Goal: Task Accomplishment & Management: Use online tool/utility

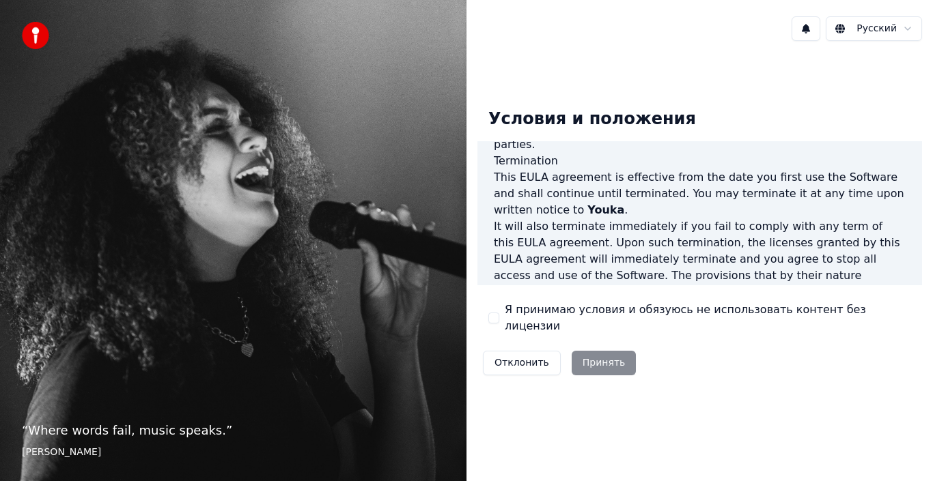
scroll to position [937, 0]
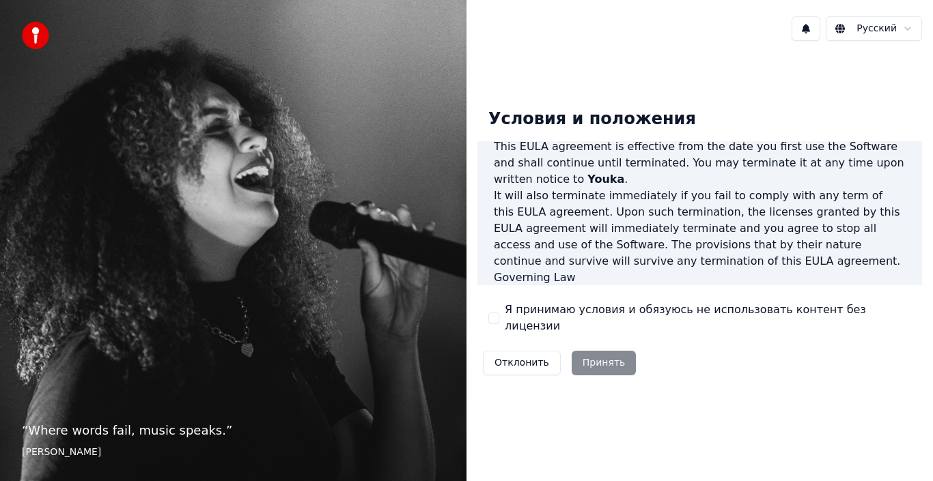
click at [599, 351] on div "Отклонить Принять" at bounding box center [559, 363] width 164 height 36
click at [496, 316] on button "Я принимаю условия и обязуюсь не использовать контент без лицензии" at bounding box center [493, 318] width 11 height 11
click at [574, 358] on button "Принять" at bounding box center [603, 363] width 65 height 25
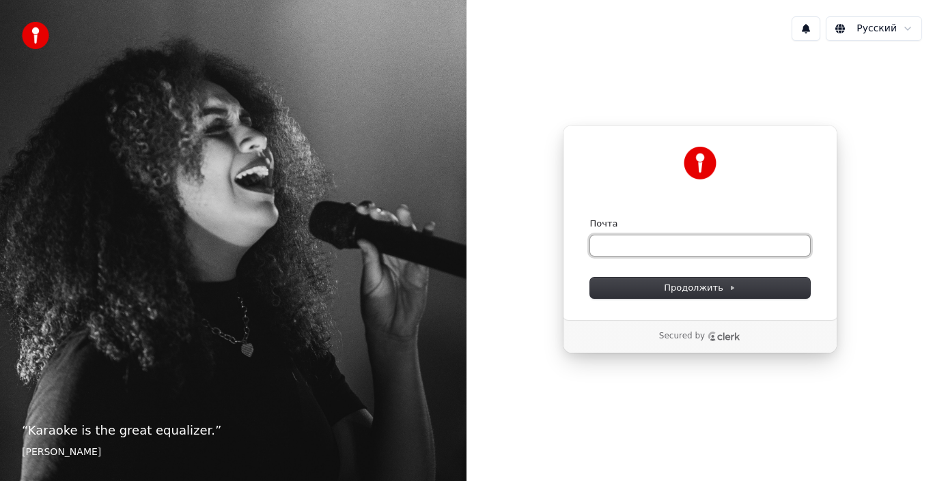
click at [652, 251] on input "Почта" at bounding box center [700, 246] width 220 height 20
click at [651, 244] on input "Почта" at bounding box center [700, 246] width 220 height 20
paste input "**********"
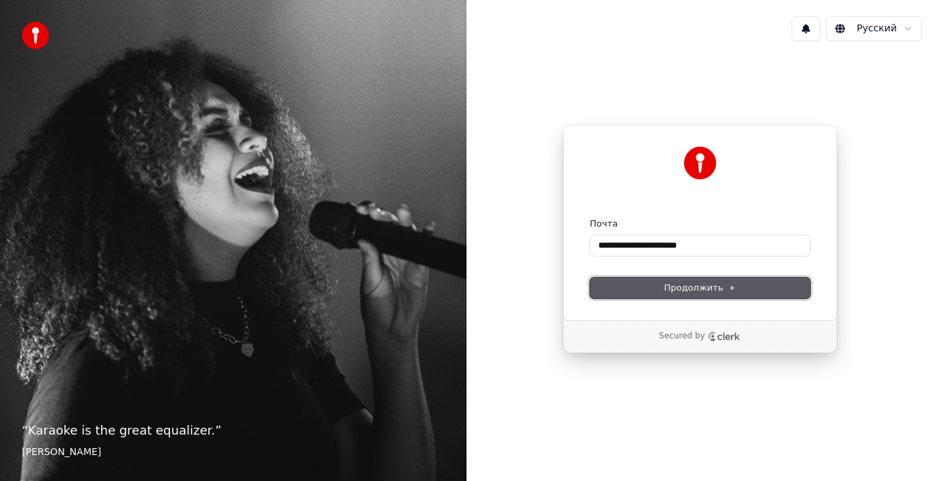
click at [675, 289] on span "Продолжить" at bounding box center [700, 288] width 72 height 12
click at [685, 283] on span "Продолжить" at bounding box center [700, 288] width 72 height 12
click at [685, 285] on span "Продолжить" at bounding box center [700, 288] width 72 height 12
click at [685, 285] on div "Продолжить" at bounding box center [700, 288] width 220 height 20
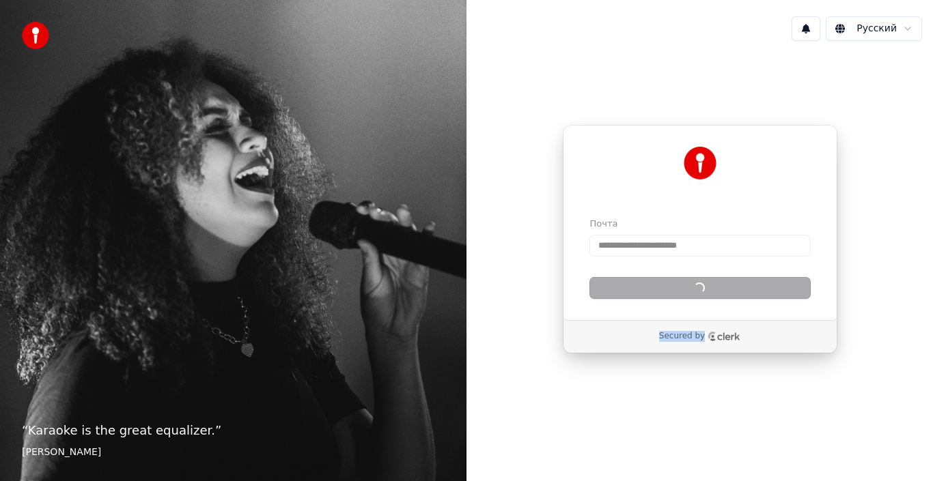
click at [685, 287] on div "Продолжить" at bounding box center [700, 288] width 220 height 20
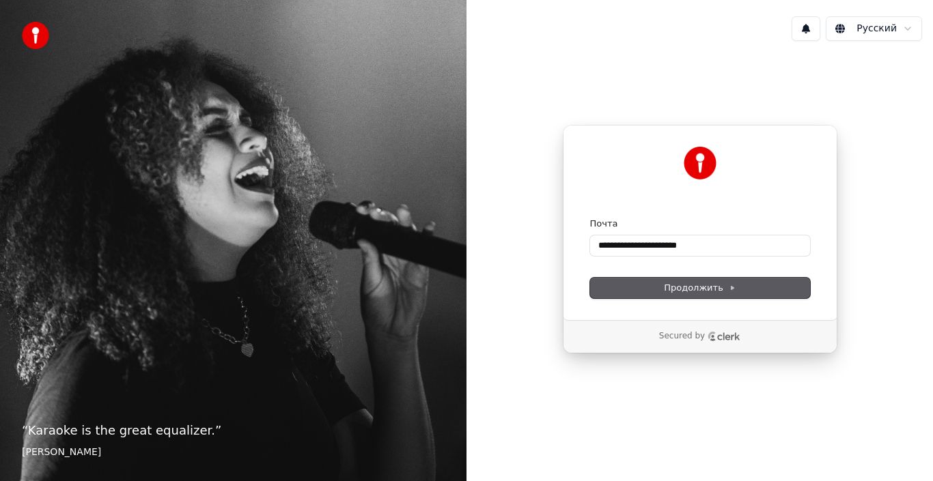
click at [668, 227] on div "Почта" at bounding box center [700, 224] width 220 height 12
click at [682, 253] on input "**********" at bounding box center [700, 246] width 220 height 20
paste input "*****"
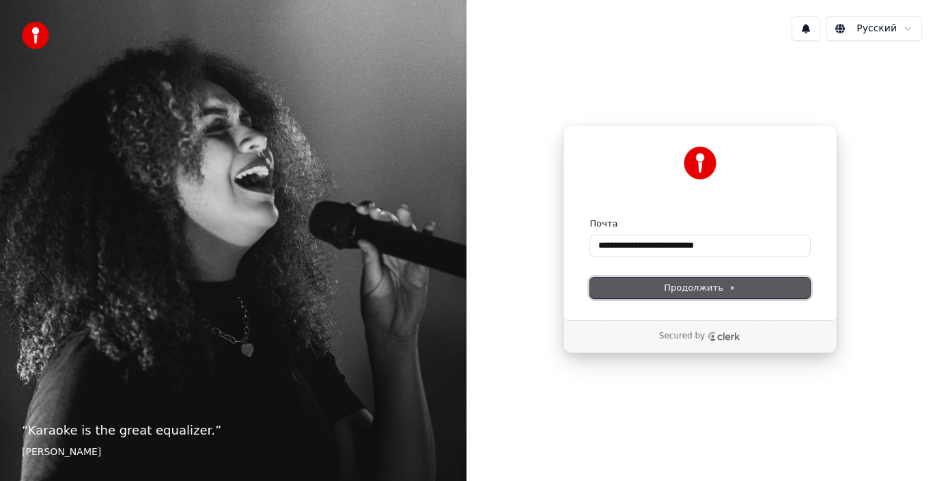
click at [698, 281] on button "Продолжить" at bounding box center [700, 288] width 220 height 20
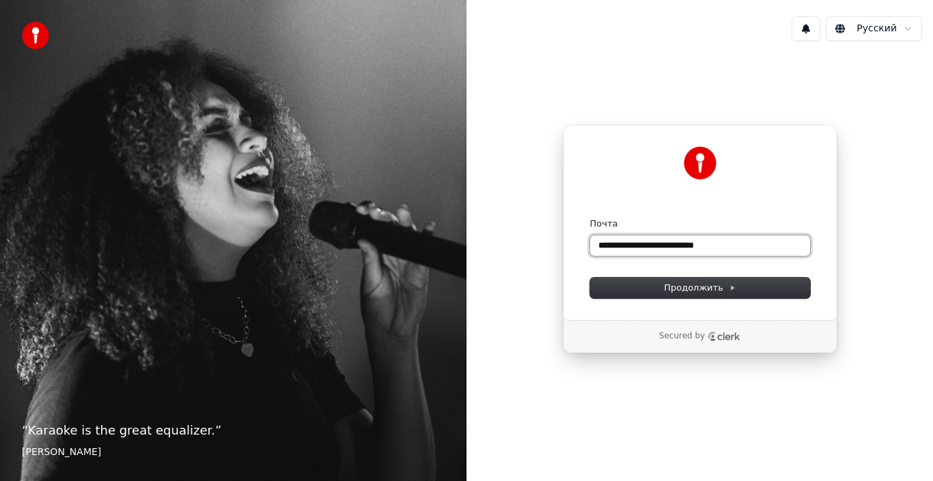
drag, startPoint x: 735, startPoint y: 252, endPoint x: 475, endPoint y: 260, distance: 260.9
click at [476, 260] on div "**********" at bounding box center [699, 239] width 466 height 375
type input "*"
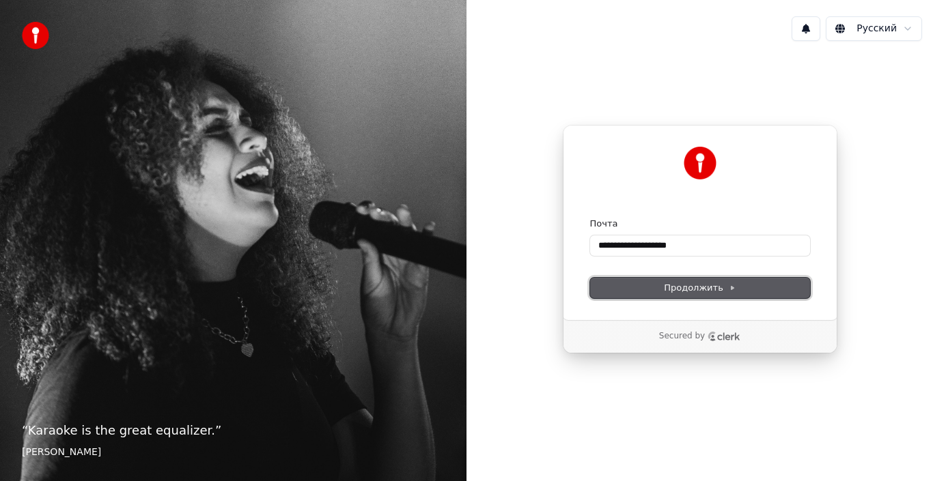
click at [746, 292] on button "Продолжить" at bounding box center [700, 288] width 220 height 20
type input "**********"
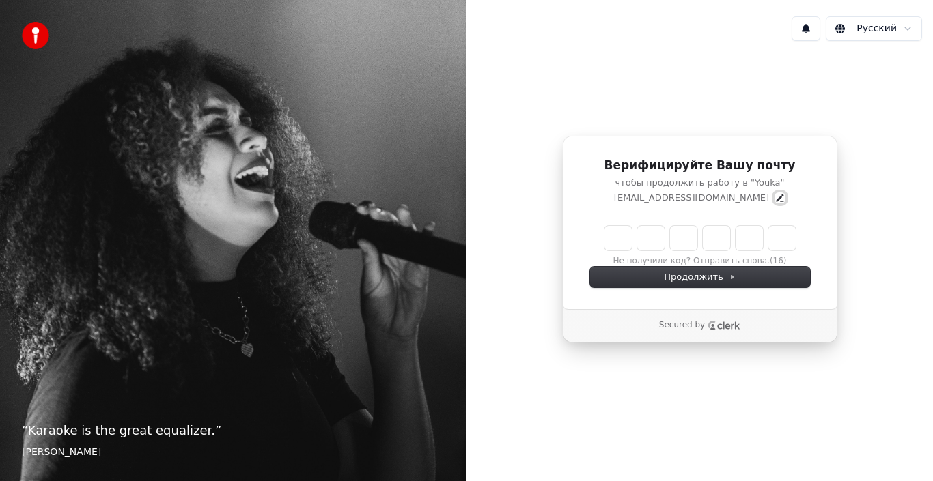
click at [776, 197] on icon "Edit" at bounding box center [780, 198] width 8 height 8
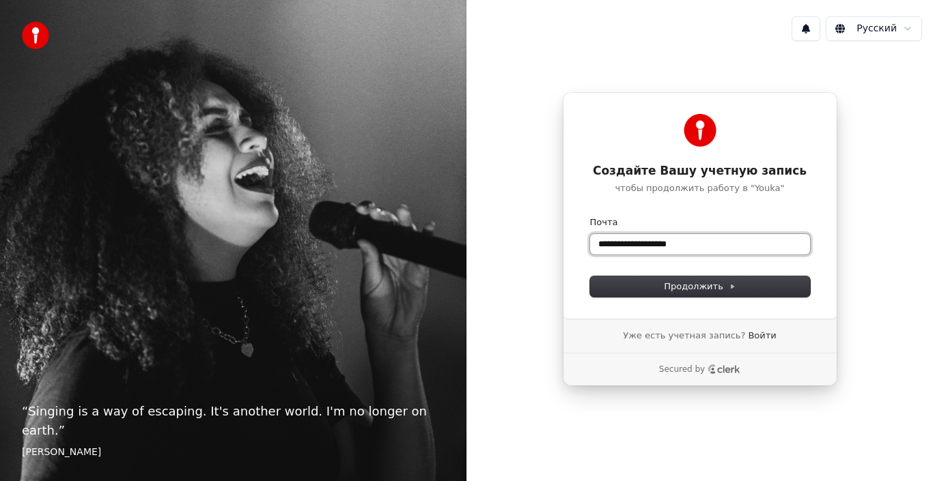
drag, startPoint x: 699, startPoint y: 244, endPoint x: 420, endPoint y: 263, distance: 279.9
click at [457, 264] on div "**********" at bounding box center [466, 240] width 933 height 481
click at [677, 242] on input "**********" at bounding box center [700, 244] width 220 height 20
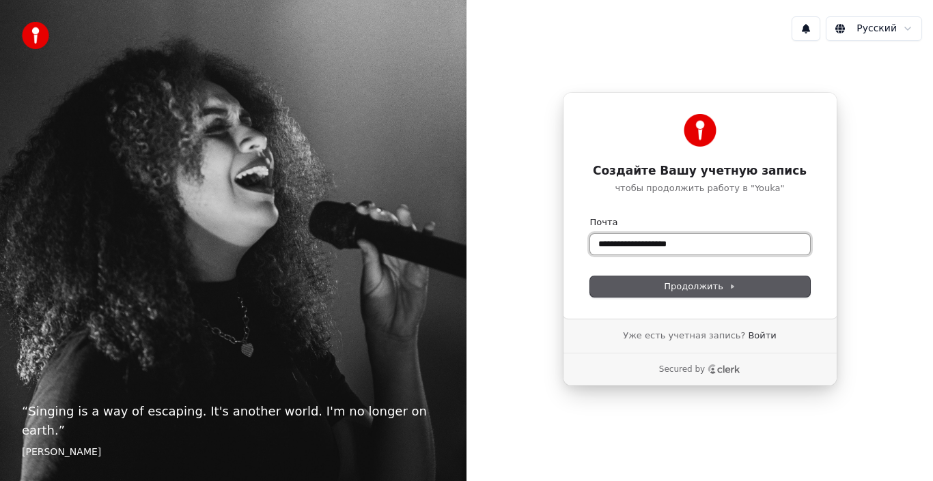
paste input "text"
click at [711, 292] on span "Продолжить" at bounding box center [700, 287] width 72 height 12
type input "**********"
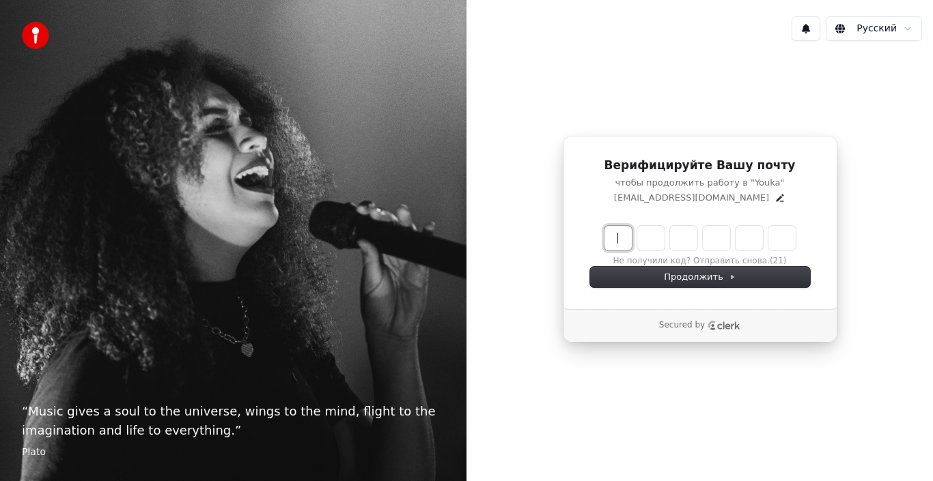
paste input "******"
type input "******"
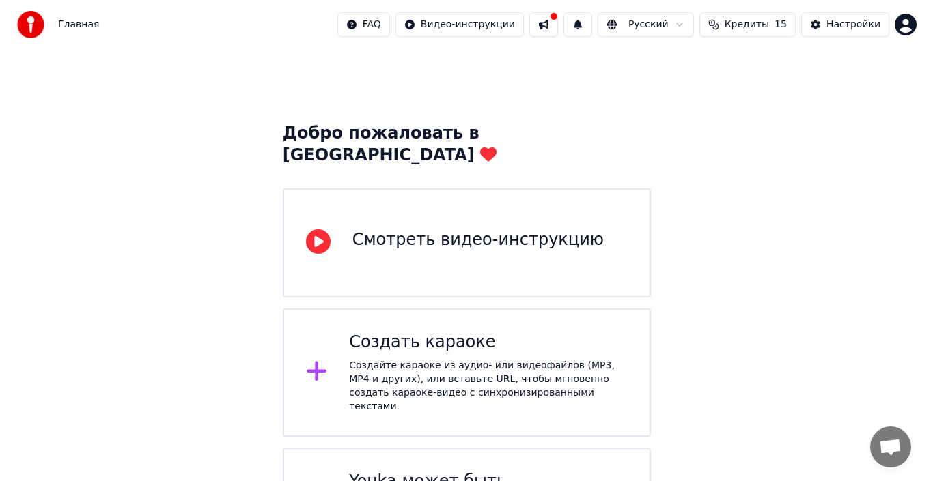
scroll to position [62, 0]
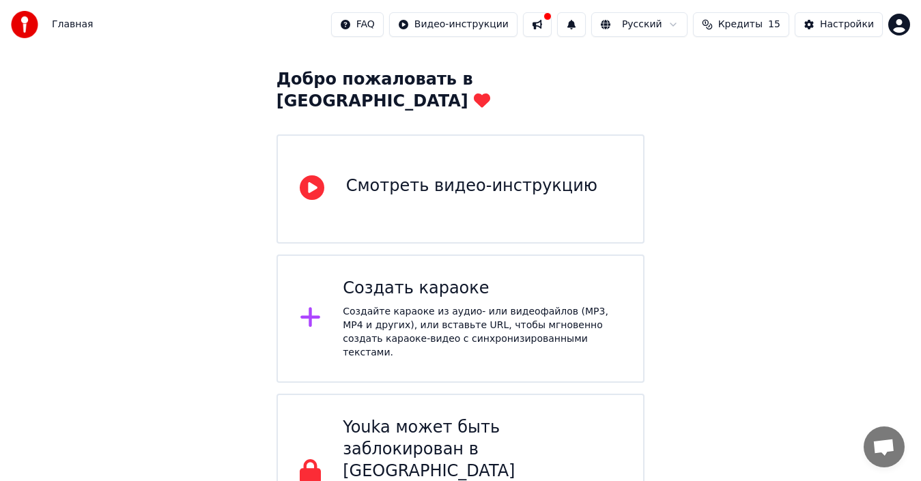
click at [427, 278] on div "Создать караоке" at bounding box center [482, 289] width 279 height 22
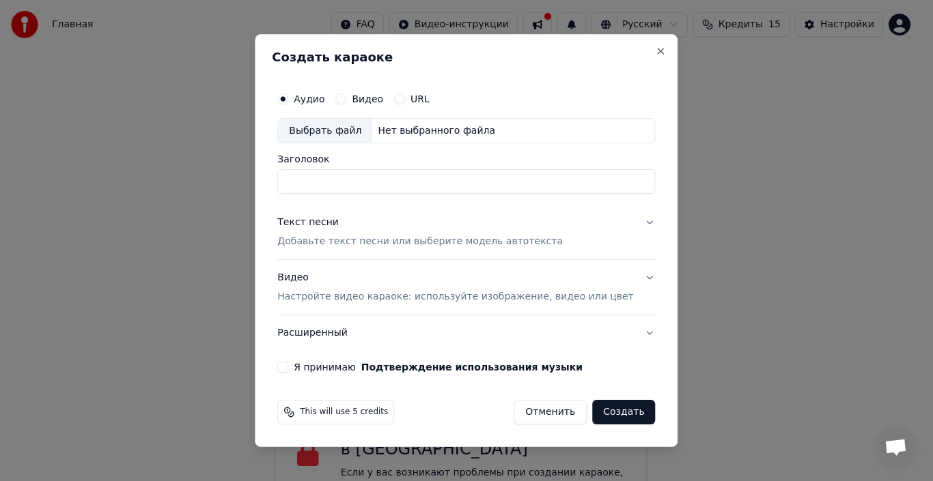
click at [630, 268] on button "Видео Настройте видео караоке: используйте изображение, видео или цвет" at bounding box center [466, 288] width 378 height 55
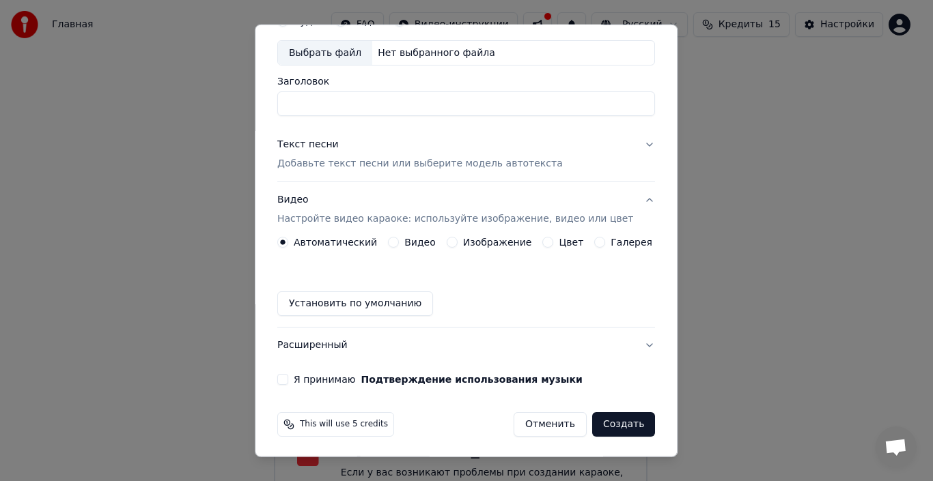
scroll to position [70, 0]
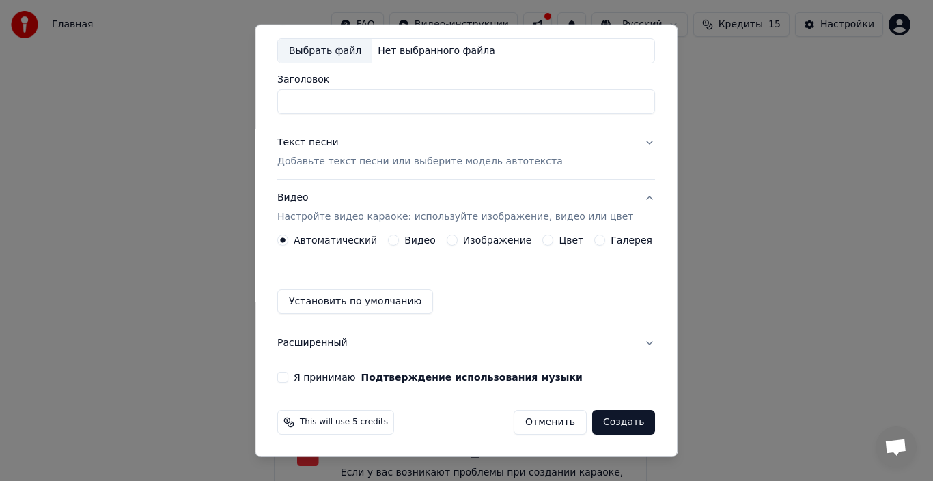
click at [559, 237] on label "Цвет" at bounding box center [571, 241] width 25 height 10
click at [554, 237] on button "Цвет" at bounding box center [548, 240] width 11 height 11
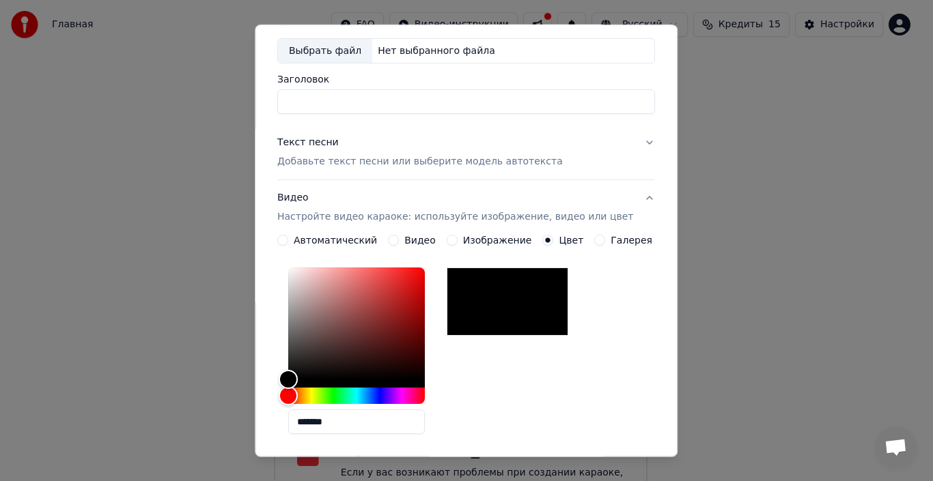
click at [326, 238] on label "Автоматический" at bounding box center [335, 241] width 83 height 10
click at [288, 238] on button "Автоматический" at bounding box center [282, 240] width 11 height 11
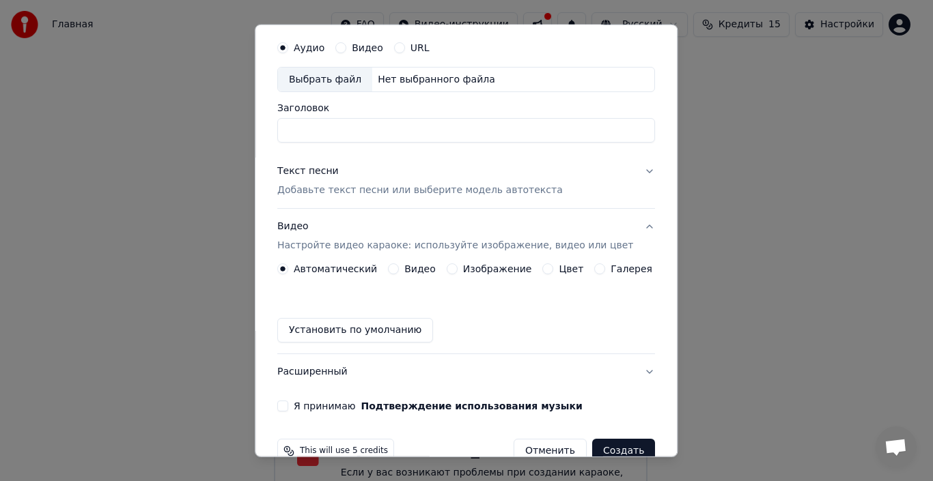
scroll to position [0, 0]
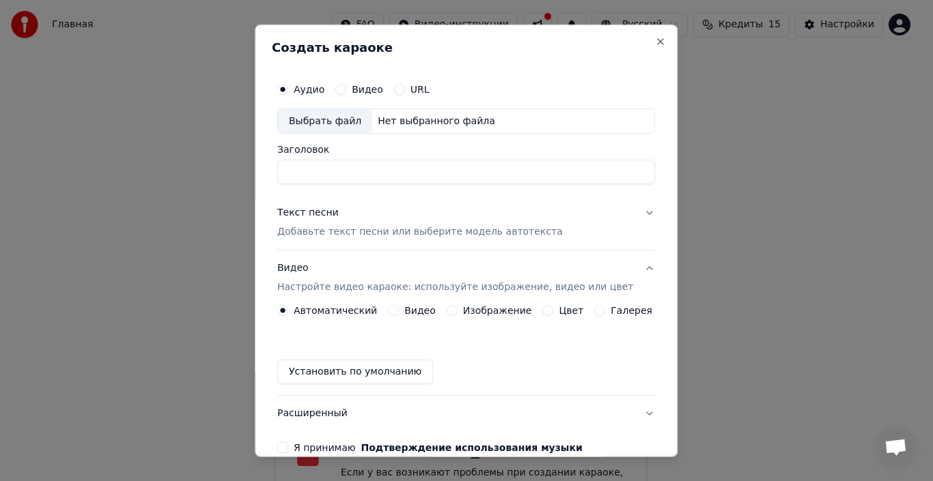
click at [361, 121] on div "Выбрать файл" at bounding box center [325, 121] width 94 height 25
type input "**********"
click at [496, 238] on p "Добавьте текст песни или выберите модель автотекста" at bounding box center [419, 232] width 285 height 14
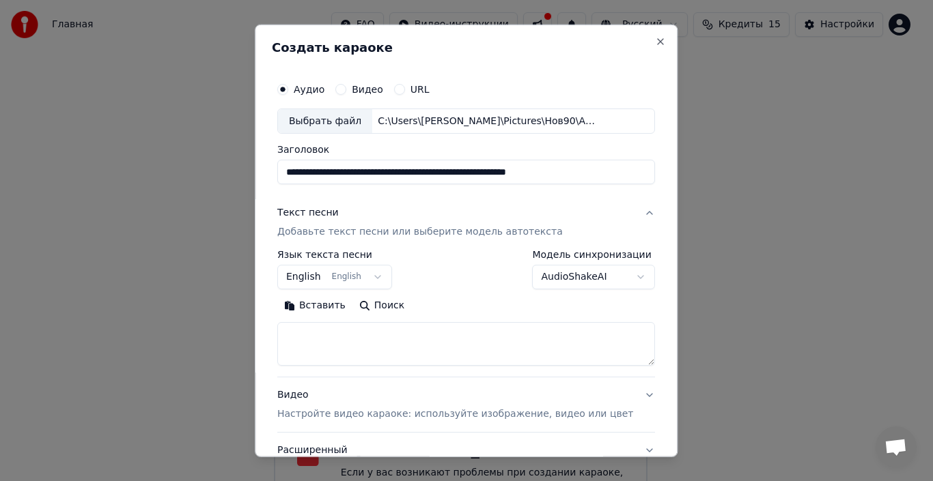
click at [370, 268] on button "English English" at bounding box center [334, 277] width 115 height 25
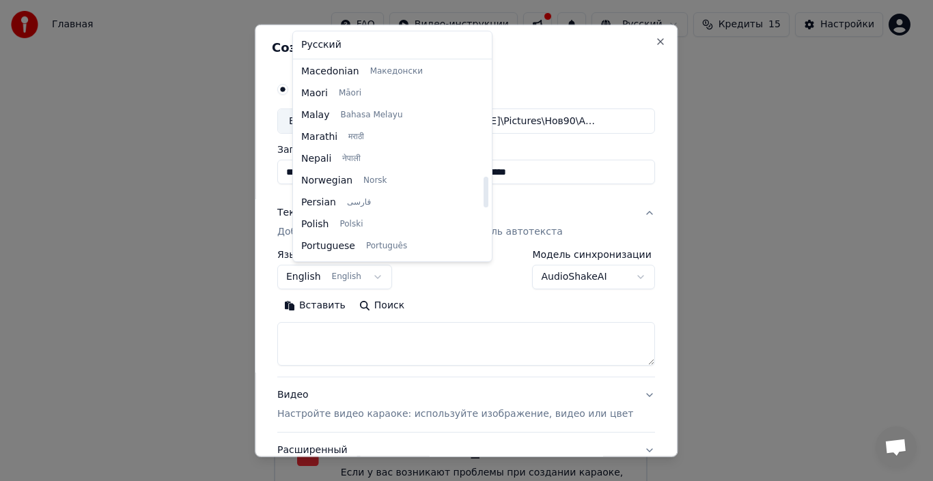
scroll to position [757, 0]
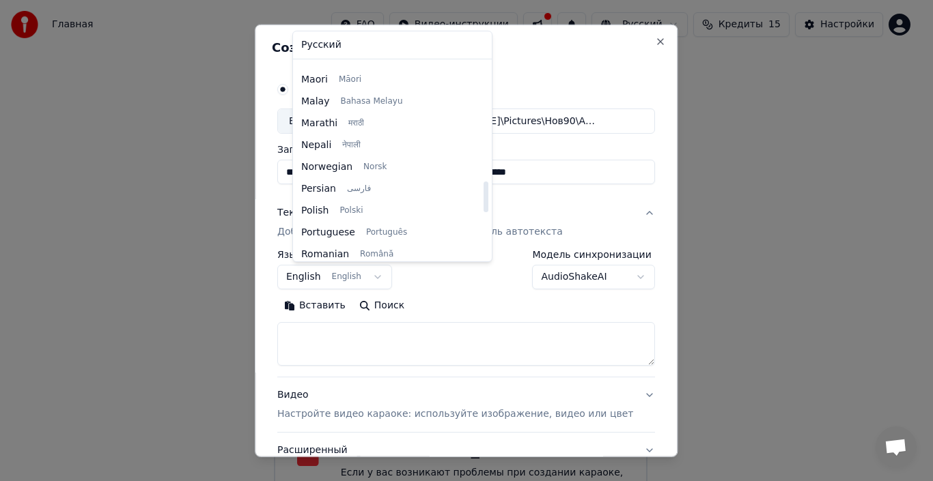
drag, startPoint x: 447, startPoint y: 82, endPoint x: 456, endPoint y: 201, distance: 119.2
click at [483, 201] on div at bounding box center [485, 197] width 5 height 31
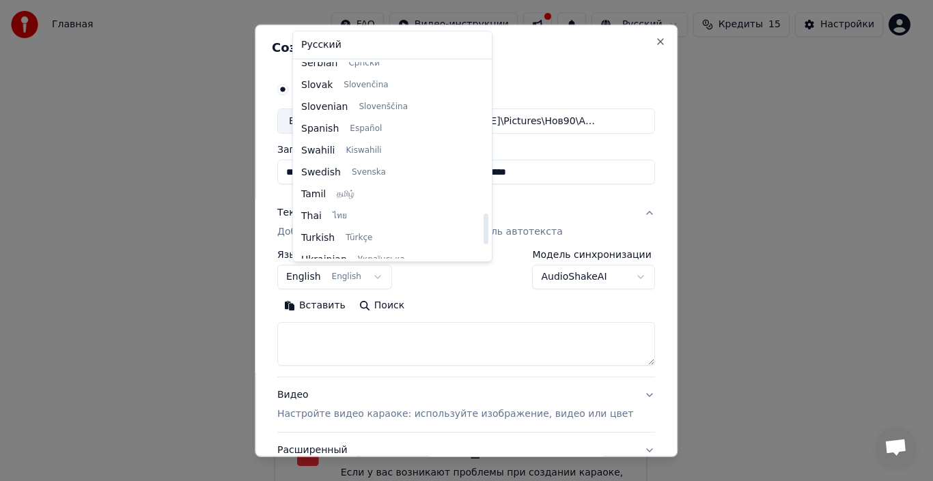
drag, startPoint x: 443, startPoint y: 196, endPoint x: 452, endPoint y: 252, distance: 56.7
click at [483, 244] on div at bounding box center [485, 229] width 5 height 31
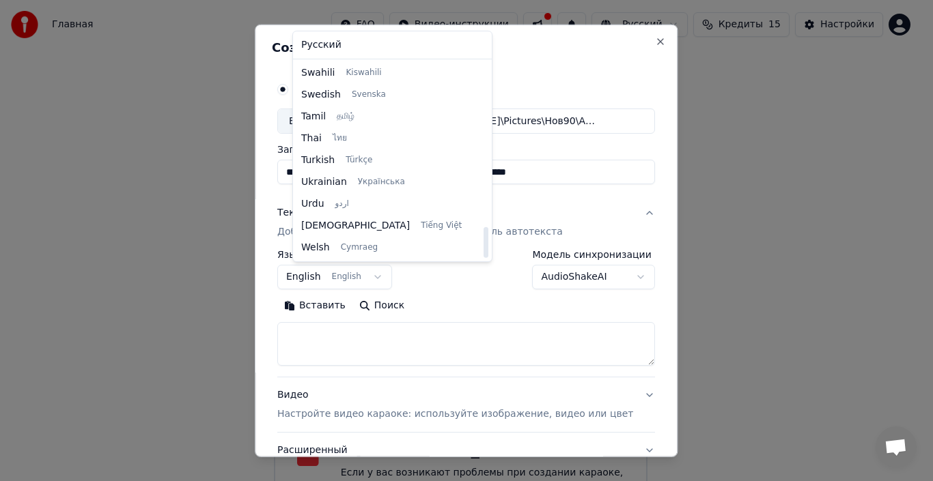
click at [512, 193] on div at bounding box center [466, 240] width 933 height 481
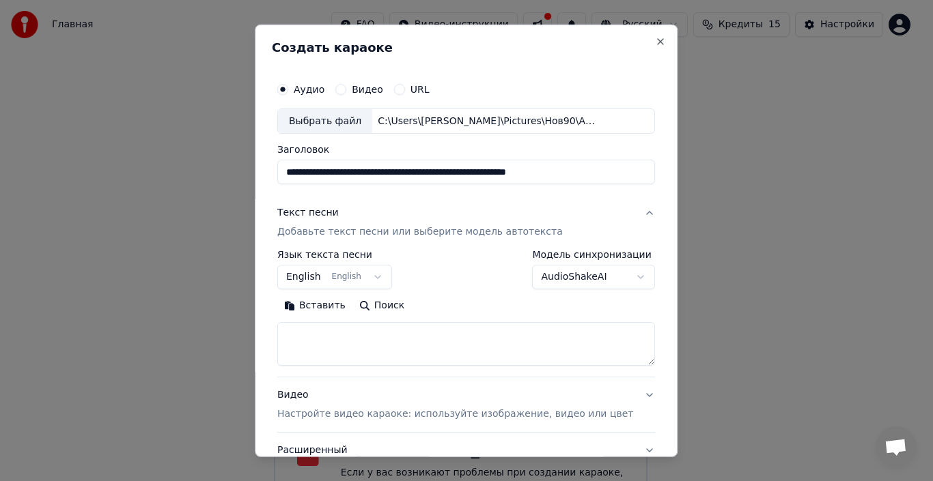
click at [440, 321] on body "Главная FAQ Видео-инструкции Русский Кредиты 15 Настройки Добро пожаловать в Yo…" at bounding box center [460, 227] width 921 height 579
click at [543, 281] on button "AudioShakeAI" at bounding box center [594, 277] width 123 height 25
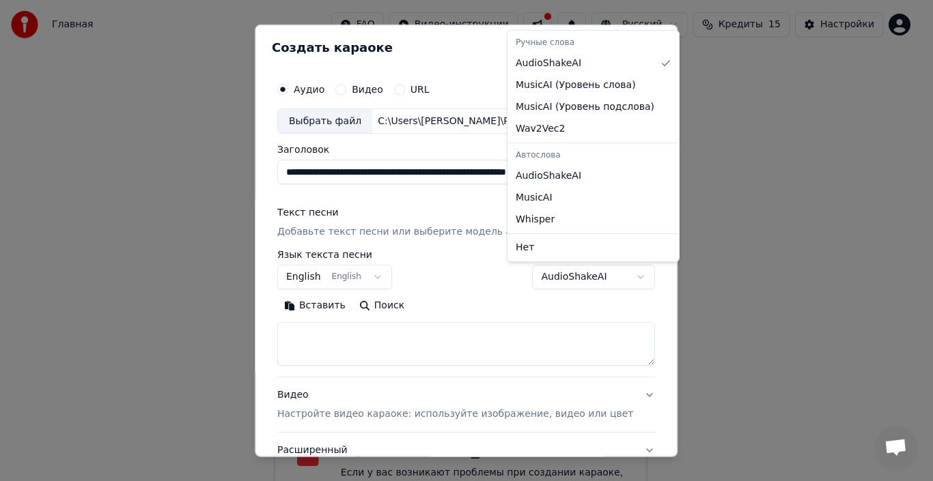
click at [411, 341] on body "Главная FAQ Видео-инструкции Русский Кредиты 15 Настройки Добро пожаловать в Yo…" at bounding box center [460, 227] width 921 height 579
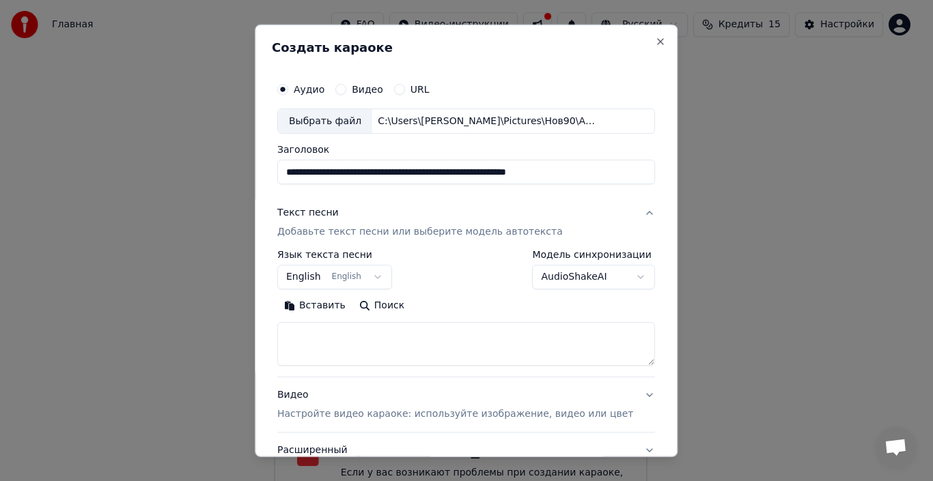
click at [410, 338] on textarea at bounding box center [466, 344] width 378 height 44
paste textarea "******"
type textarea "******"
click at [373, 281] on button "English English" at bounding box center [334, 277] width 115 height 25
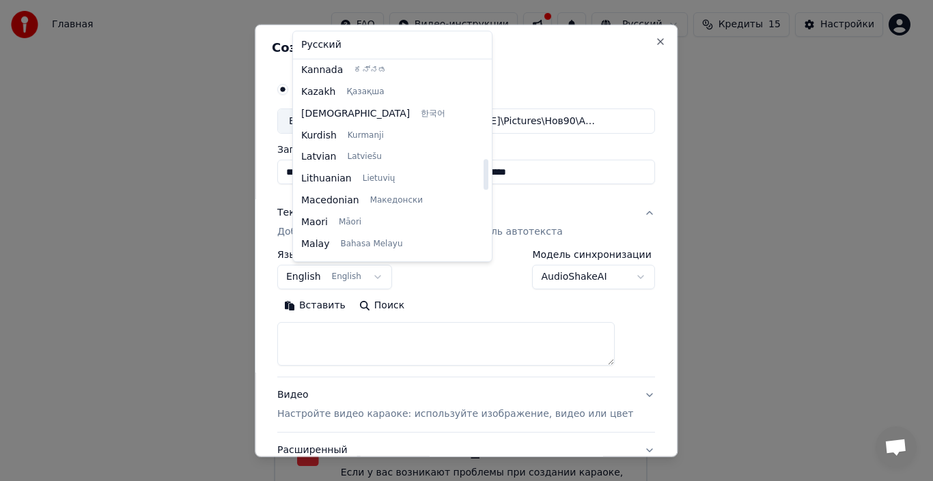
scroll to position [683, 0]
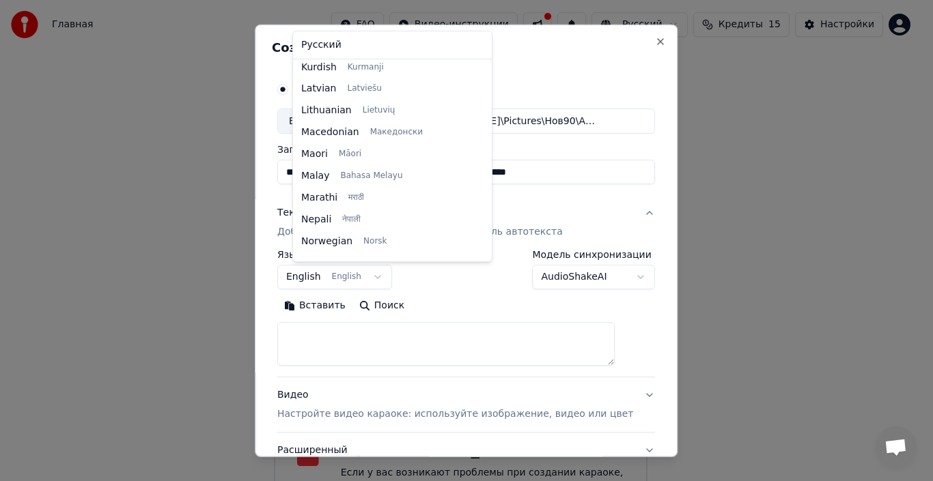
click at [368, 287] on div at bounding box center [466, 240] width 933 height 481
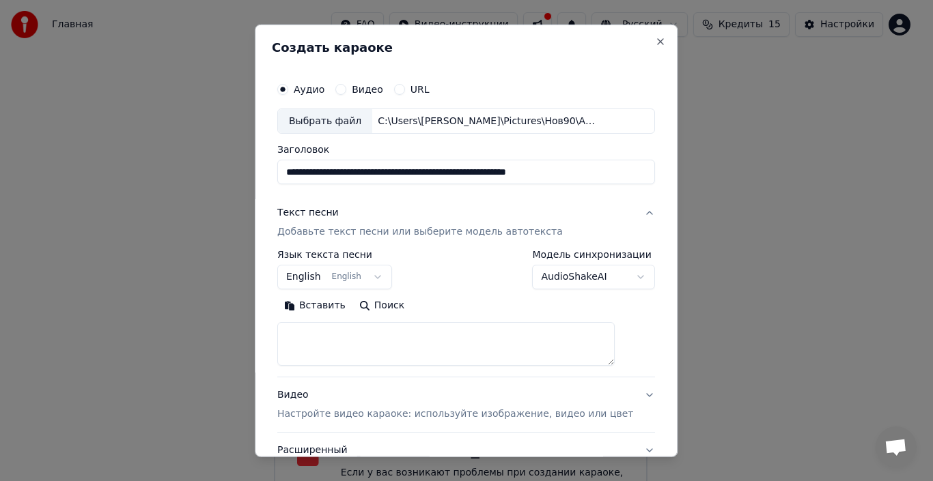
click at [520, 230] on p "Добавьте текст песни или выберите модель автотекста" at bounding box center [419, 232] width 285 height 14
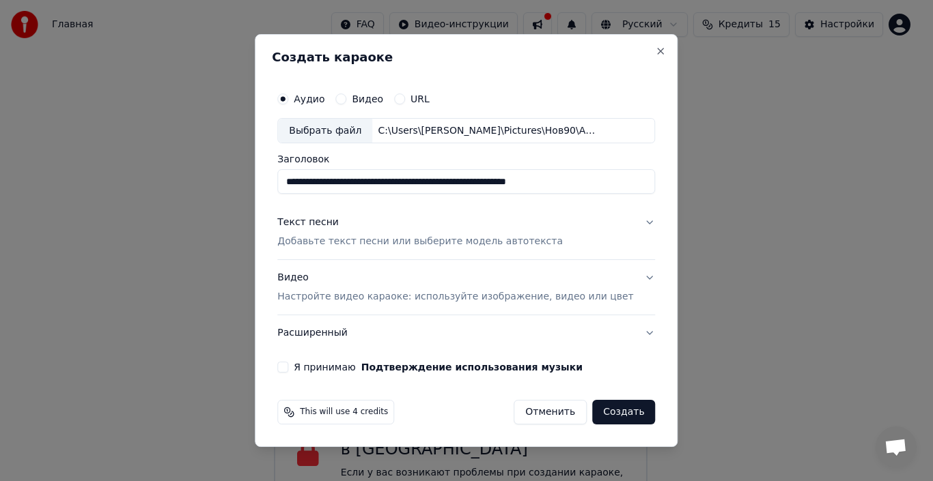
click at [520, 241] on p "Добавьте текст песни или выберите модель автотекста" at bounding box center [419, 243] width 285 height 14
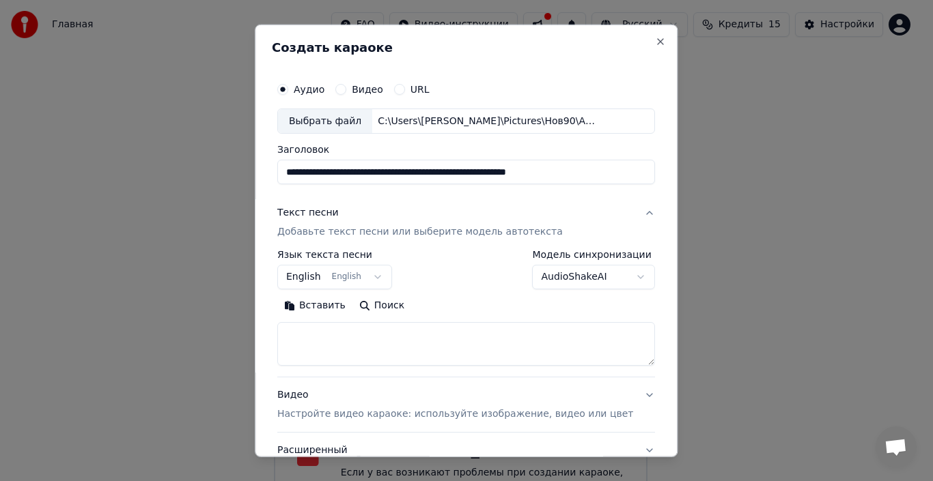
click at [362, 352] on textarea at bounding box center [466, 344] width 378 height 44
paste textarea "**********"
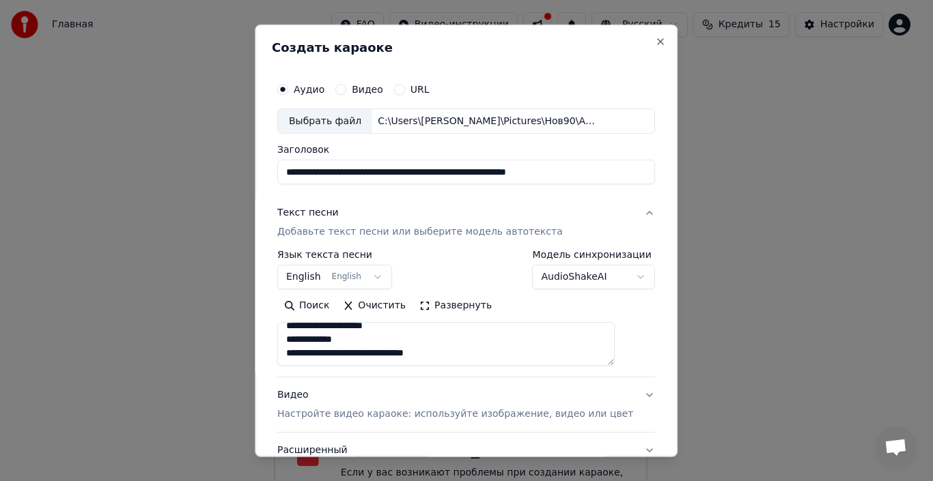
scroll to position [23, 0]
paste textarea "**********"
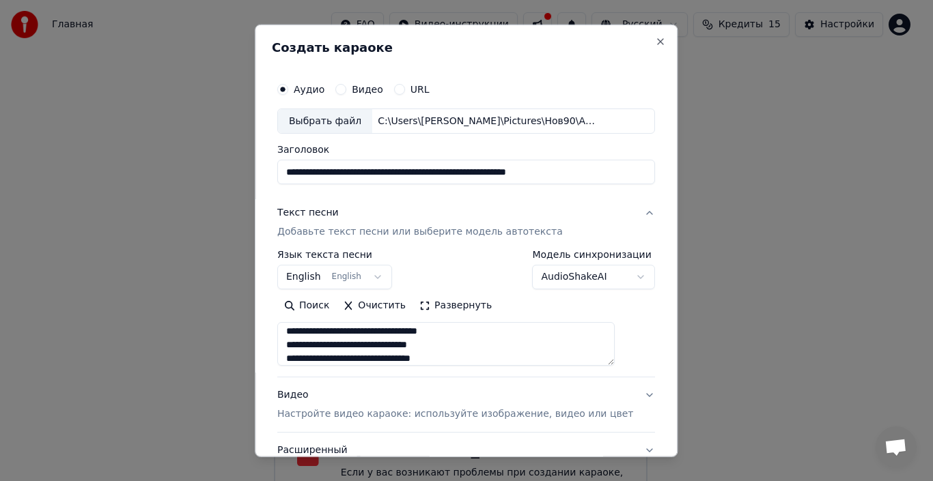
click at [470, 355] on textarea "**********" at bounding box center [445, 344] width 337 height 44
paste textarea "**********"
click at [385, 347] on textarea at bounding box center [445, 344] width 337 height 44
paste textarea "**********"
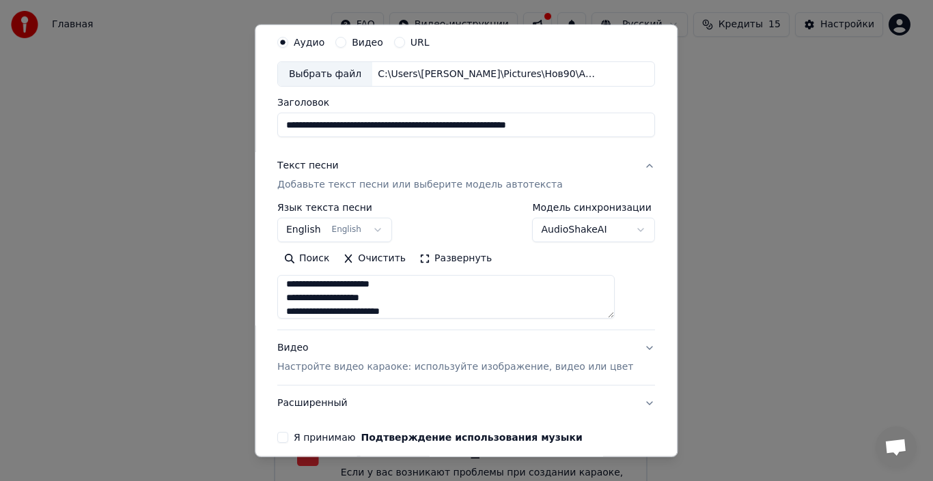
scroll to position [68, 0]
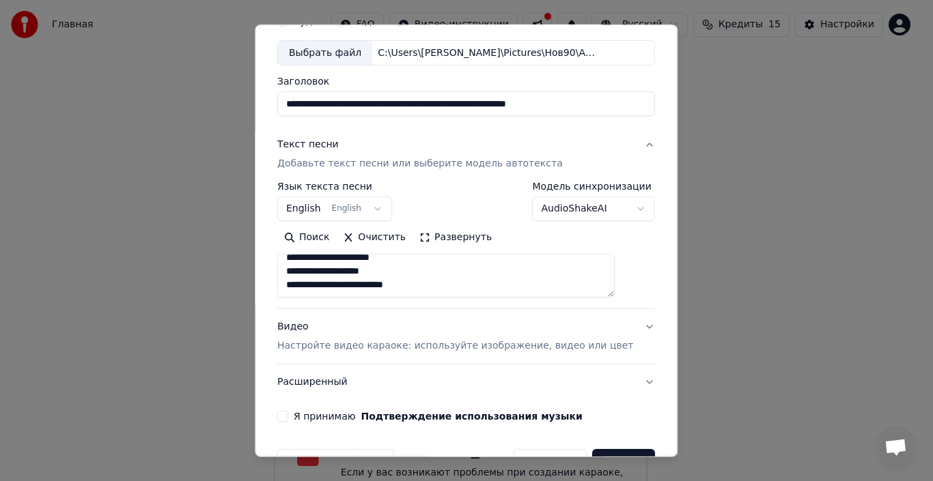
paste textarea "**********"
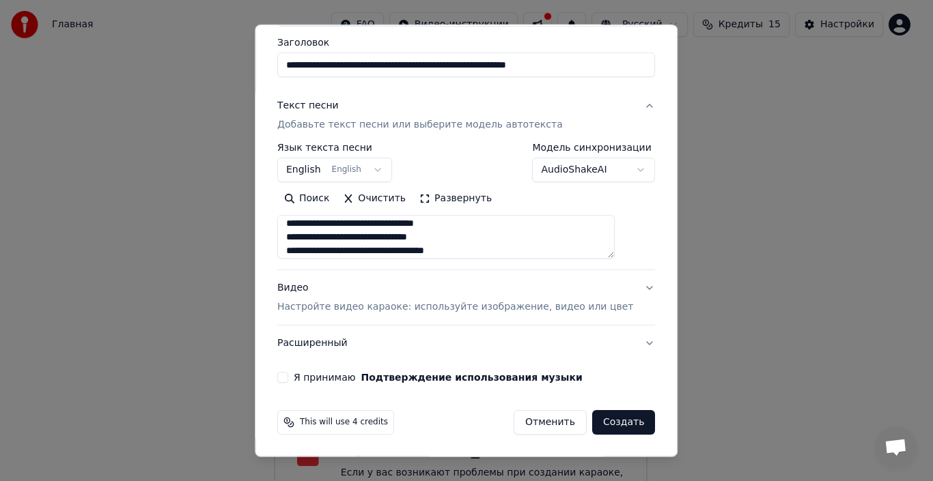
type textarea "**********"
click at [599, 425] on button "Создать" at bounding box center [623, 422] width 63 height 25
select select "**"
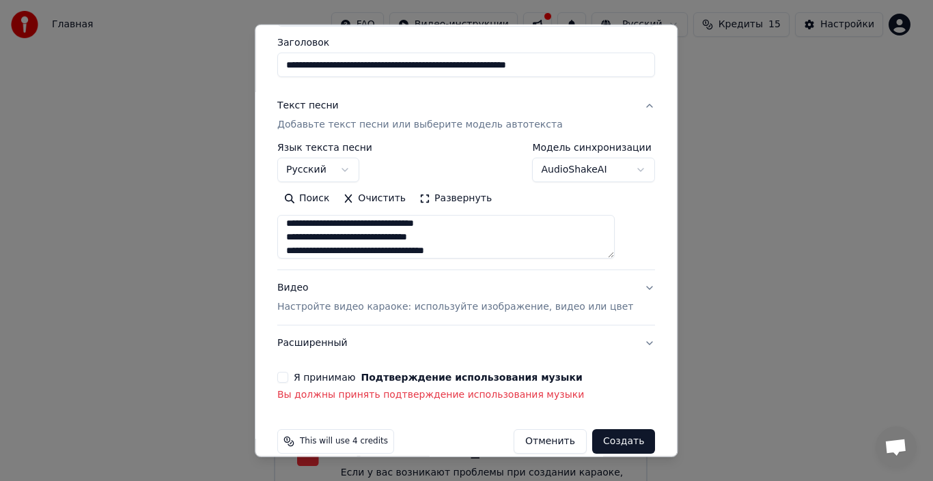
click at [288, 382] on button "Я принимаю Подтверждение использования музыки" at bounding box center [282, 377] width 11 height 11
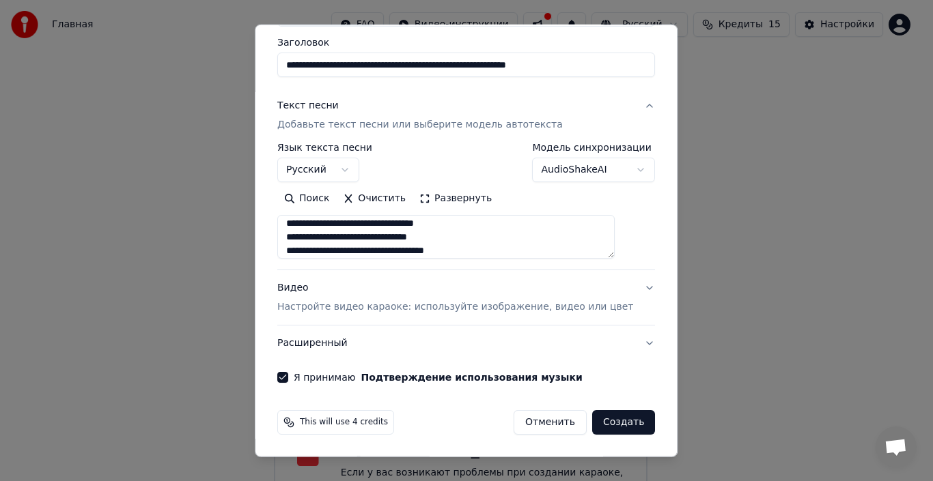
click at [603, 419] on button "Создать" at bounding box center [623, 422] width 63 height 25
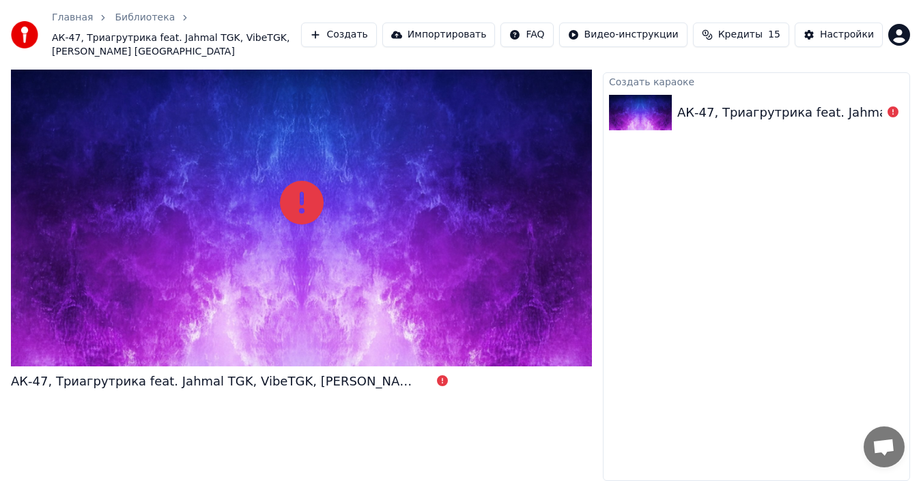
scroll to position [16, 0]
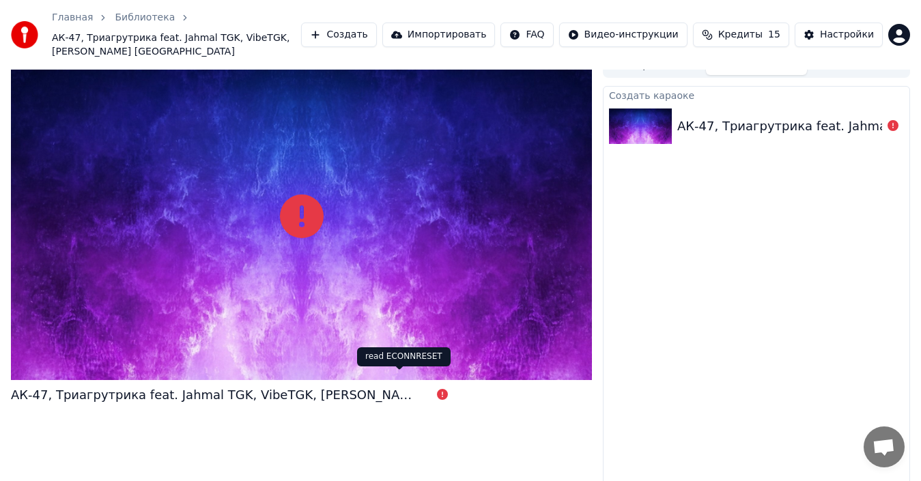
click at [437, 389] on icon at bounding box center [442, 394] width 11 height 11
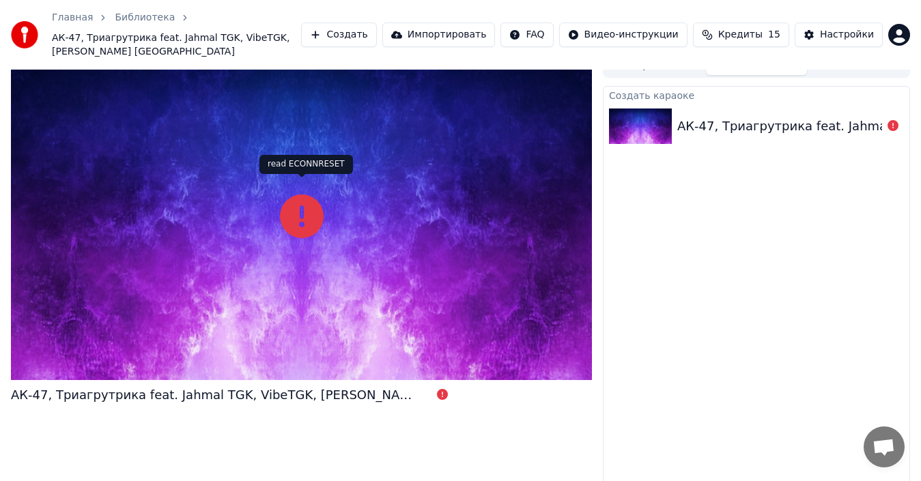
click at [296, 198] on icon at bounding box center [302, 217] width 44 height 44
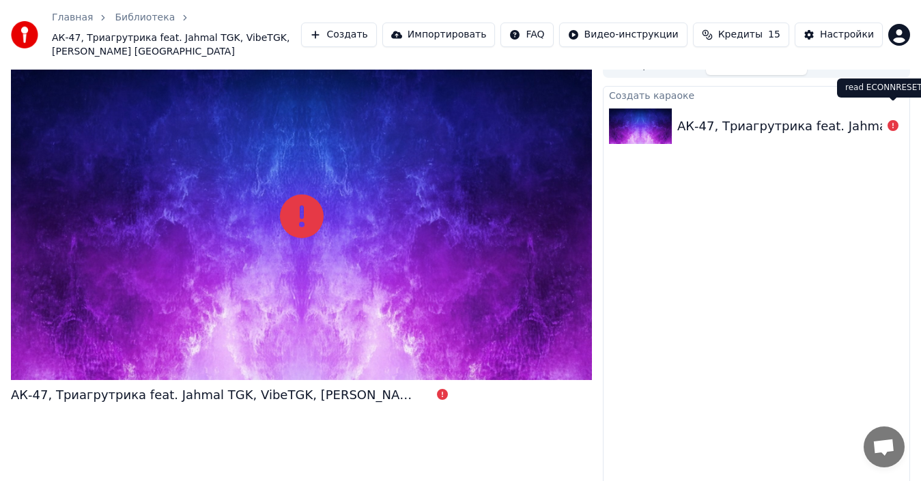
click at [896, 120] on icon at bounding box center [893, 125] width 11 height 11
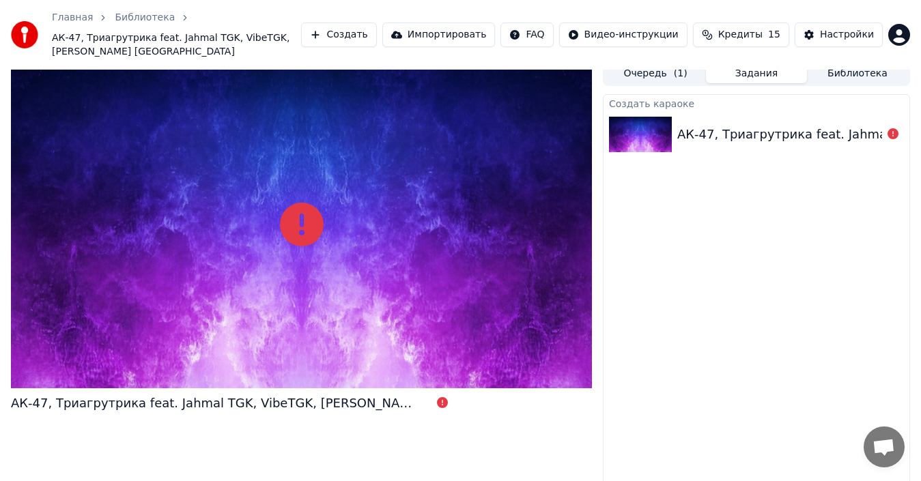
scroll to position [0, 0]
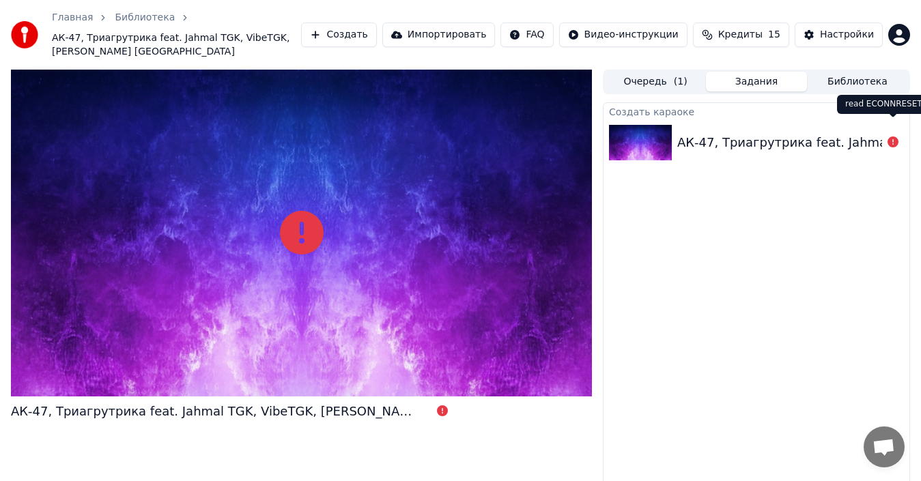
click at [656, 72] on button "Очередь ( 1 )" at bounding box center [655, 82] width 101 height 20
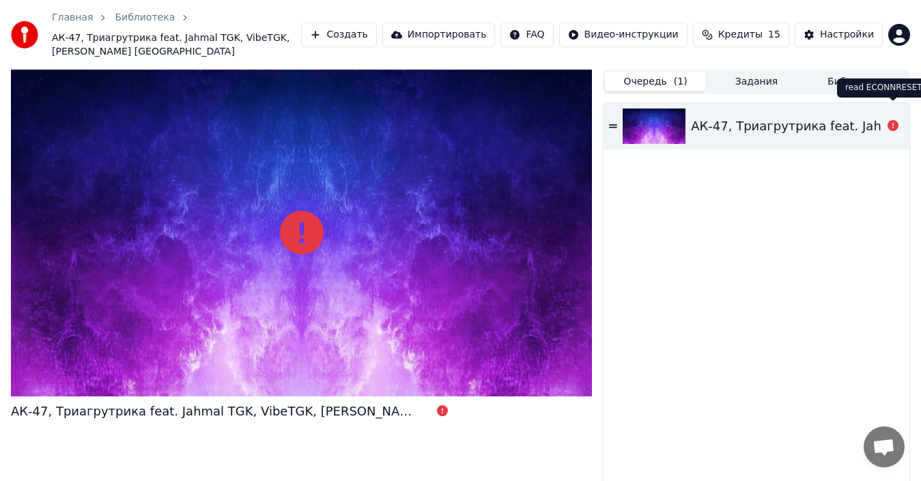
click at [767, 72] on button "Задания" at bounding box center [756, 82] width 101 height 20
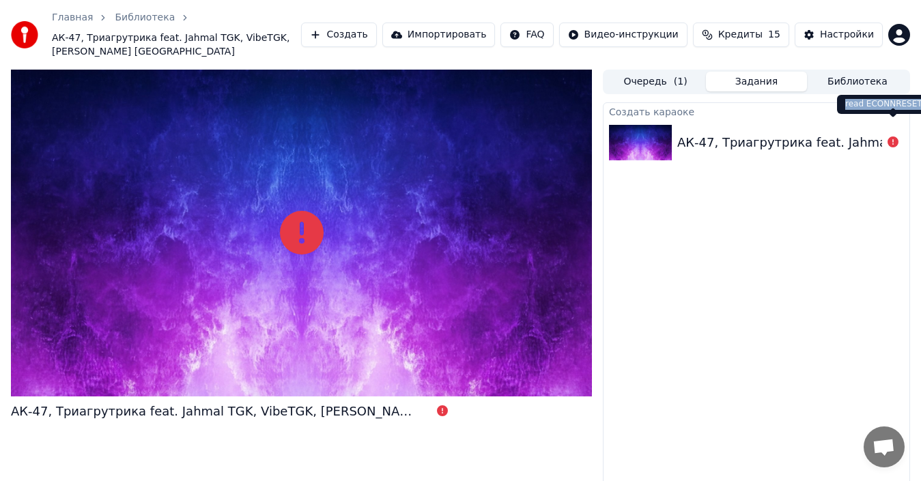
drag, startPoint x: 916, startPoint y: 106, endPoint x: 843, endPoint y: 107, distance: 72.4
click at [843, 107] on div "read ECONNRESET read ECONNRESET" at bounding box center [884, 104] width 94 height 19
copy div "read ECONNRESET"
drag, startPoint x: 911, startPoint y: 103, endPoint x: 842, endPoint y: 107, distance: 69.0
click at [842, 107] on div "read ECONNRESET read ECONNRESET" at bounding box center [884, 104] width 94 height 19
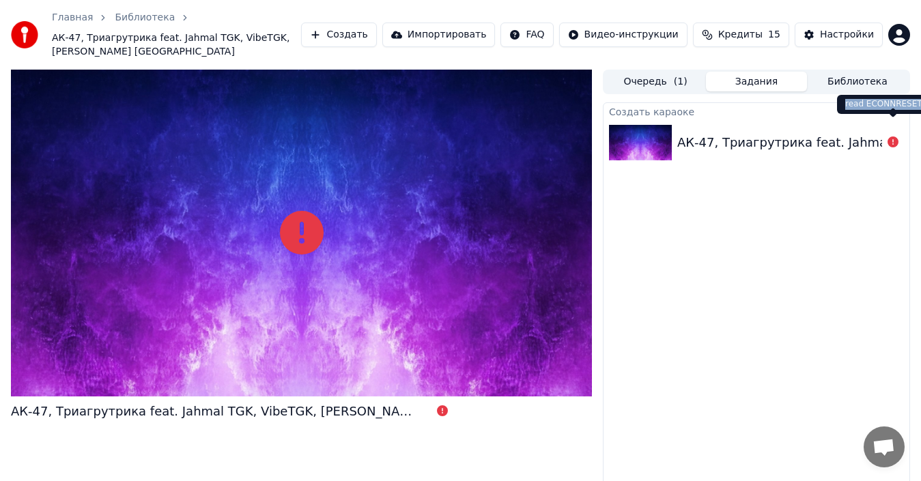
copy div "read ECONNRESET"
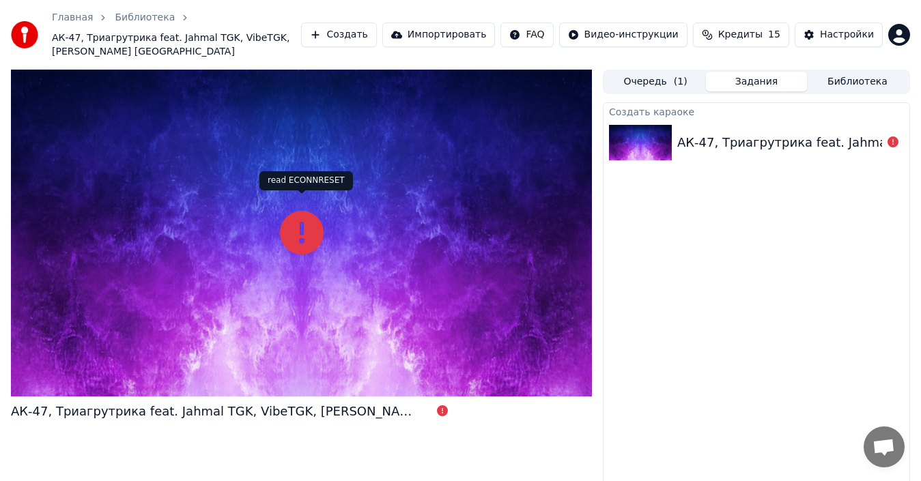
click at [284, 235] on icon at bounding box center [302, 233] width 44 height 44
click at [652, 72] on button "Очередь ( 1 )" at bounding box center [655, 82] width 101 height 20
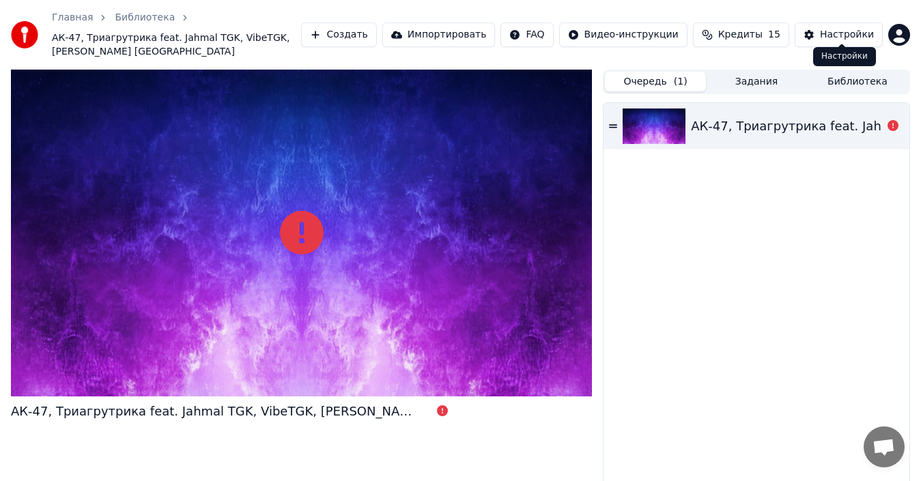
click at [845, 35] on button "Настройки" at bounding box center [839, 35] width 88 height 25
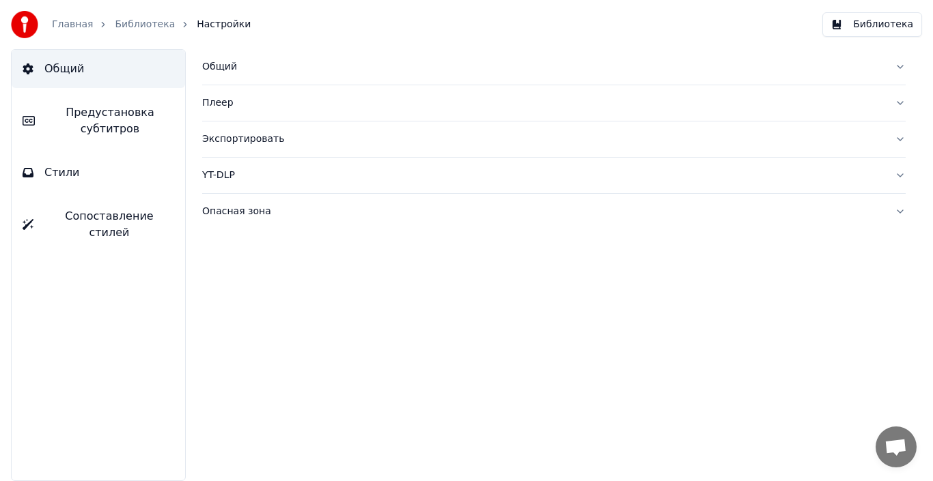
click at [63, 25] on link "Главная" at bounding box center [72, 25] width 41 height 14
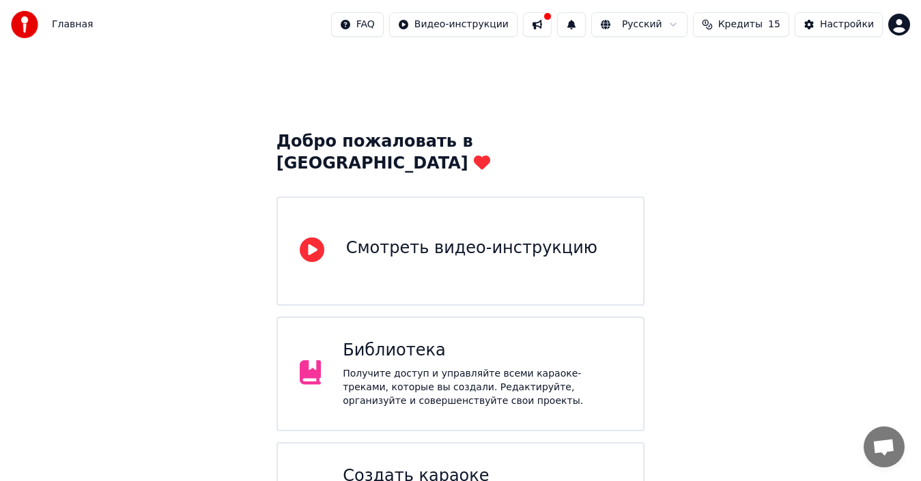
click at [425, 466] on div "Создать караоке" at bounding box center [482, 477] width 279 height 22
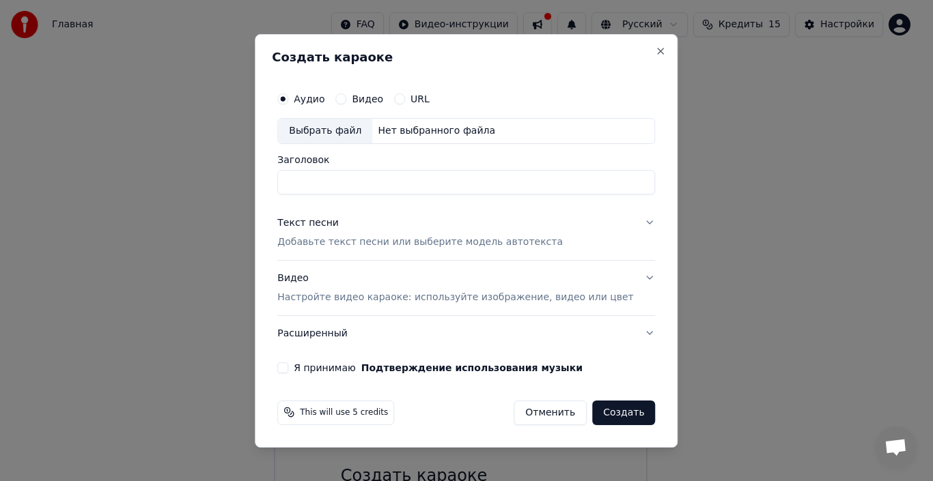
click at [354, 143] on div "Выбрать файл" at bounding box center [325, 131] width 94 height 25
type input "**********"
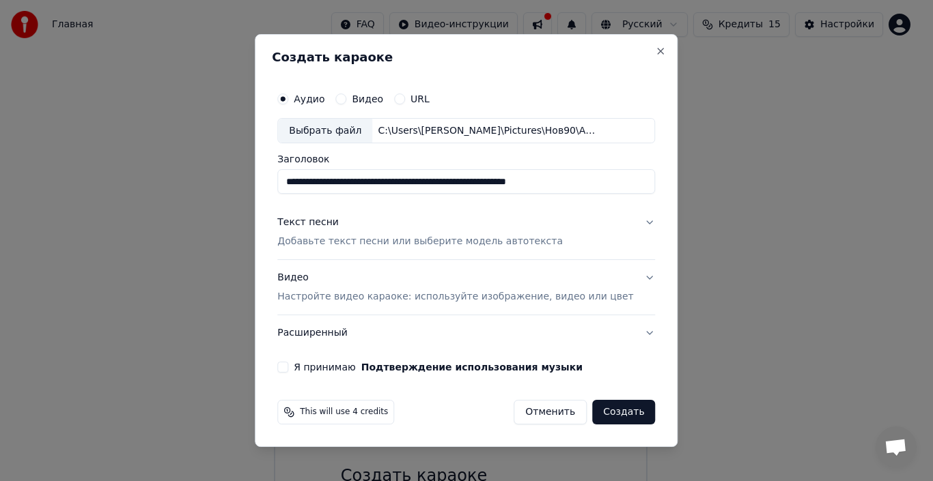
click at [308, 373] on div "Я принимаю Подтверждение использования музыки" at bounding box center [466, 367] width 378 height 11
click at [631, 216] on button "Текст песни Добавьте текст песни или выберите модель автотекста" at bounding box center [466, 233] width 378 height 55
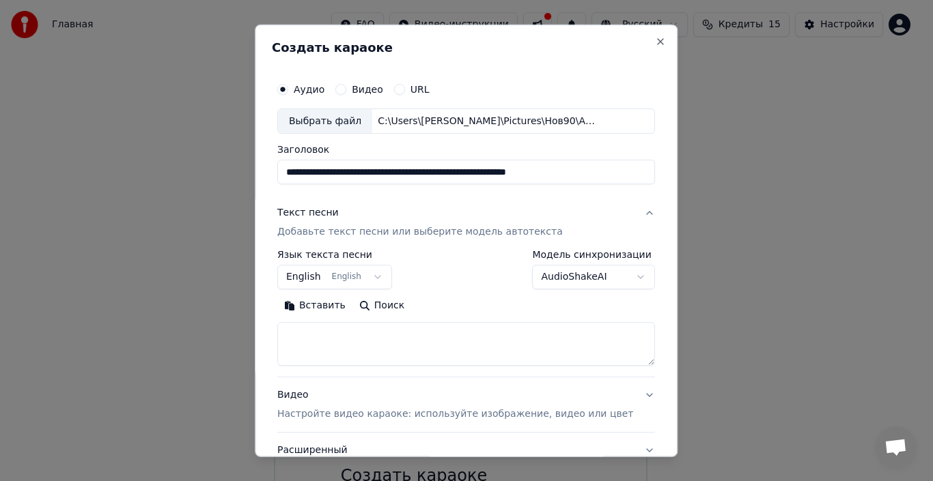
click at [558, 277] on body "Главная FAQ Видео-инструкции Русский Кредиты 15 Настройки Добро пожаловать в Yo…" at bounding box center [460, 352] width 921 height 705
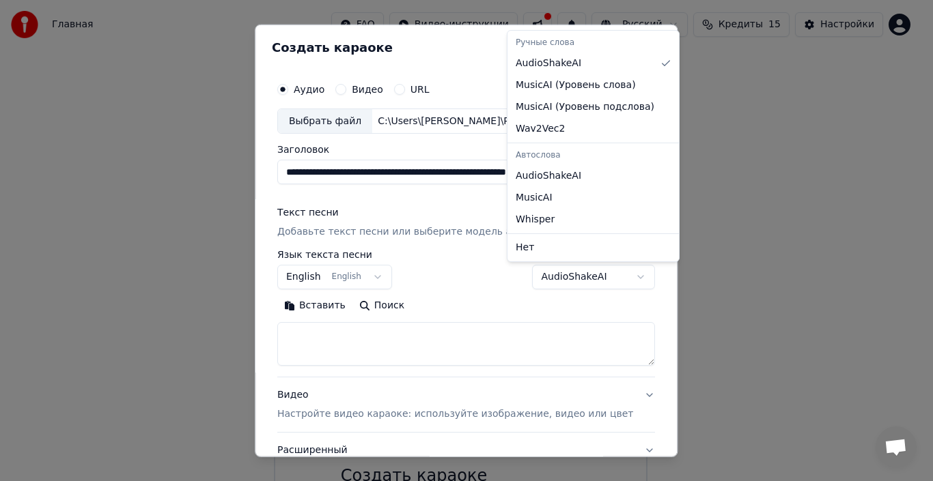
select select "**********"
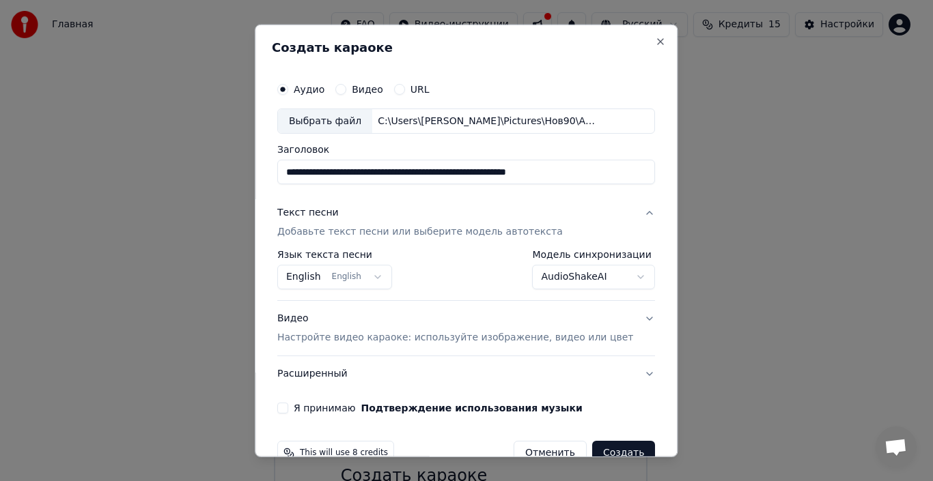
scroll to position [31, 0]
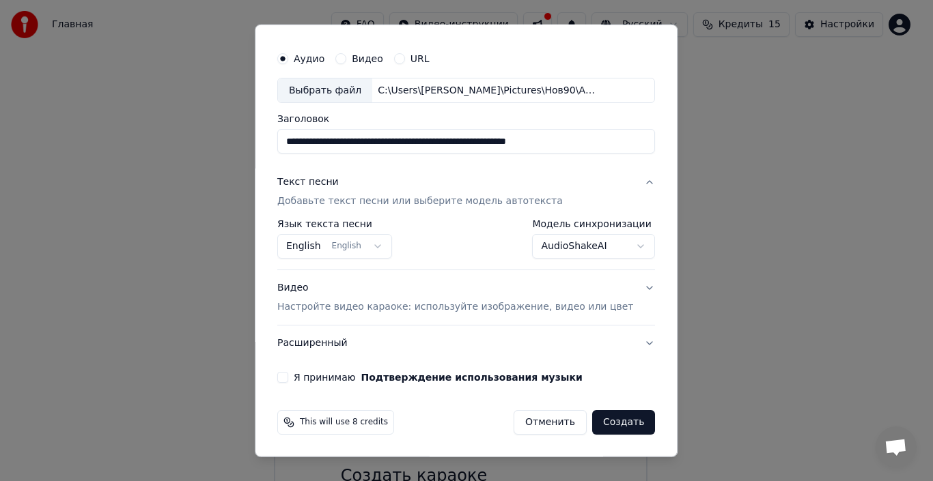
click at [348, 245] on button "English English" at bounding box center [334, 246] width 115 height 25
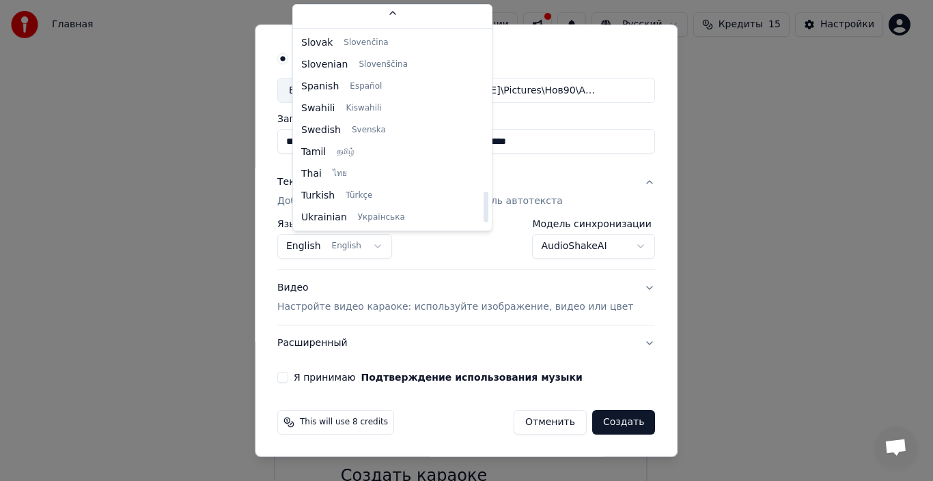
scroll to position [1048, 0]
click at [616, 352] on body "Главная FAQ Видео-инструкции Русский Кредиты 15 Настройки Добро пожаловать в Yo…" at bounding box center [460, 352] width 921 height 705
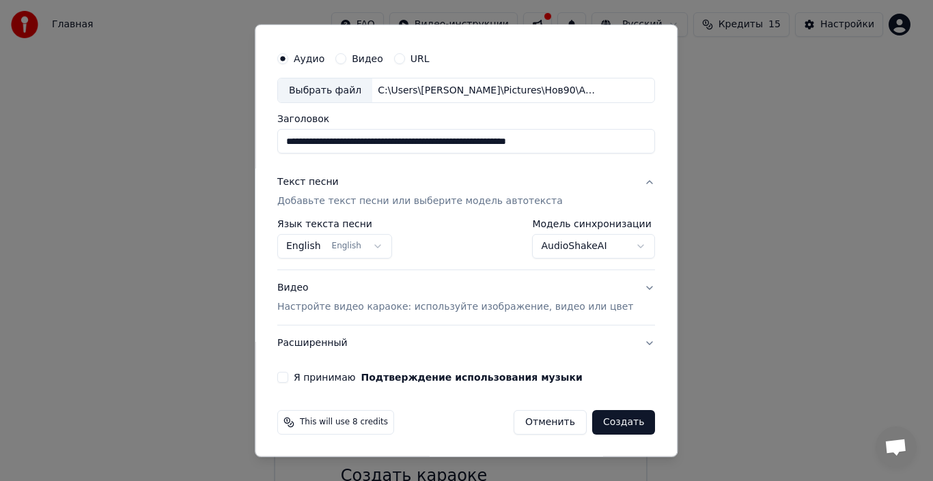
click at [597, 420] on button "Создать" at bounding box center [623, 422] width 63 height 25
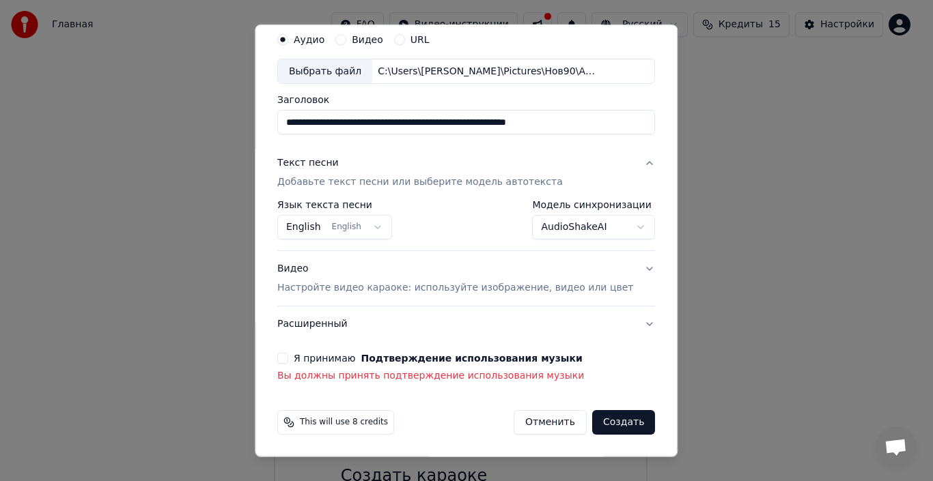
click at [288, 357] on button "Я принимаю Подтверждение использования музыки" at bounding box center [282, 358] width 11 height 11
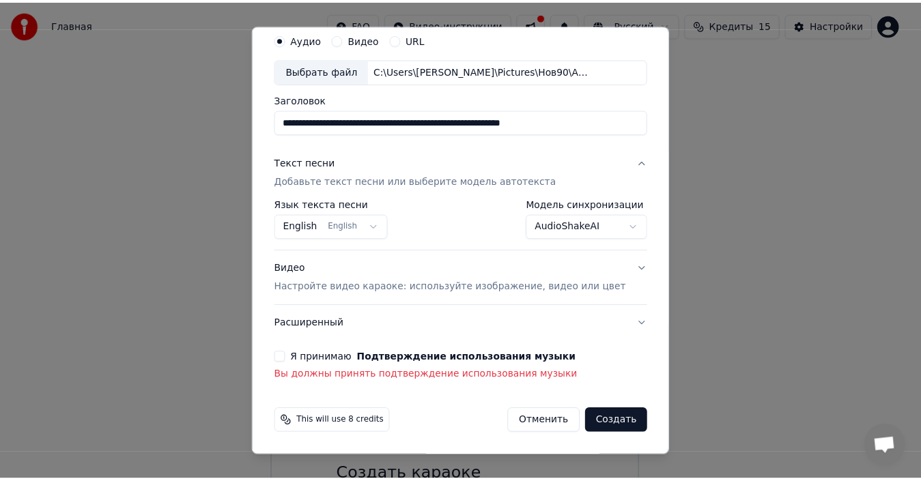
scroll to position [31, 0]
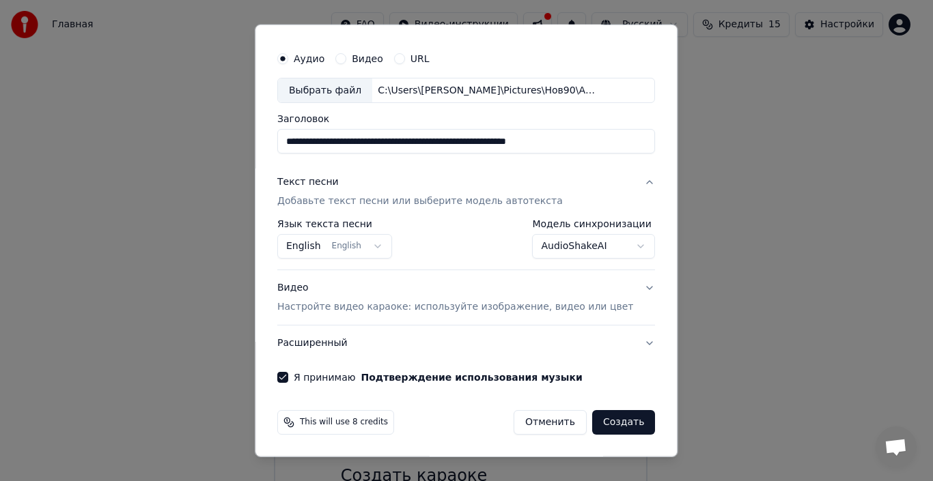
click at [604, 416] on button "Создать" at bounding box center [623, 422] width 63 height 25
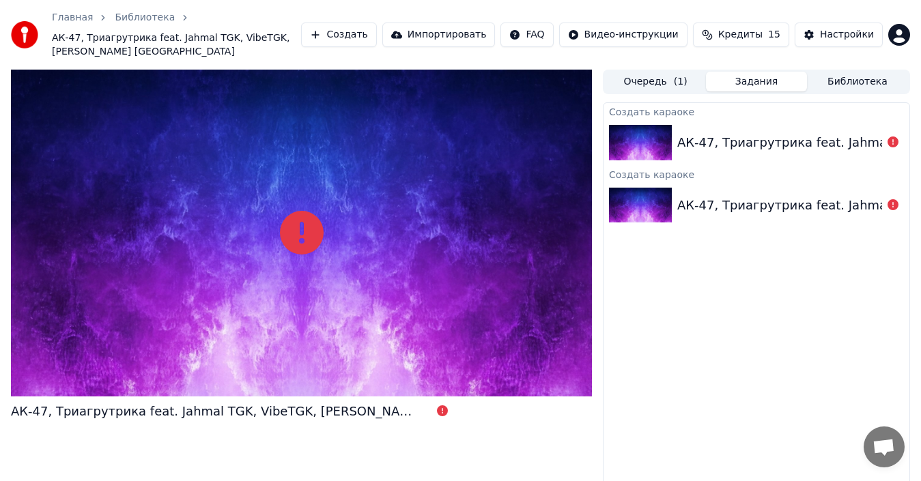
click at [123, 18] on link "Библиотека" at bounding box center [145, 18] width 60 height 14
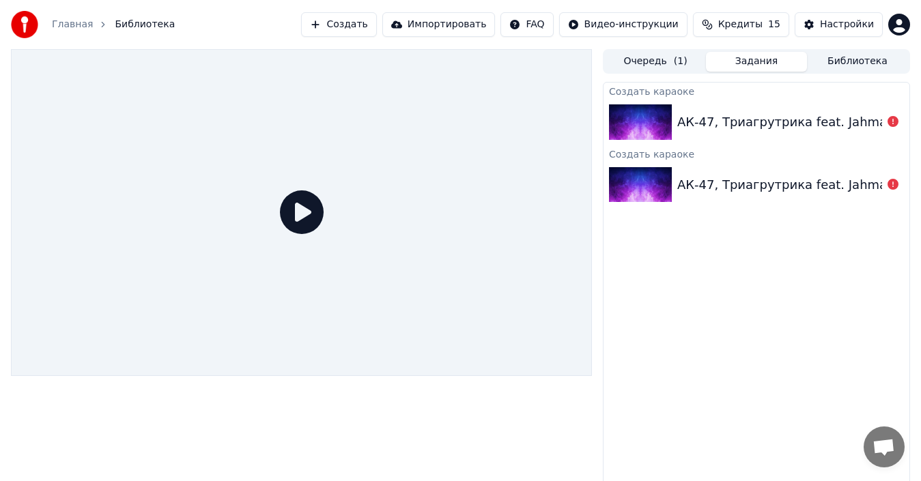
click at [70, 20] on link "Главная" at bounding box center [72, 25] width 41 height 14
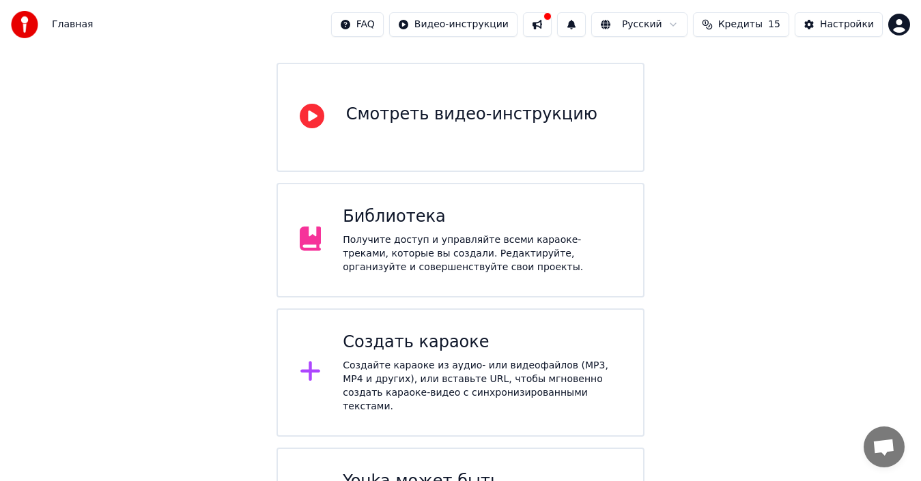
scroll to position [188, 0]
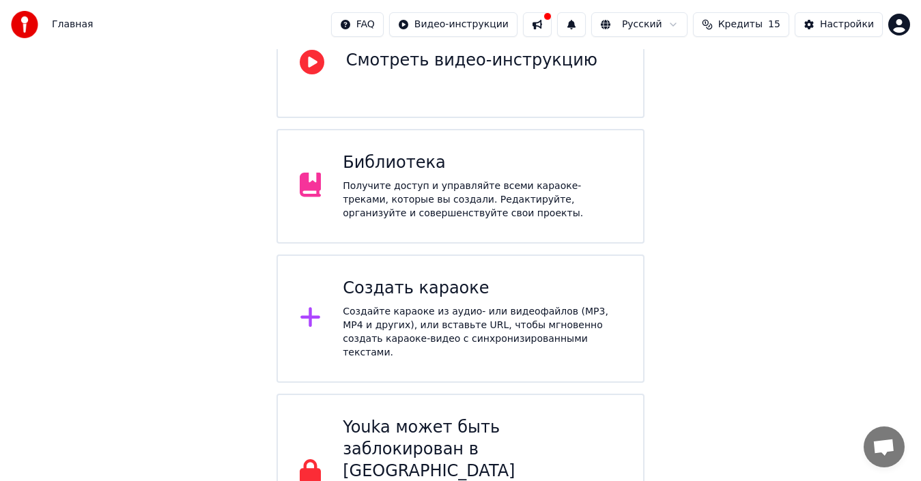
click at [399, 417] on div "Youka может быть заблокирован в [GEOGRAPHIC_DATA]" at bounding box center [482, 450] width 279 height 66
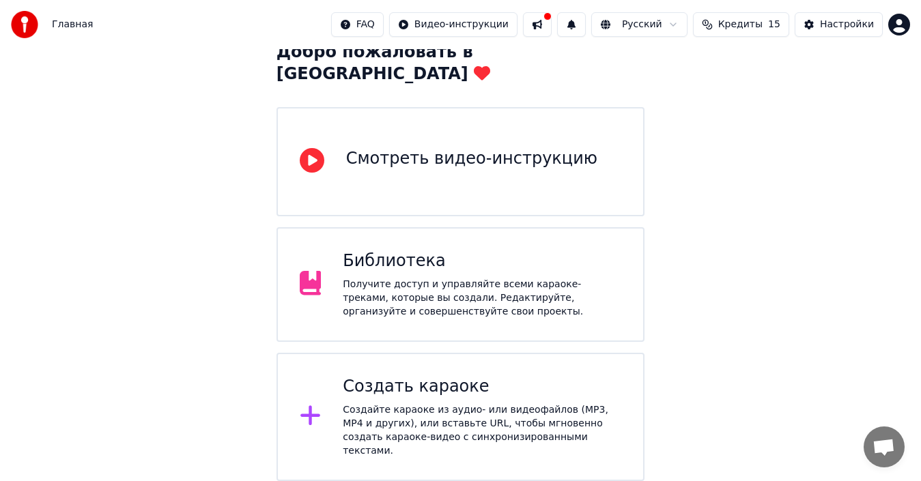
scroll to position [54, 0]
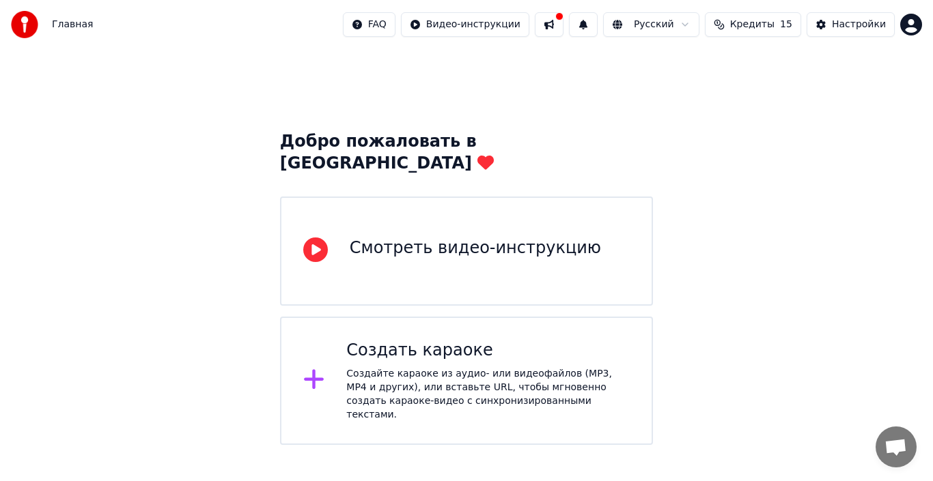
click at [497, 251] on div "Смотреть видео-инструкцию" at bounding box center [466, 251] width 373 height 109
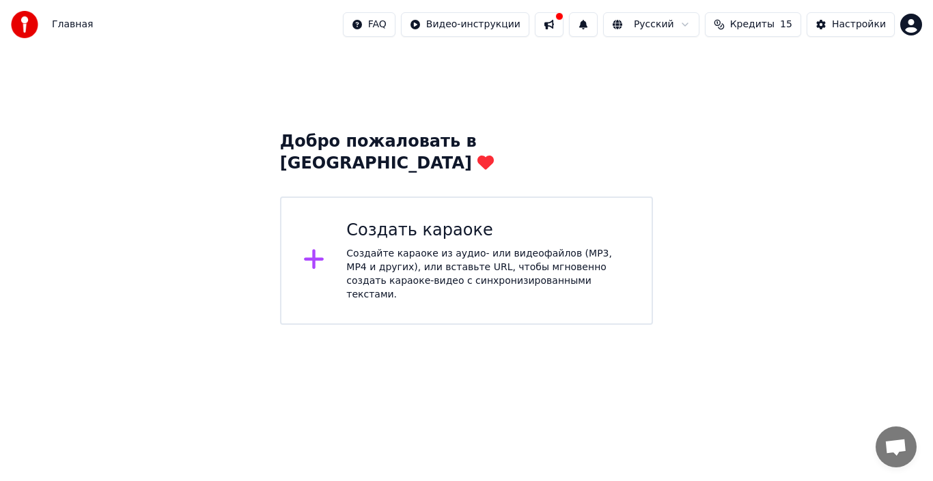
click at [659, 22] on html "Главная FAQ Видео-инструкции Русский Кредиты 15 Настройки Добро пожаловать в Yo…" at bounding box center [466, 162] width 933 height 325
click at [693, 25] on html "Главная FAQ Видео-инструкции Русский Кредиты 15 Настройки Добро пожаловать в Yo…" at bounding box center [466, 162] width 933 height 325
click at [843, 26] on div "Настройки" at bounding box center [859, 25] width 54 height 14
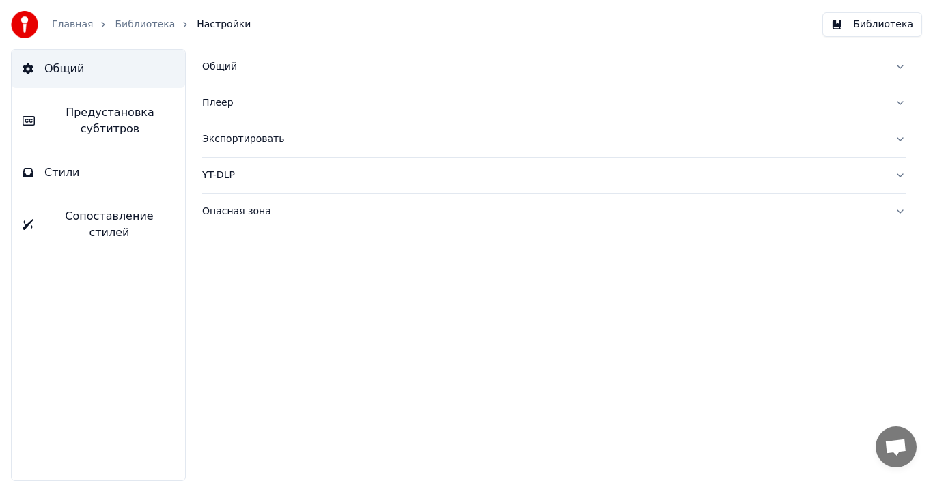
click at [78, 27] on link "Главная" at bounding box center [72, 25] width 41 height 14
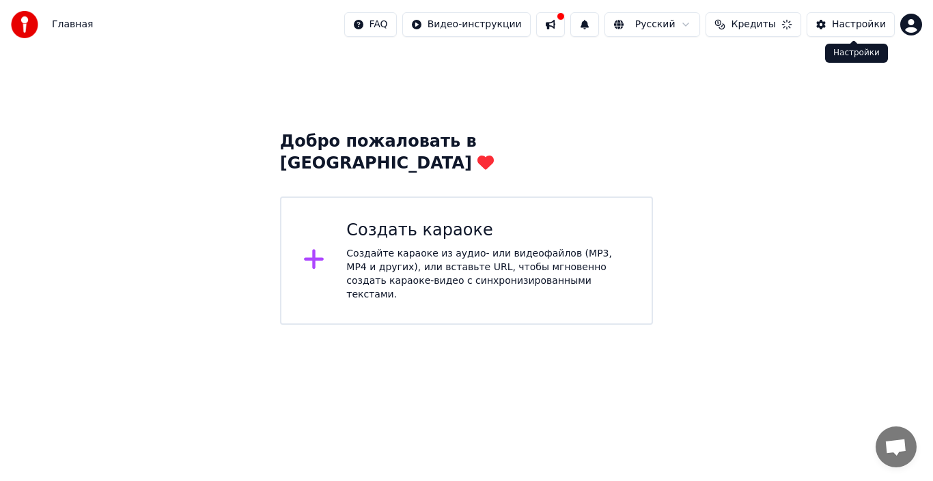
click at [916, 29] on html "Главная FAQ Видео-инструкции Русский Кредиты Настройки Добро пожаловать в Youka…" at bounding box center [466, 162] width 933 height 325
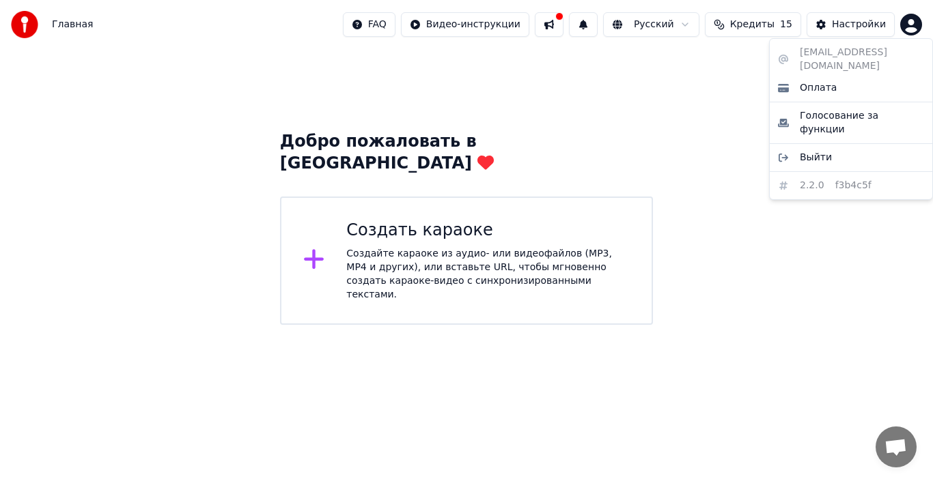
click at [493, 214] on html "Главная FAQ Видео-инструкции Русский Кредиты 15 Настройки Добро пожаловать в Yo…" at bounding box center [466, 162] width 933 height 325
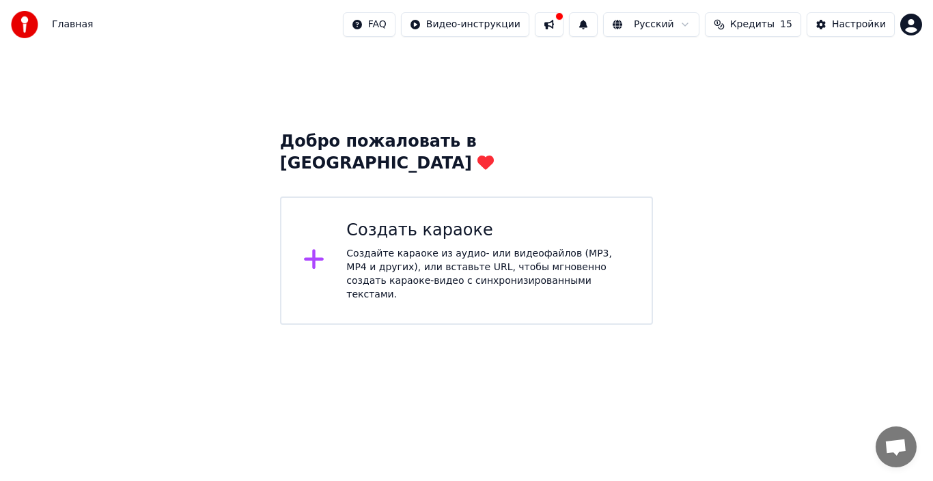
click at [469, 247] on div "Создайте караоке из аудио- или видеофайлов (MP3, MP4 и других), или вставьте UR…" at bounding box center [487, 274] width 283 height 55
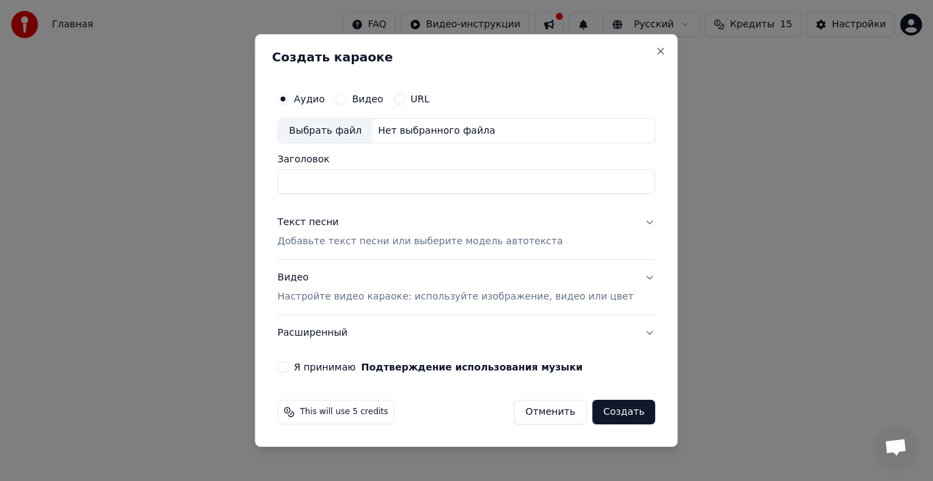
click at [383, 98] on label "Видео" at bounding box center [367, 99] width 31 height 10
click at [346, 98] on button "Видео" at bounding box center [340, 99] width 11 height 11
click at [315, 94] on label "Аудио" at bounding box center [309, 99] width 31 height 10
click at [288, 94] on button "Аудио" at bounding box center [282, 99] width 11 height 11
click at [333, 122] on div "Выбрать файл" at bounding box center [325, 131] width 94 height 25
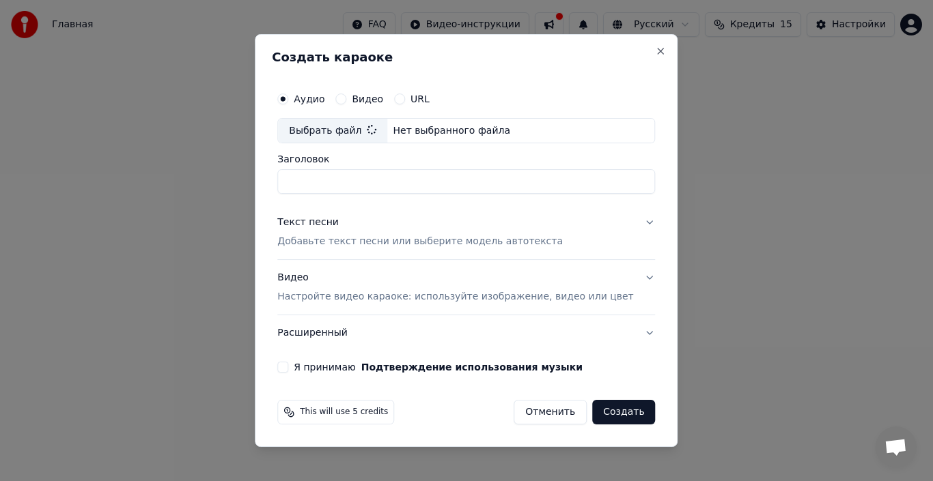
type input "**********"
click at [569, 221] on button "Текст песни Добавьте текст песни или выберите модель автотекста" at bounding box center [466, 233] width 378 height 55
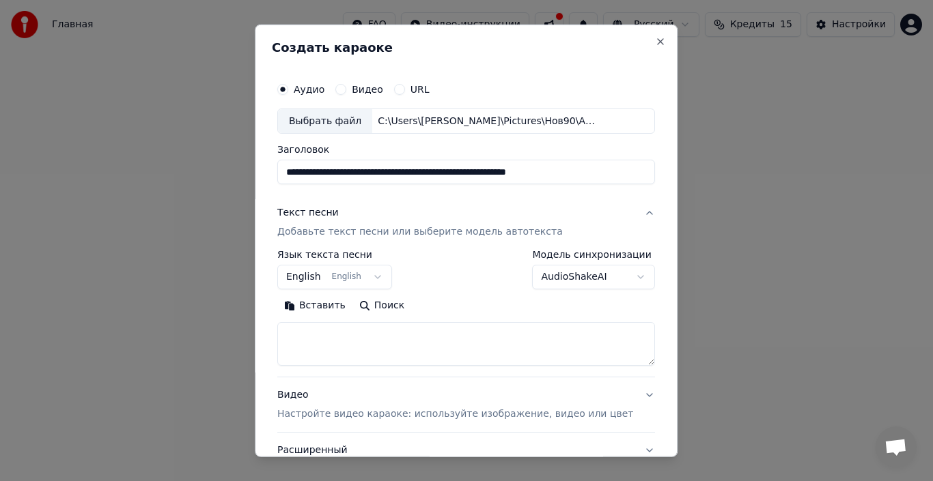
click at [565, 275] on body "**********" at bounding box center [466, 162] width 933 height 325
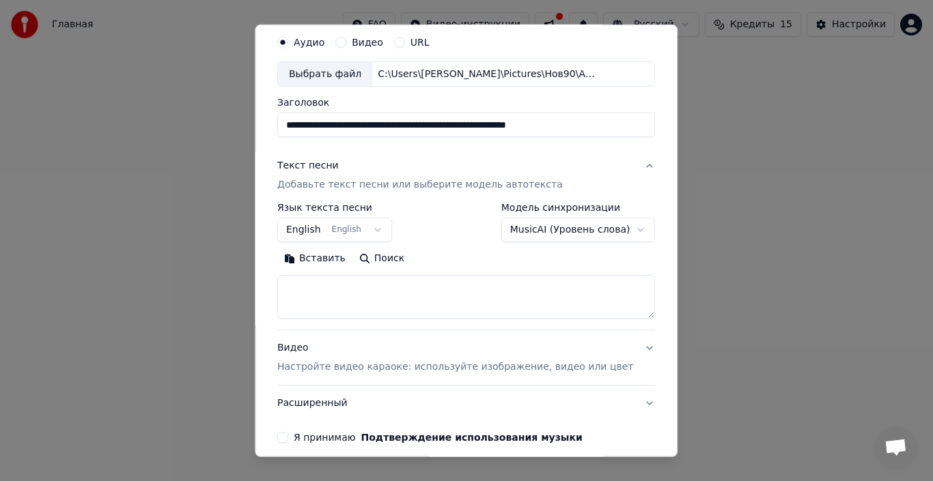
scroll to position [68, 0]
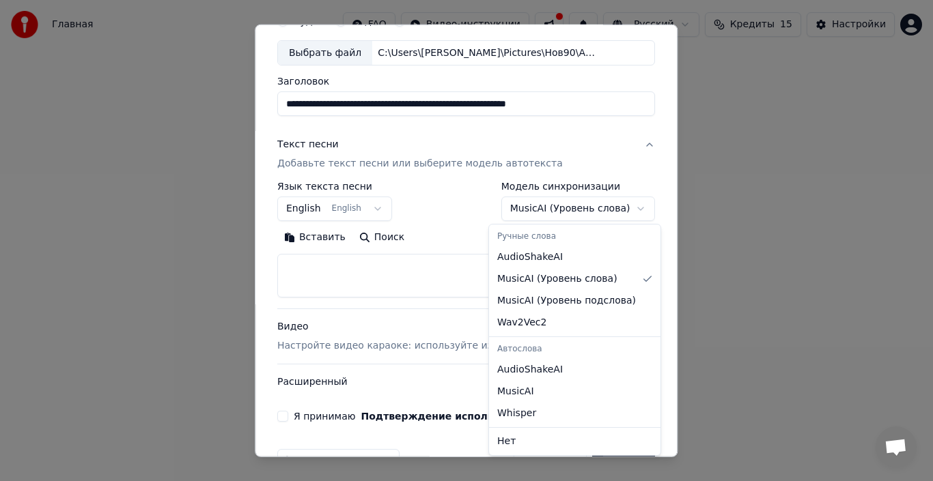
click at [558, 206] on body "**********" at bounding box center [466, 162] width 933 height 325
select select "**********"
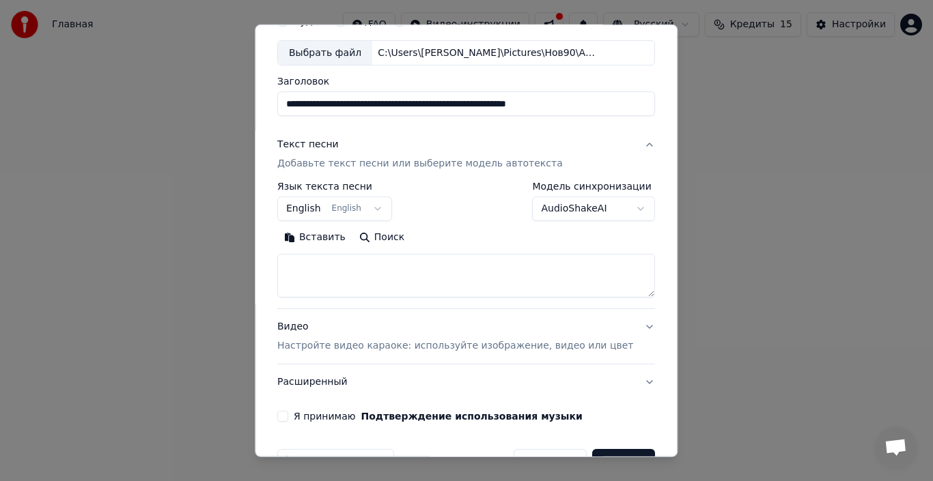
click at [299, 211] on button "English English" at bounding box center [334, 209] width 115 height 25
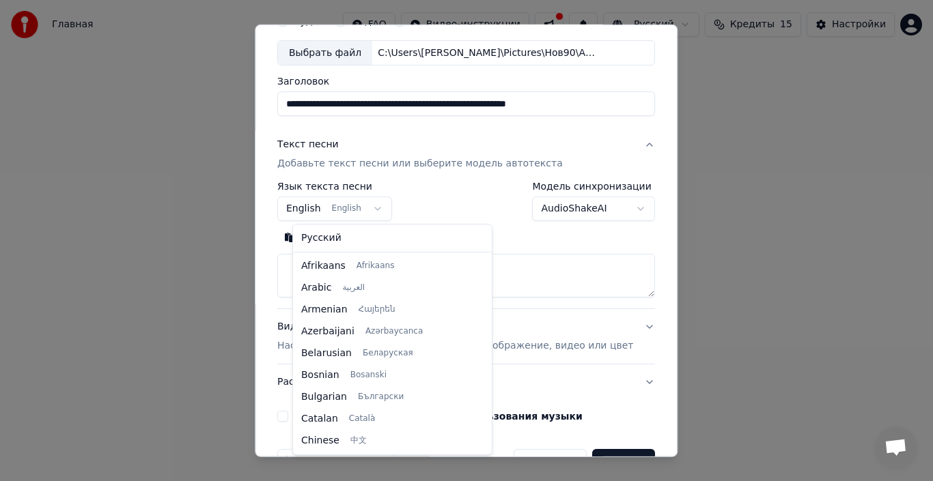
scroll to position [109, 0]
click at [317, 227] on div "Русский Afrikaans Afrikaans Arabic العربية Armenian Հայերեն Azerbaijani Azərbay…" at bounding box center [392, 340] width 199 height 230
select select "**"
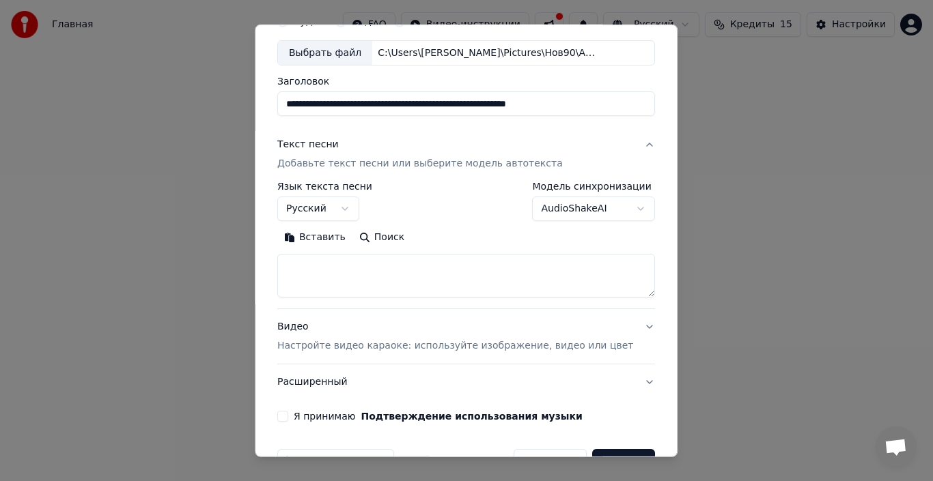
click at [341, 269] on textarea at bounding box center [466, 276] width 378 height 44
paste textarea "**********"
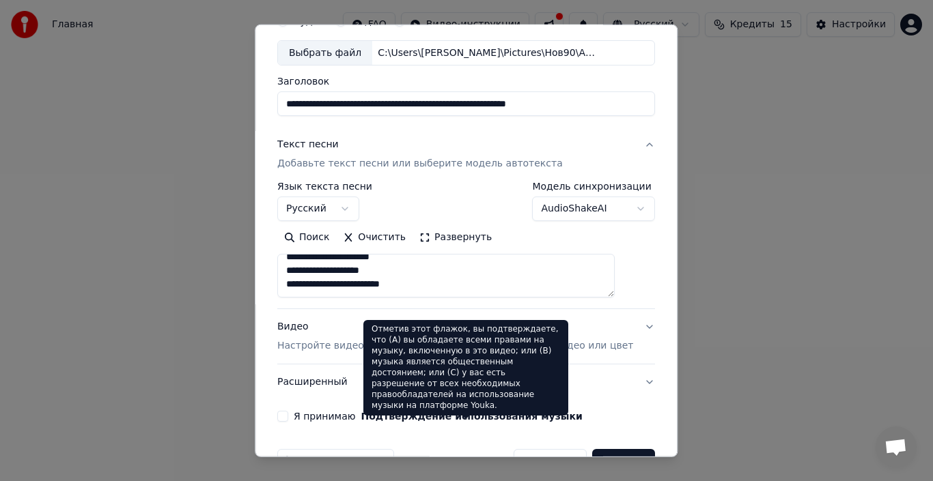
paste textarea "**********"
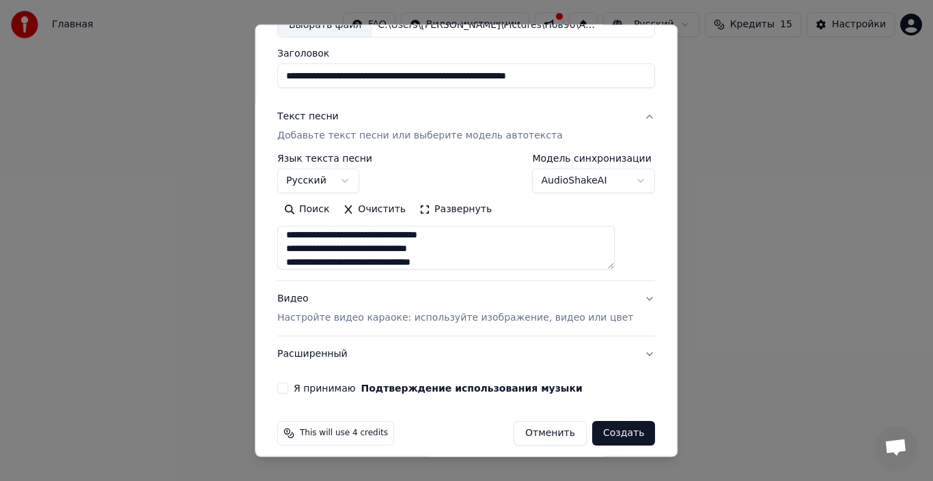
scroll to position [107, 0]
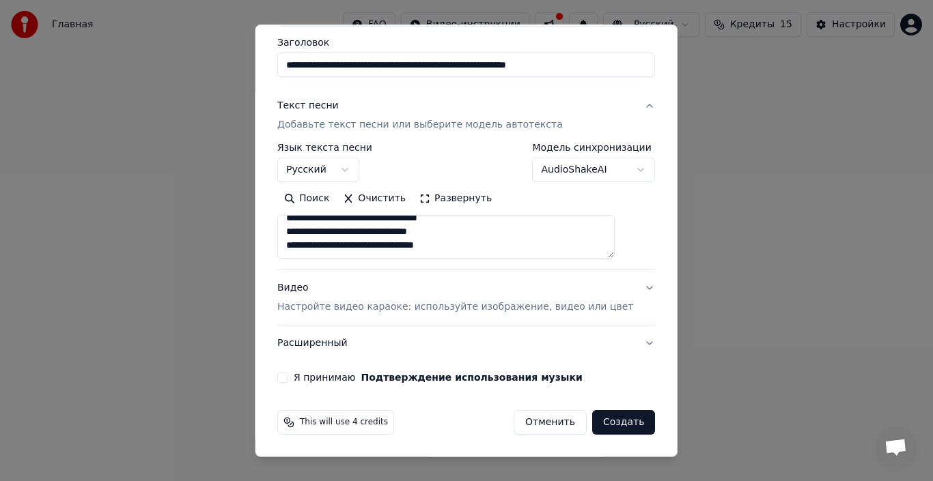
paste textarea "**********"
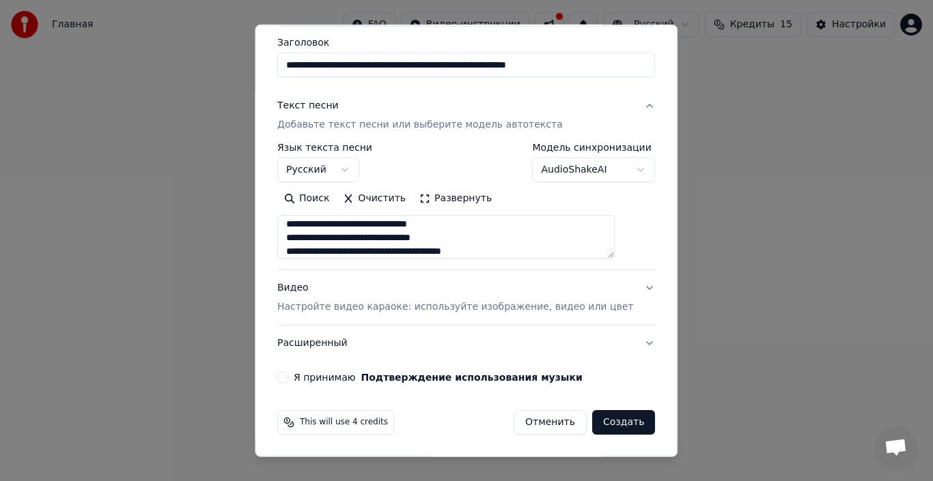
scroll to position [413, 0]
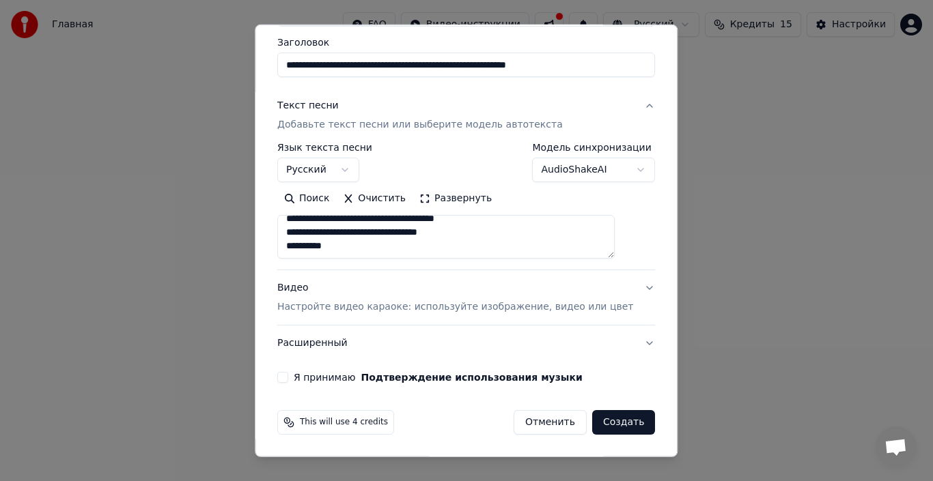
paste textarea "**********"
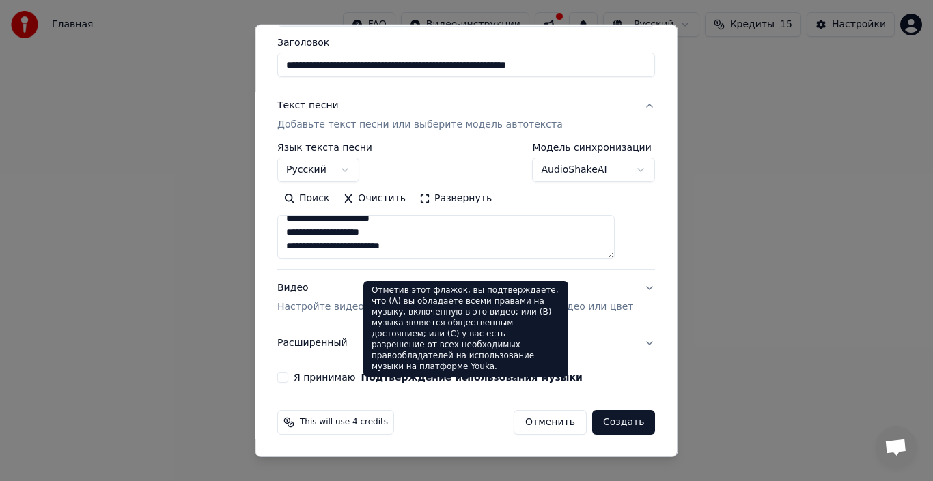
paste textarea "**********"
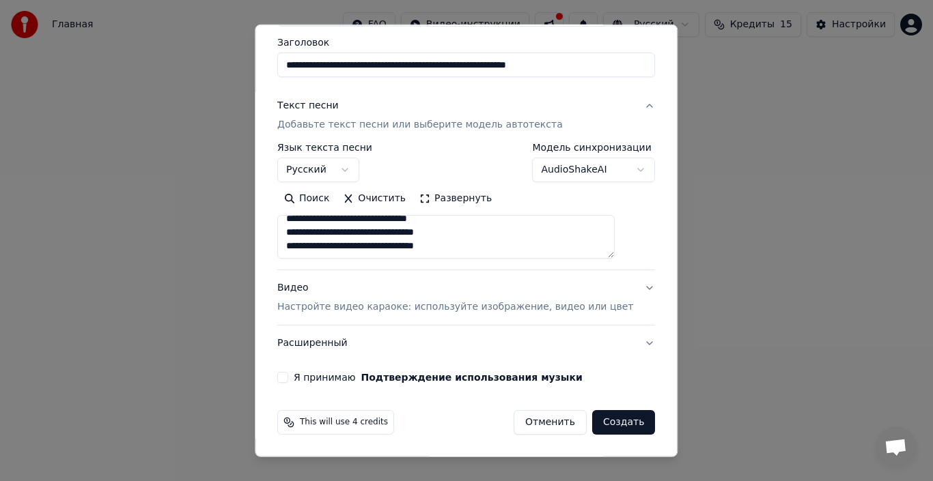
paste textarea "**********"
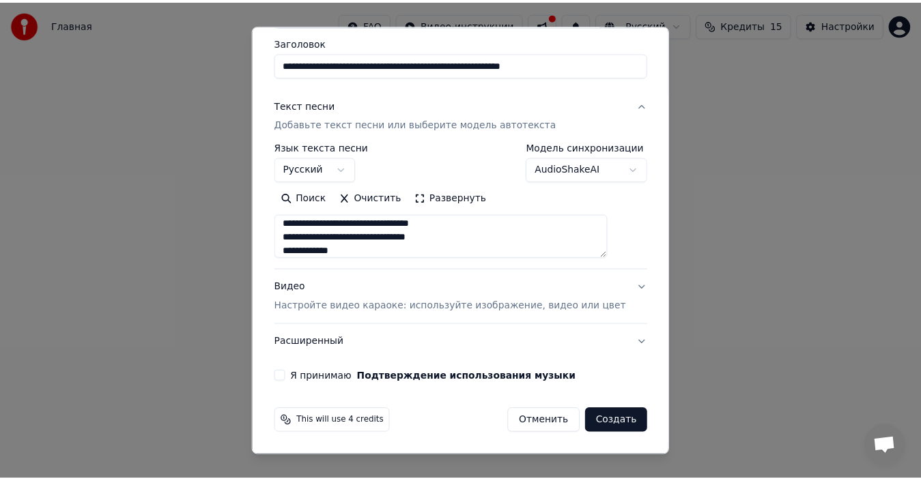
scroll to position [836, 0]
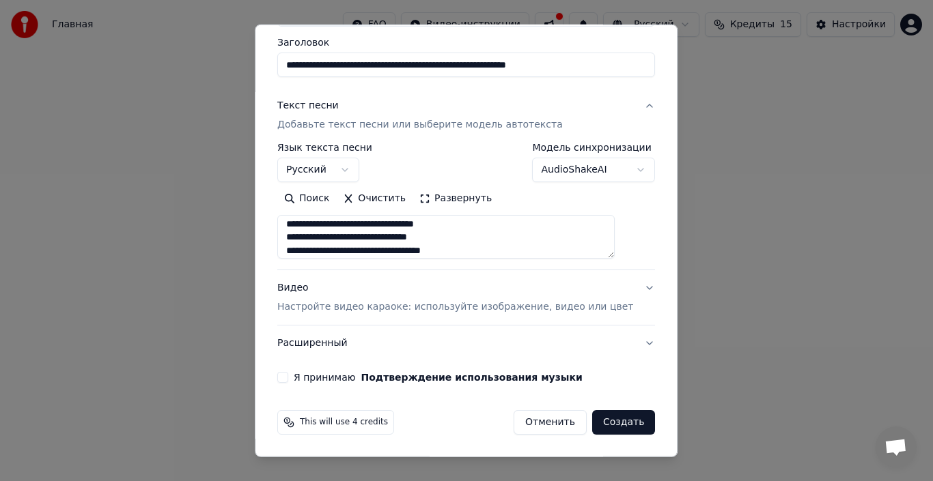
type textarea "**********"
click at [288, 379] on button "Я принимаю Подтверждение использования музыки" at bounding box center [282, 377] width 11 height 11
click at [575, 167] on body "**********" at bounding box center [466, 162] width 933 height 325
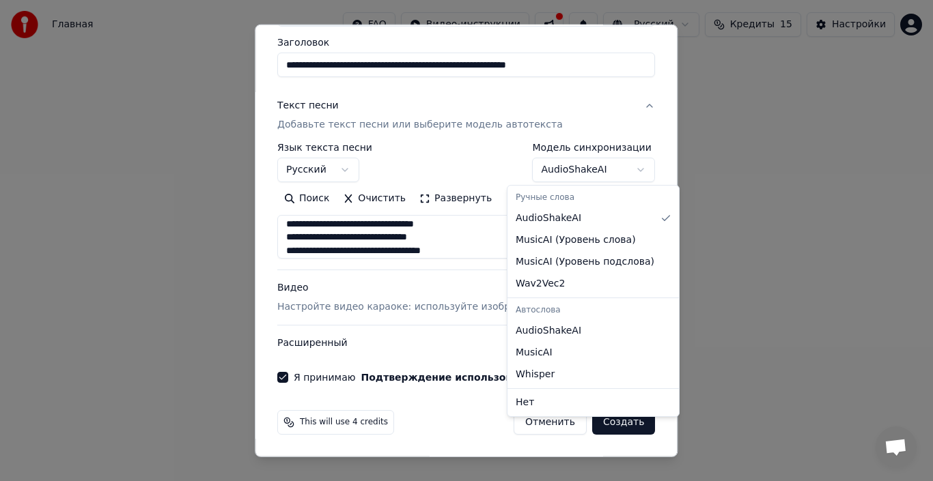
click at [612, 190] on div "Ручные слова" at bounding box center [593, 197] width 166 height 19
click at [601, 325] on body "**********" at bounding box center [466, 162] width 933 height 325
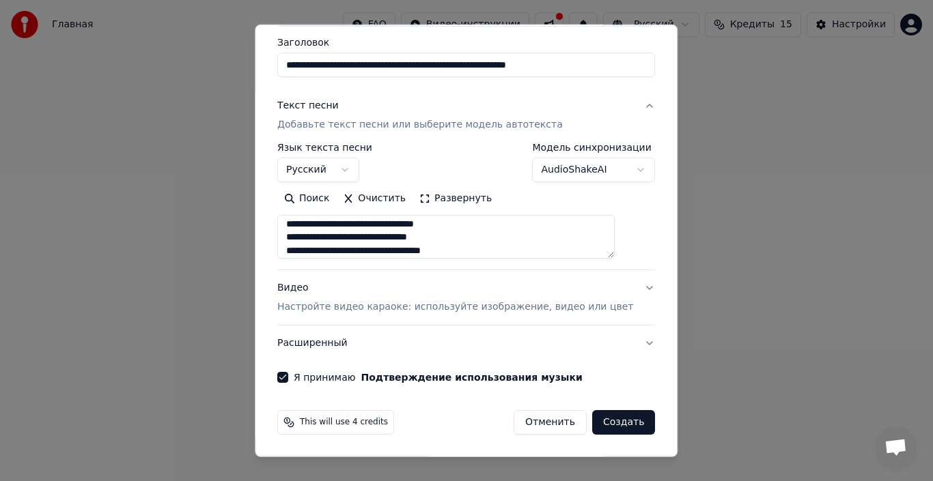
click at [595, 422] on button "Создать" at bounding box center [623, 422] width 63 height 25
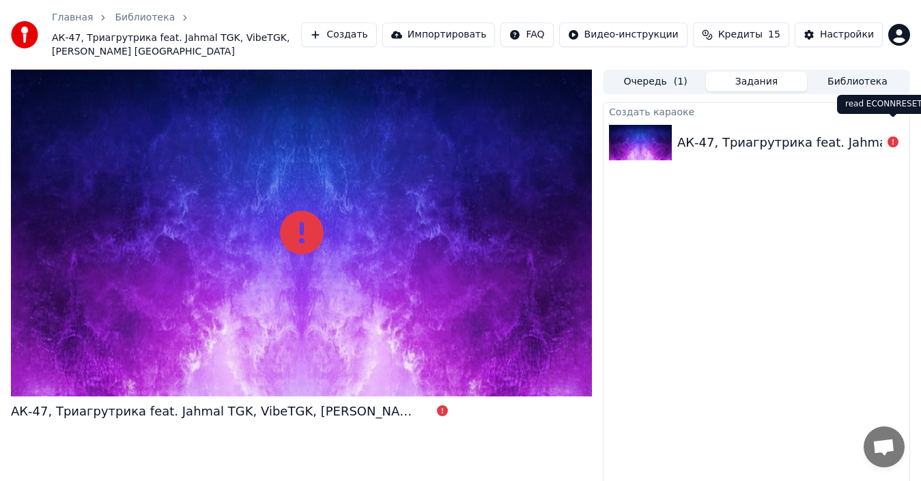
click at [885, 103] on div "read ECONNRESET read ECONNRESET" at bounding box center [884, 104] width 94 height 19
click at [892, 102] on div "read ECONNRESET read ECONNRESET" at bounding box center [884, 104] width 94 height 19
click at [437, 406] on icon at bounding box center [442, 411] width 11 height 11
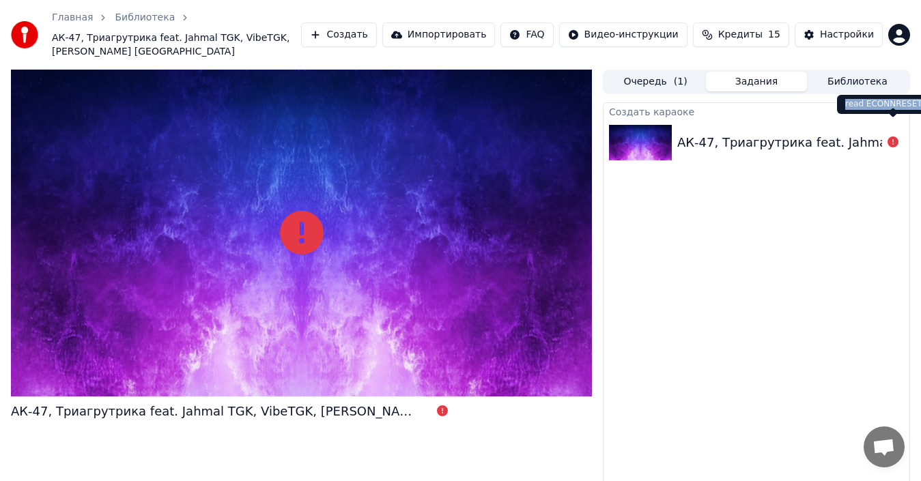
drag, startPoint x: 911, startPoint y: 104, endPoint x: 842, endPoint y: 106, distance: 69.7
click at [842, 106] on div "read ECONNRESET read ECONNRESET" at bounding box center [884, 104] width 94 height 19
copy div "read ECONNRESET"
drag, startPoint x: 913, startPoint y: 107, endPoint x: 843, endPoint y: 102, distance: 69.8
click at [843, 102] on div "read ECONNRESET read ECONNRESET" at bounding box center [884, 104] width 94 height 19
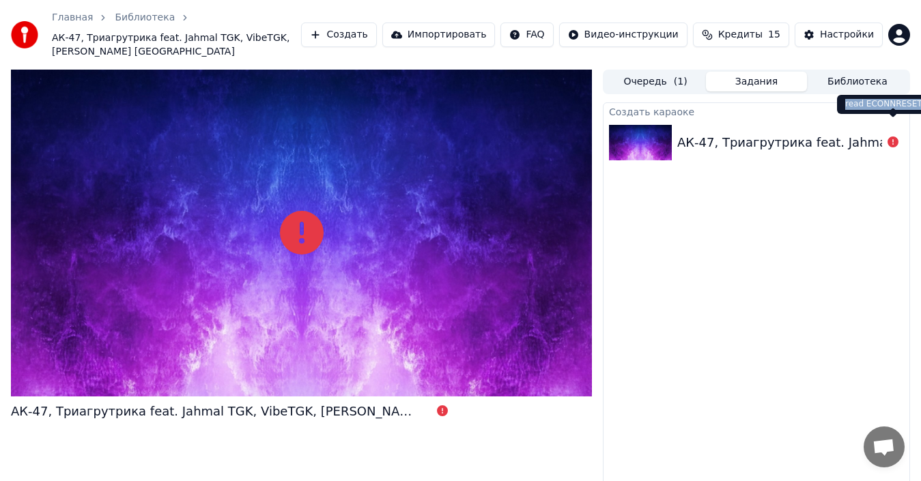
copy div "read ECONNRESET"
click at [651, 72] on button "Очередь ( 1 )" at bounding box center [655, 82] width 101 height 20
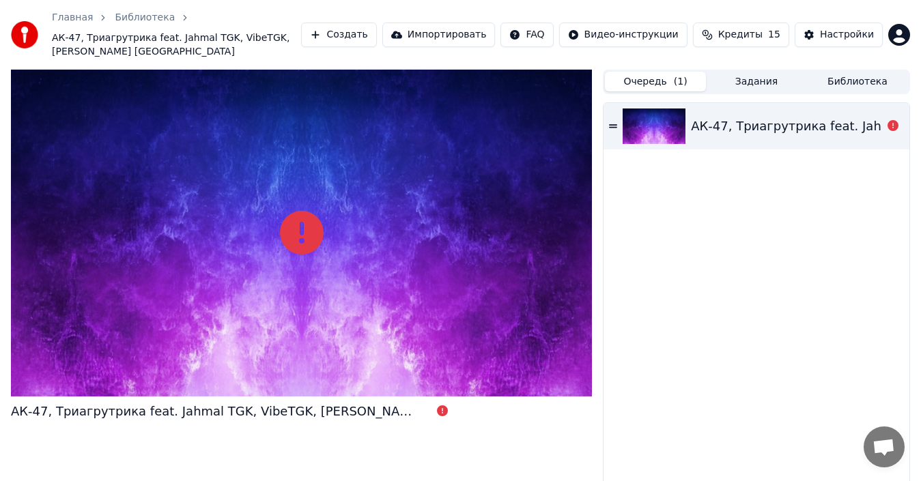
click at [886, 118] on div at bounding box center [893, 126] width 22 height 16
click at [889, 120] on icon at bounding box center [893, 125] width 11 height 11
click at [891, 120] on icon at bounding box center [893, 125] width 11 height 11
click at [892, 120] on icon at bounding box center [893, 125] width 11 height 11
click at [871, 100] on div "АК-47, Триагрутрика feat. Jahmal TGK, VibeTGK, [PERSON_NAME] [GEOGRAPHIC_DATA]" at bounding box center [756, 306] width 307 height 412
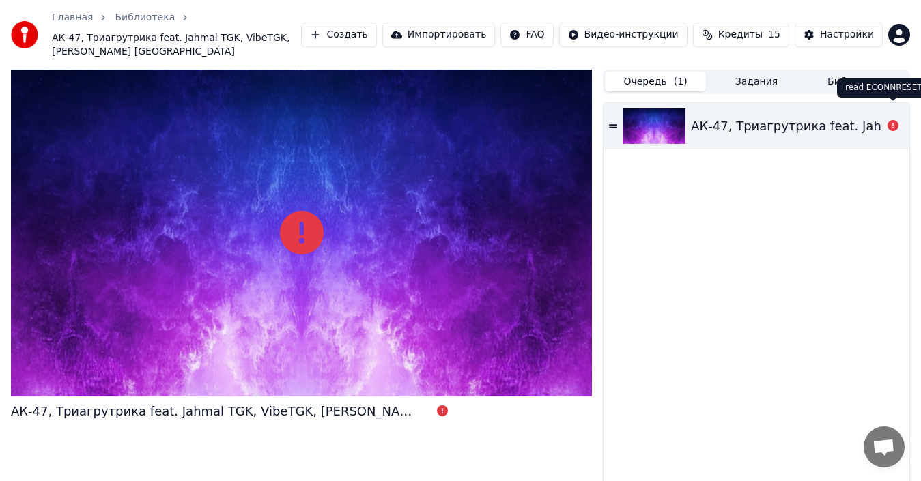
click at [863, 72] on button "Библиотека" at bounding box center [857, 82] width 101 height 20
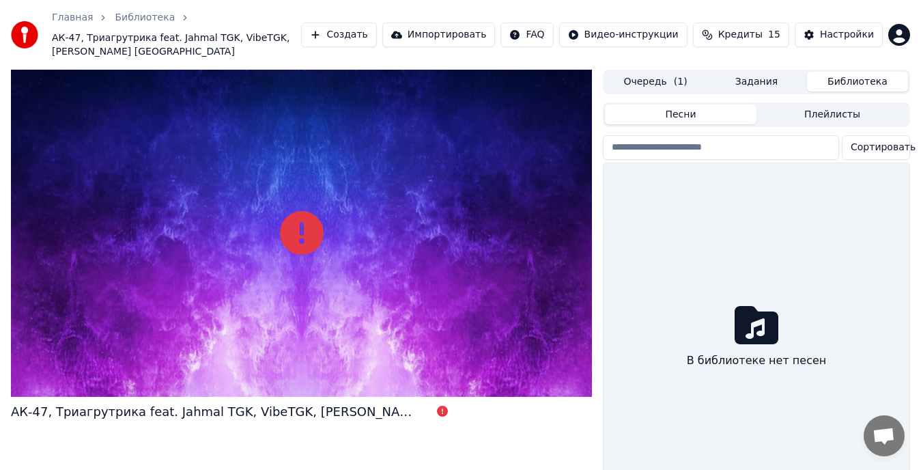
click at [756, 135] on input "search" at bounding box center [721, 147] width 236 height 25
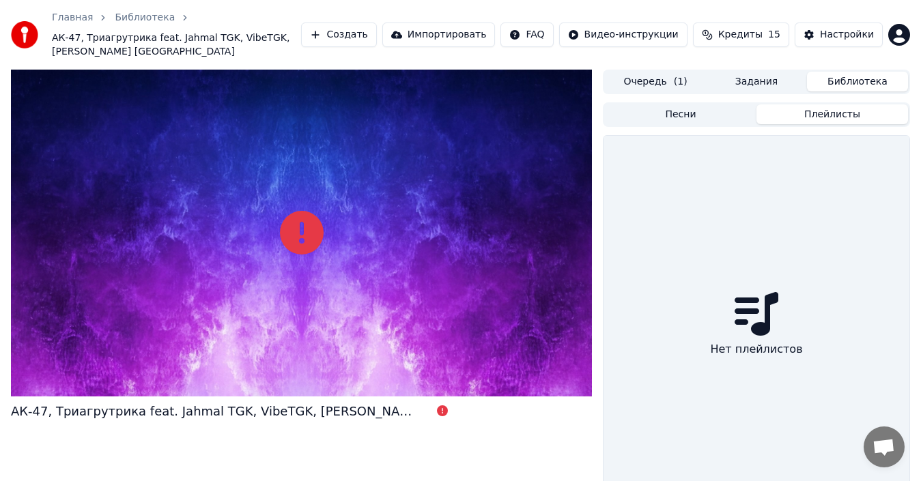
click at [800, 104] on button "Плейлисты" at bounding box center [832, 114] width 152 height 20
drag, startPoint x: 321, startPoint y: 38, endPoint x: 309, endPoint y: 35, distance: 12.6
click at [301, 38] on span "АК-47, Триагрутрика feat. Jahmal TGK, VibeTGK, [PERSON_NAME] [GEOGRAPHIC_DATA]" at bounding box center [176, 44] width 249 height 27
click at [126, 18] on link "Библиотека" at bounding box center [145, 18] width 60 height 14
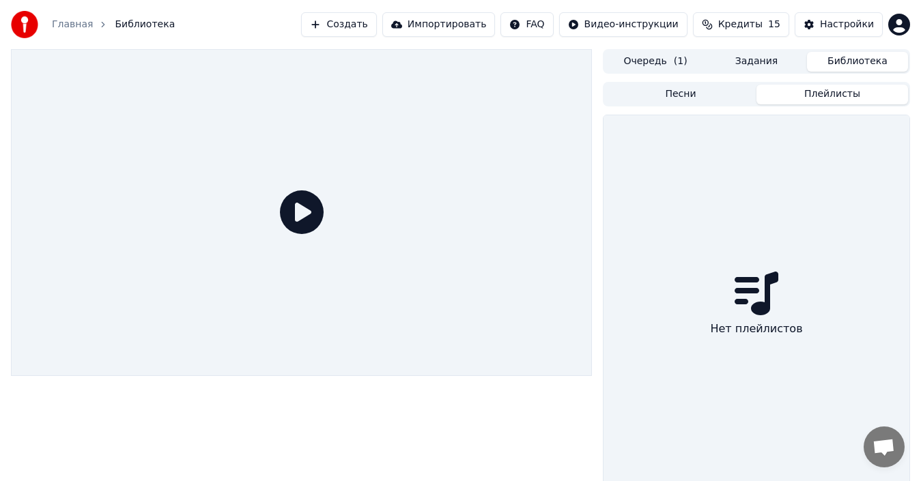
click at [296, 193] on icon at bounding box center [302, 212] width 44 height 44
click at [302, 204] on icon at bounding box center [302, 212] width 44 height 44
click at [286, 199] on icon at bounding box center [302, 212] width 44 height 44
click at [292, 203] on icon at bounding box center [302, 212] width 44 height 44
click at [308, 212] on icon at bounding box center [302, 212] width 44 height 44
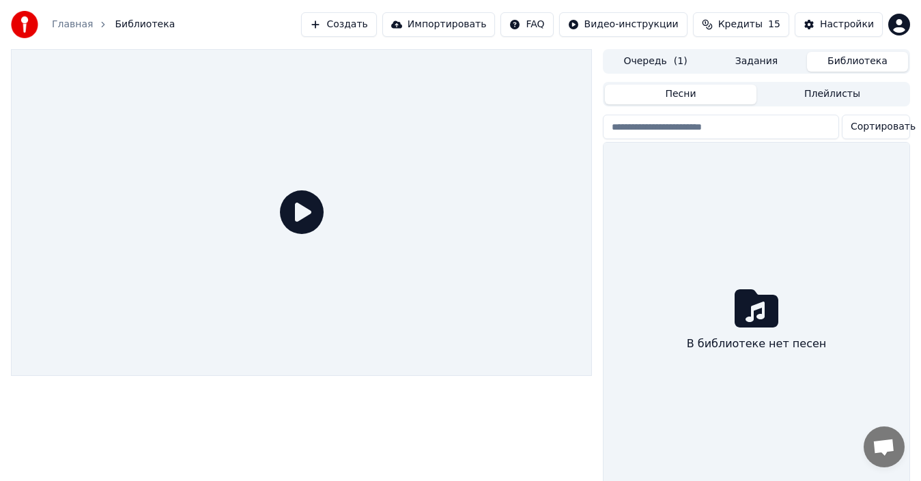
click at [679, 91] on button "Песни" at bounding box center [681, 95] width 152 height 20
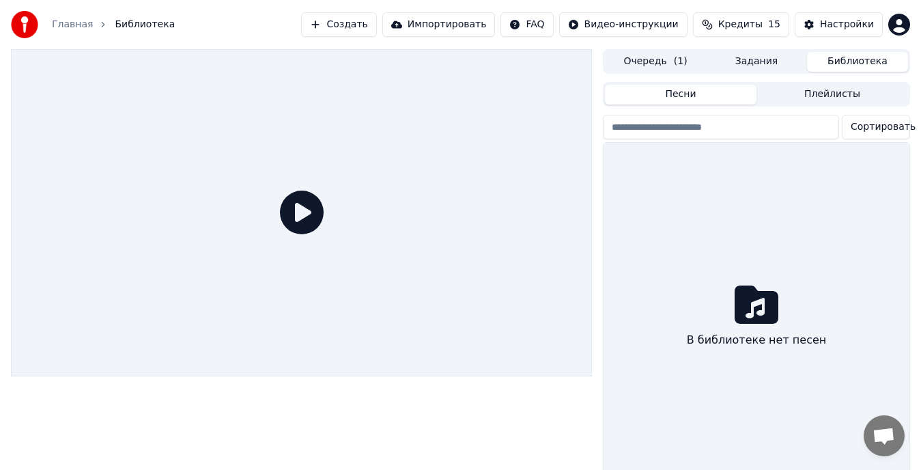
click at [671, 68] on button "Очередь ( 1 )" at bounding box center [655, 62] width 101 height 20
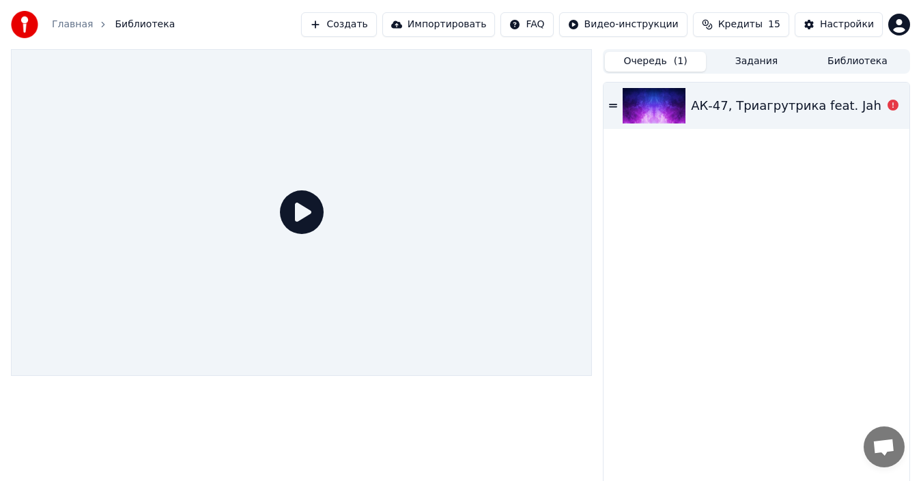
click at [319, 203] on icon at bounding box center [302, 212] width 44 height 44
click at [307, 209] on icon at bounding box center [302, 212] width 44 height 44
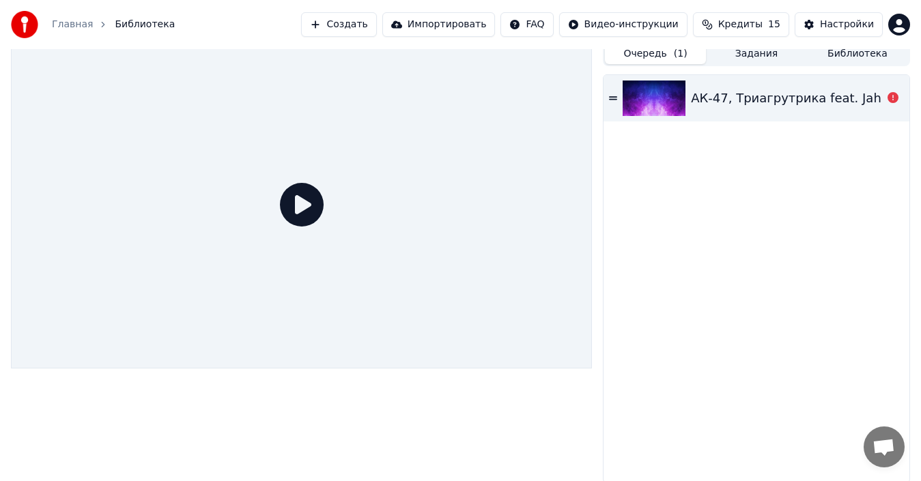
scroll to position [10, 0]
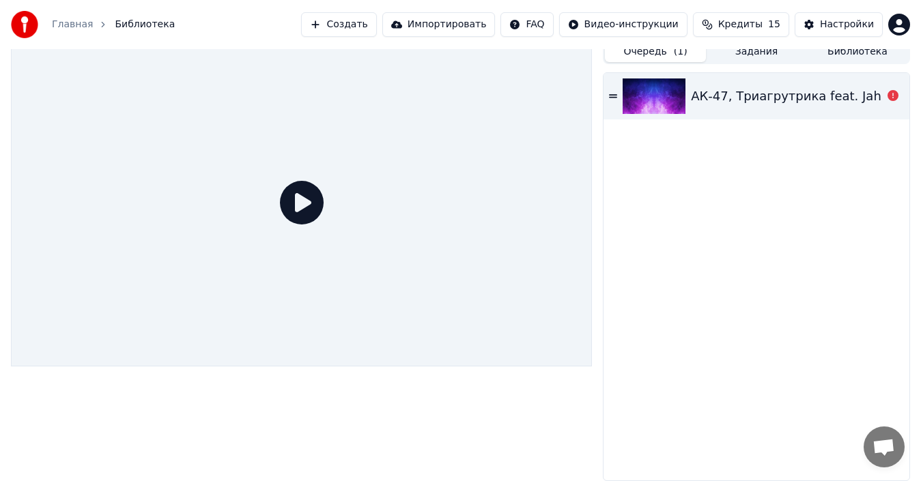
click at [888, 440] on span "Открытый чат" at bounding box center [884, 448] width 23 height 19
click at [897, 18] on html "Главная Библиотека Создать Импортировать FAQ Видео-инструкции Кредиты 15 Настро…" at bounding box center [460, 230] width 921 height 481
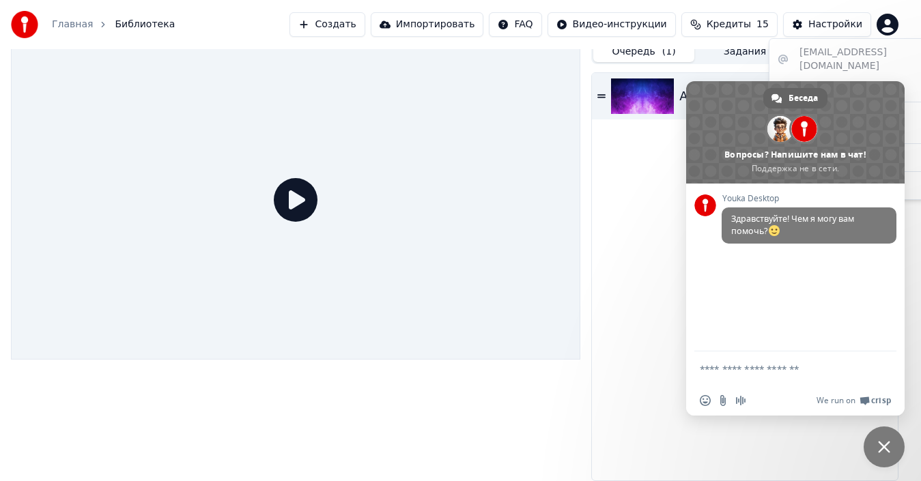
scroll to position [0, 0]
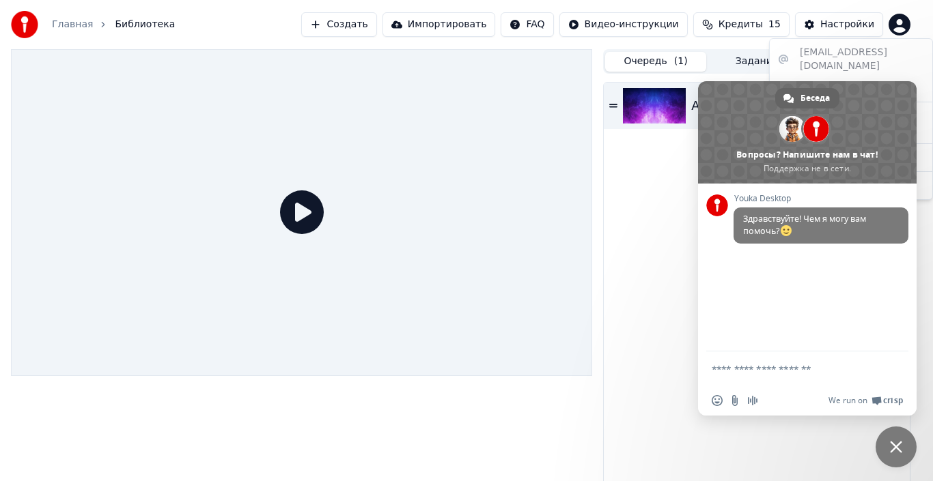
click at [771, 371] on html "Главная Библиотека Создать Импортировать FAQ Видео-инструкции Кредиты 15 Настро…" at bounding box center [466, 240] width 933 height 481
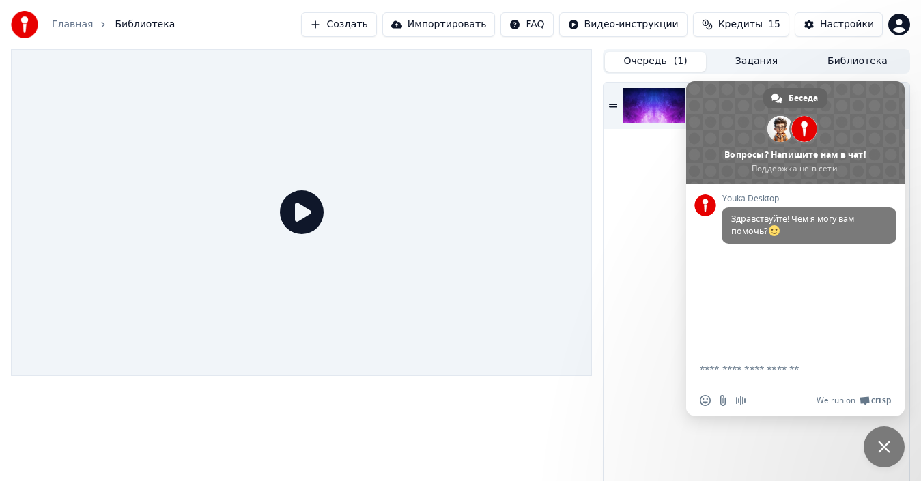
click at [750, 365] on textarea "Отправьте сообщение..." at bounding box center [780, 369] width 161 height 12
paste textarea "**********"
type textarea "**********"
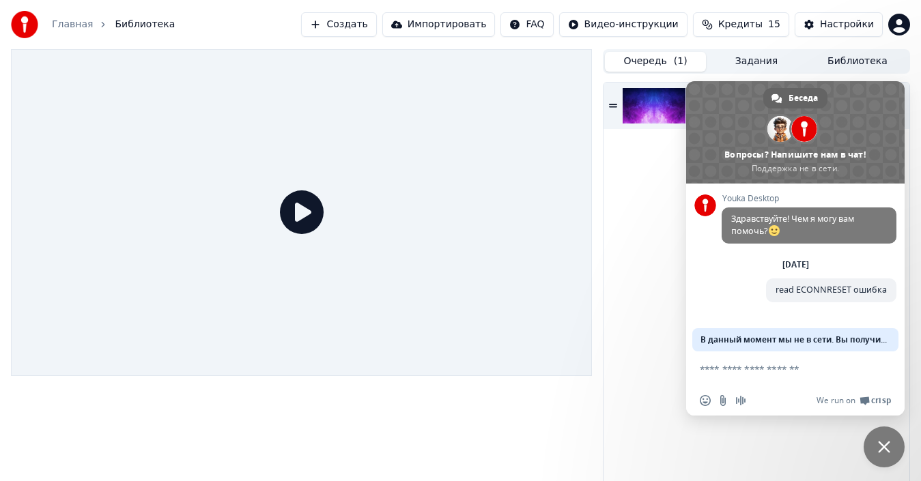
click at [480, 22] on button "Импортировать" at bounding box center [438, 24] width 113 height 25
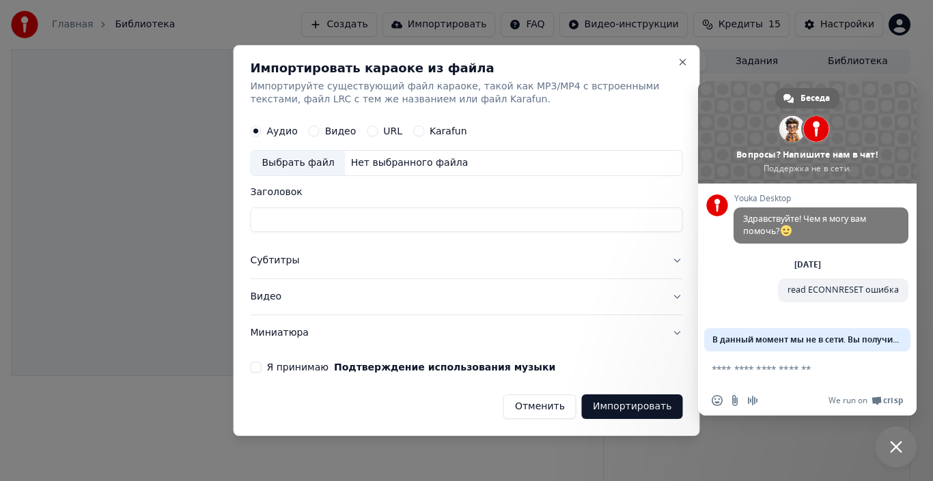
click at [301, 165] on div "Выбрать файл" at bounding box center [298, 164] width 94 height 25
type input "**********"
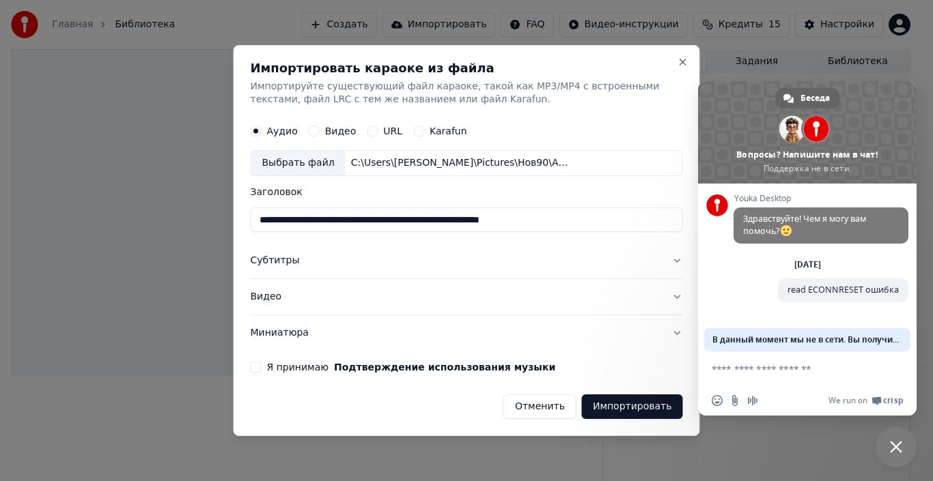
click at [421, 128] on div "Karafun" at bounding box center [440, 131] width 54 height 11
click at [414, 128] on button "Karafun" at bounding box center [418, 131] width 11 height 11
click at [267, 133] on label "Аудио" at bounding box center [282, 132] width 31 height 10
click at [261, 133] on button "Аудио" at bounding box center [256, 131] width 11 height 11
click at [307, 259] on button "Субтитры" at bounding box center [467, 262] width 432 height 36
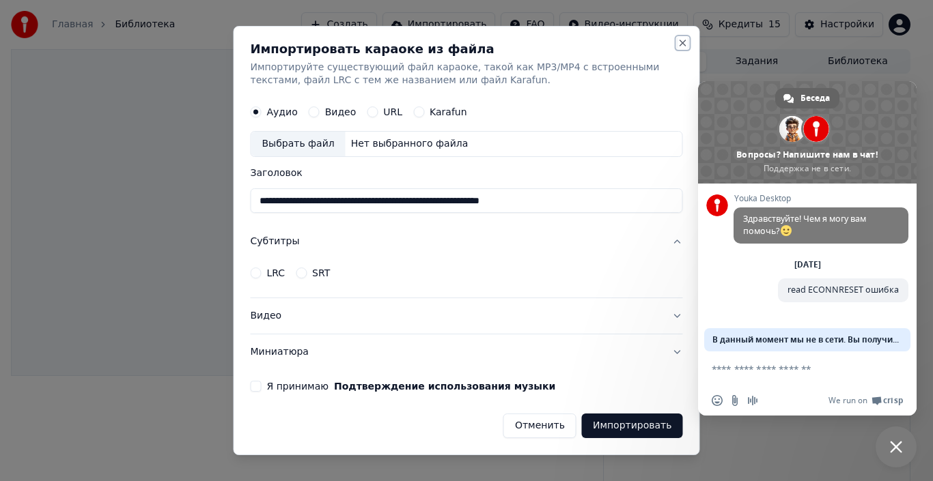
click at [686, 45] on button "Close" at bounding box center [682, 43] width 11 height 11
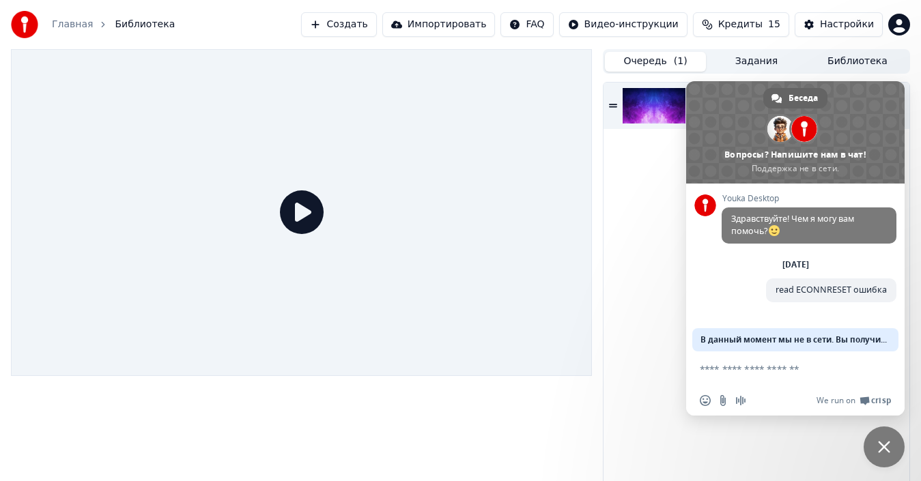
click at [376, 20] on button "Создать" at bounding box center [338, 24] width 75 height 25
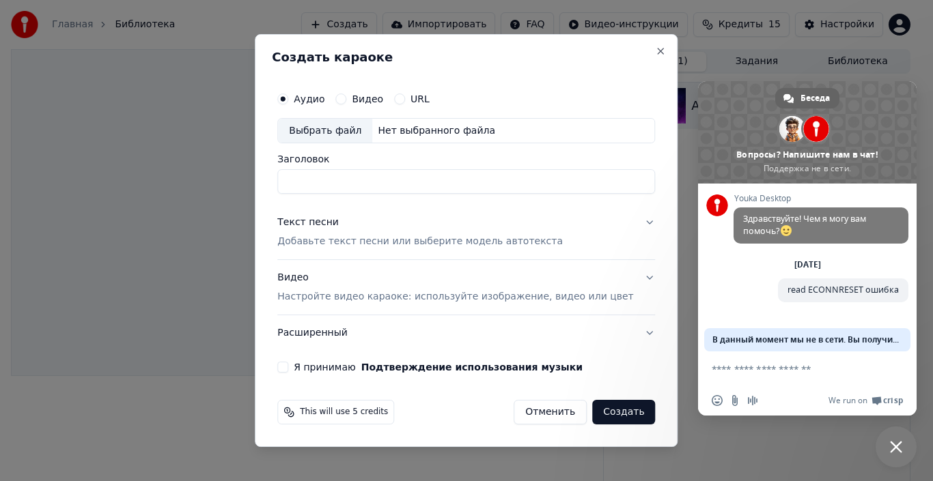
click at [357, 131] on div "Выбрать файл" at bounding box center [325, 131] width 94 height 25
type input "**********"
click at [367, 219] on div "Текст песни Добавьте текст песни или выберите модель автотекста" at bounding box center [419, 232] width 285 height 33
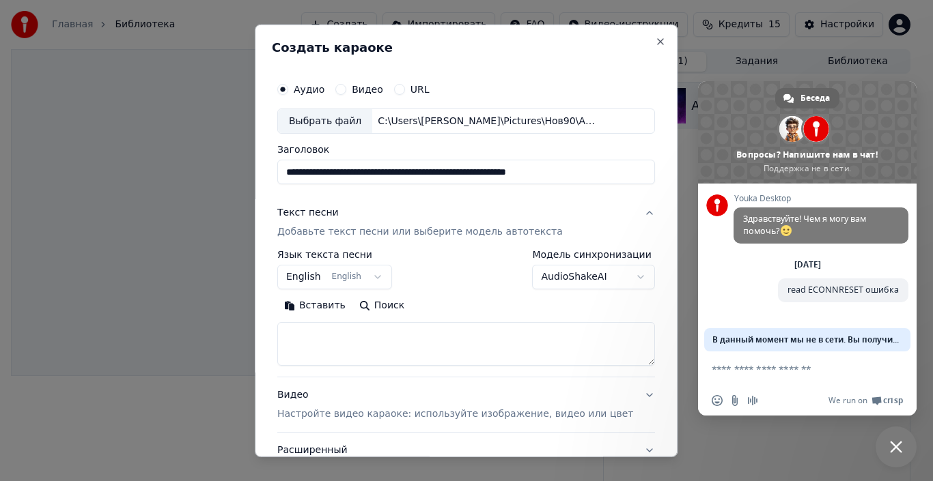
click at [345, 268] on button "English English" at bounding box center [334, 277] width 115 height 25
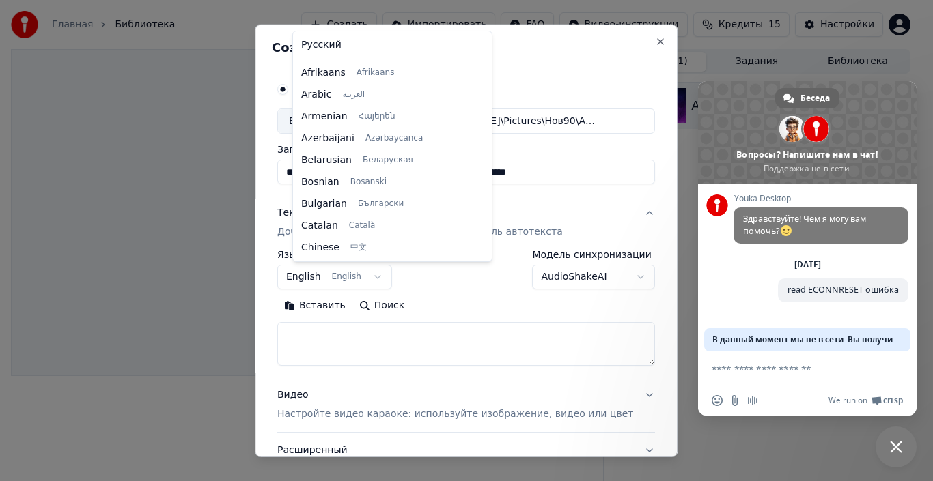
scroll to position [109, 0]
select select "**"
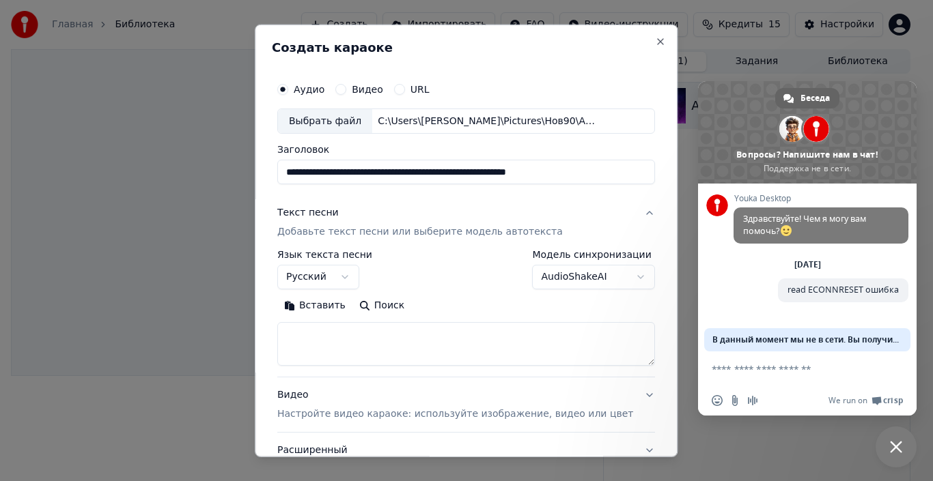
click at [353, 341] on textarea at bounding box center [466, 344] width 378 height 44
paste textarea "**********"
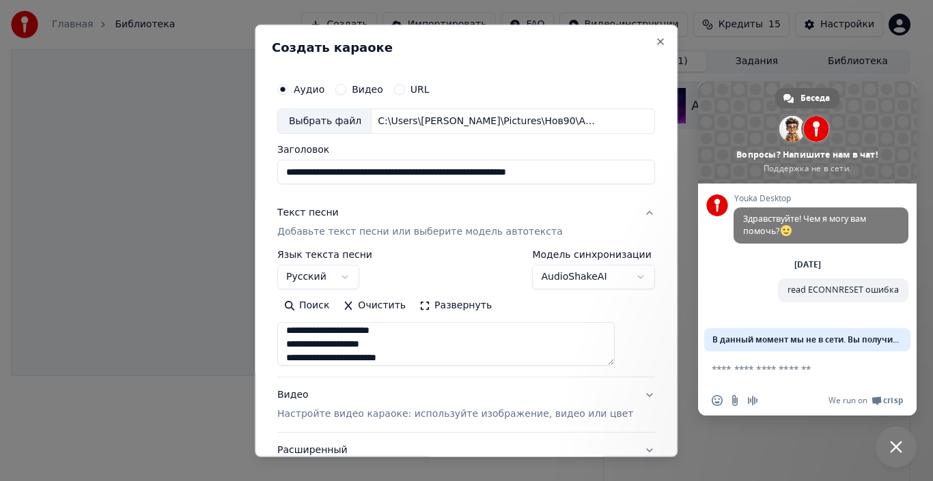
scroll to position [78, 0]
click at [439, 304] on button "Развернуть" at bounding box center [455, 306] width 86 height 22
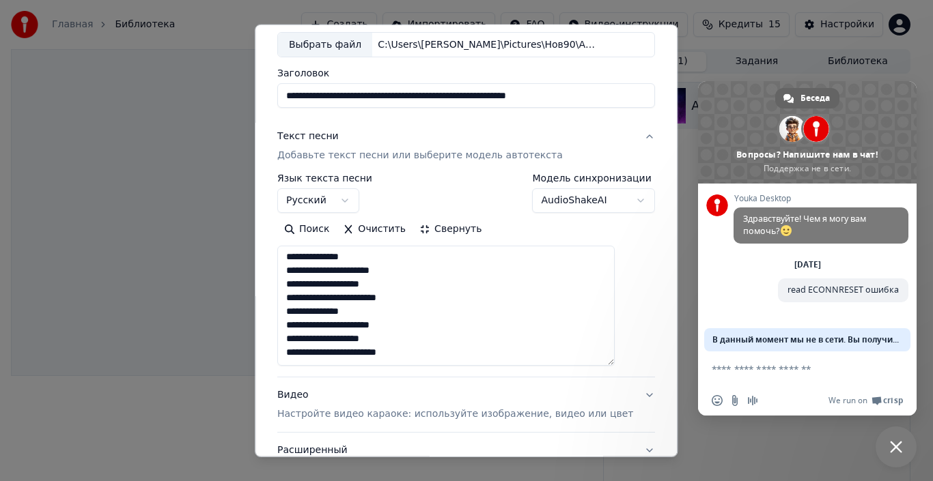
scroll to position [137, 0]
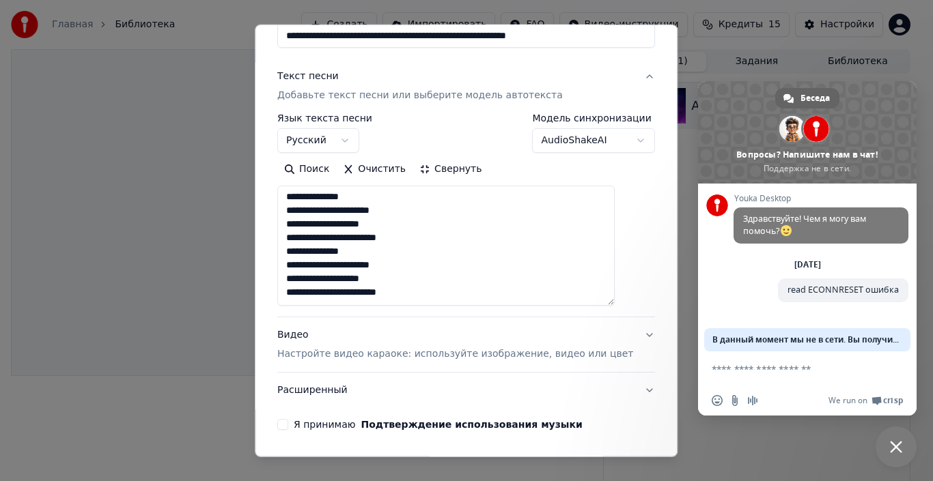
click at [428, 295] on textarea "**********" at bounding box center [445, 246] width 337 height 120
paste textarea "**********"
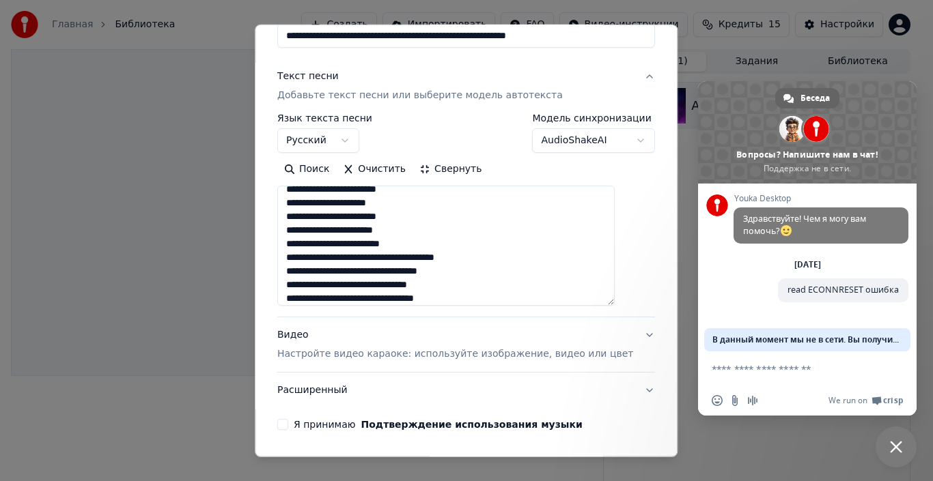
scroll to position [173, 0]
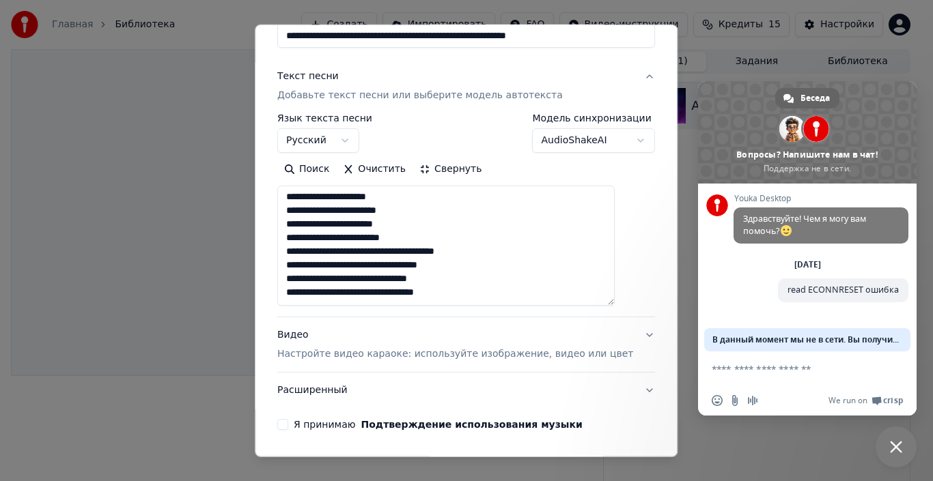
paste textarea "**********"
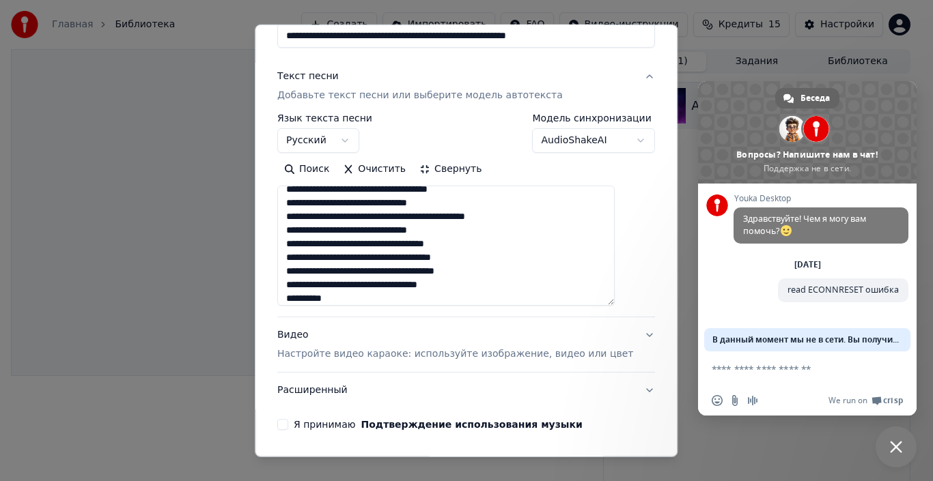
scroll to position [350, 0]
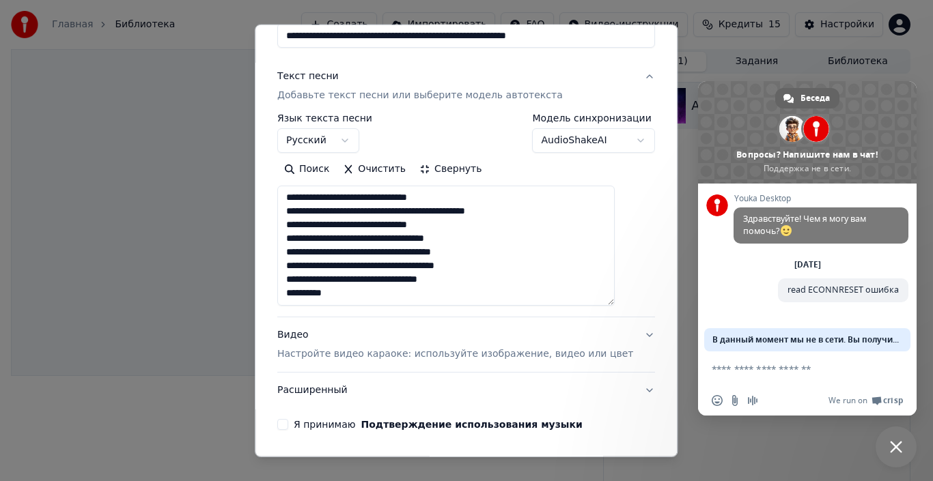
paste textarea "**********"
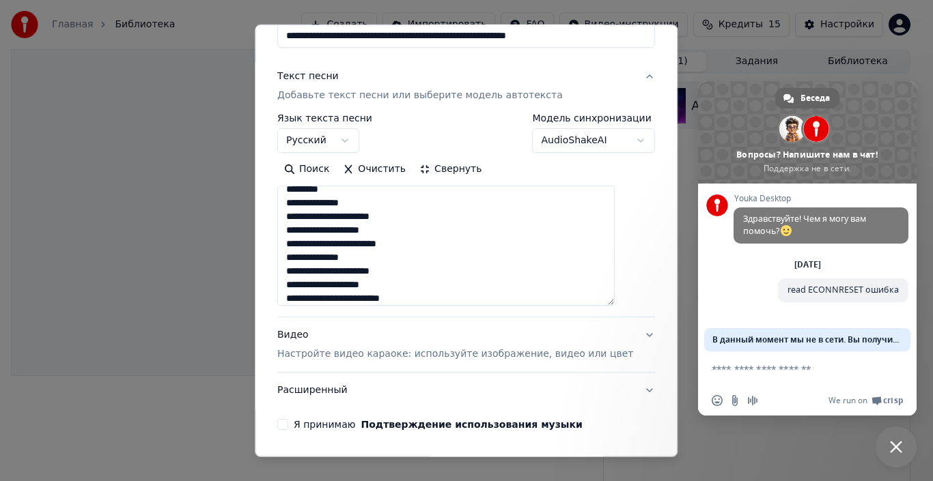
scroll to position [459, 0]
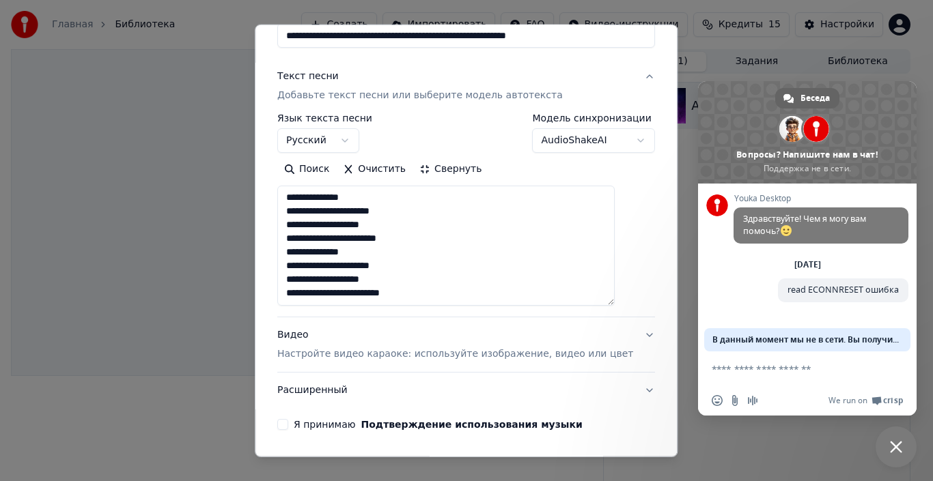
paste textarea "**********"
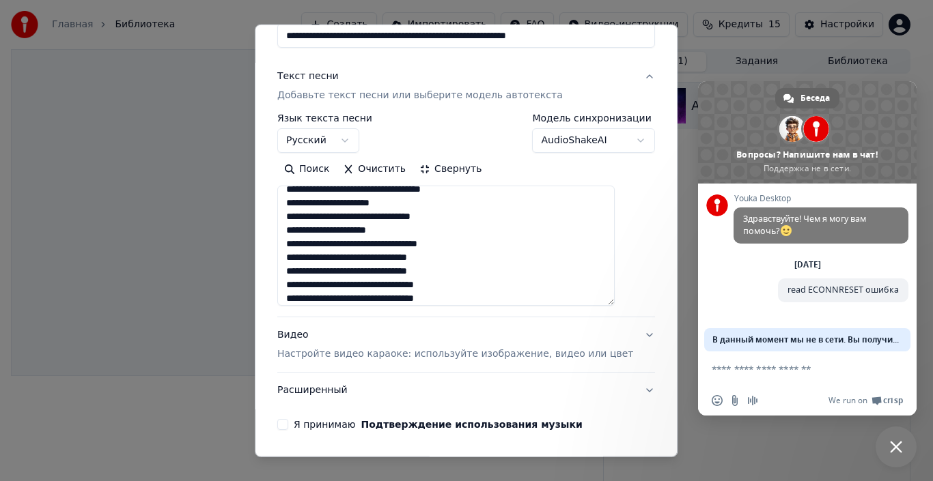
scroll to position [623, 0]
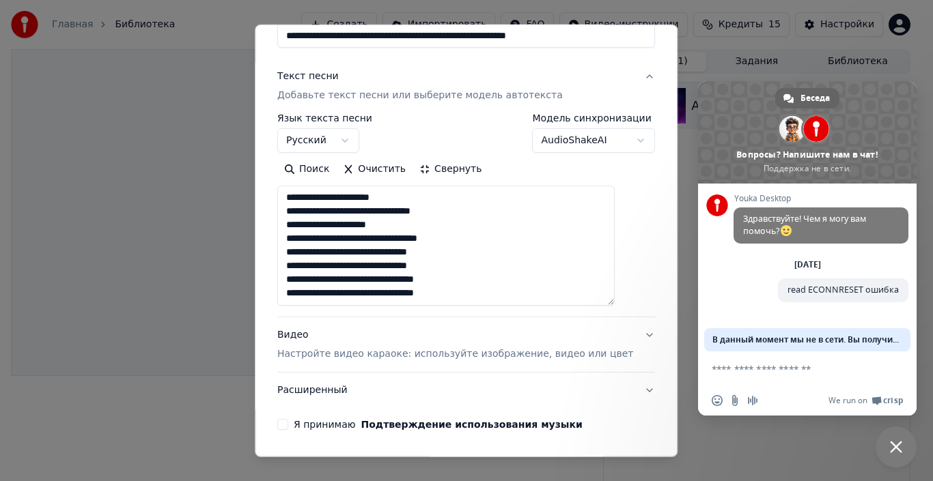
paste textarea "**********"
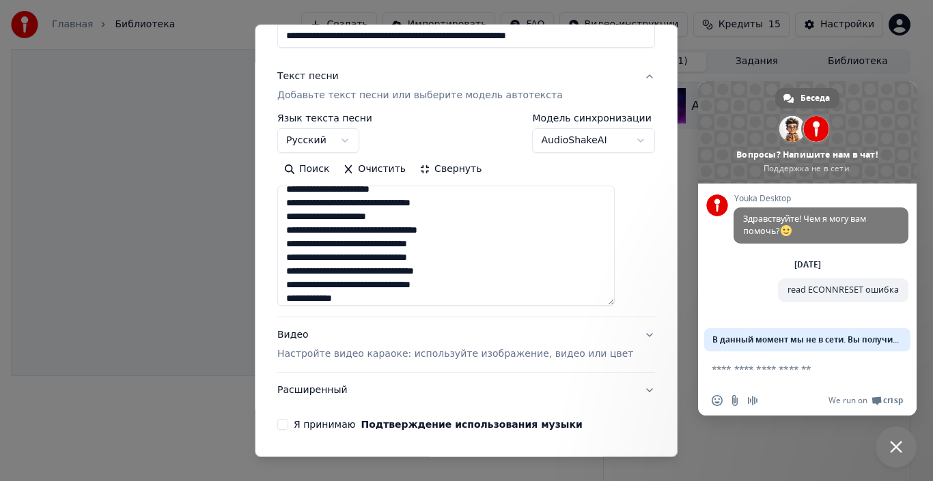
scroll to position [760, 0]
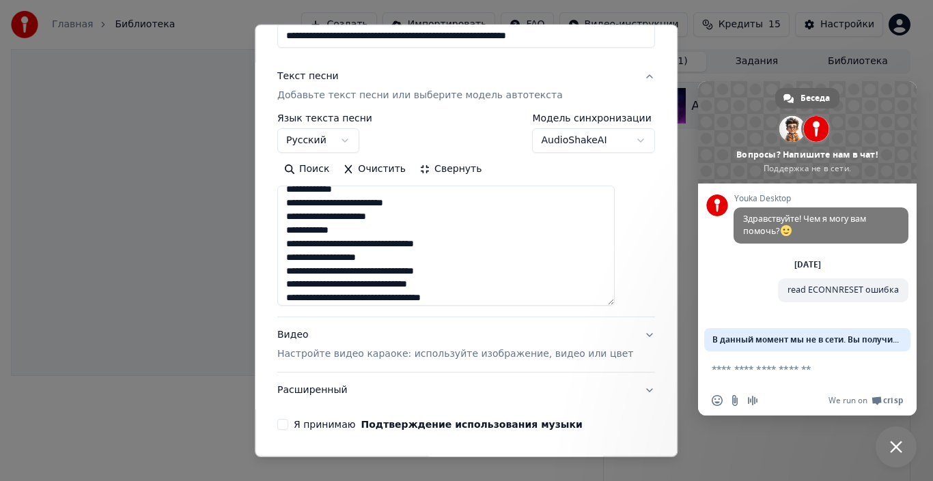
type textarea "**********"
click at [569, 337] on div "Видео Настройте видео караоке: используйте изображение, видео или цвет" at bounding box center [455, 344] width 356 height 33
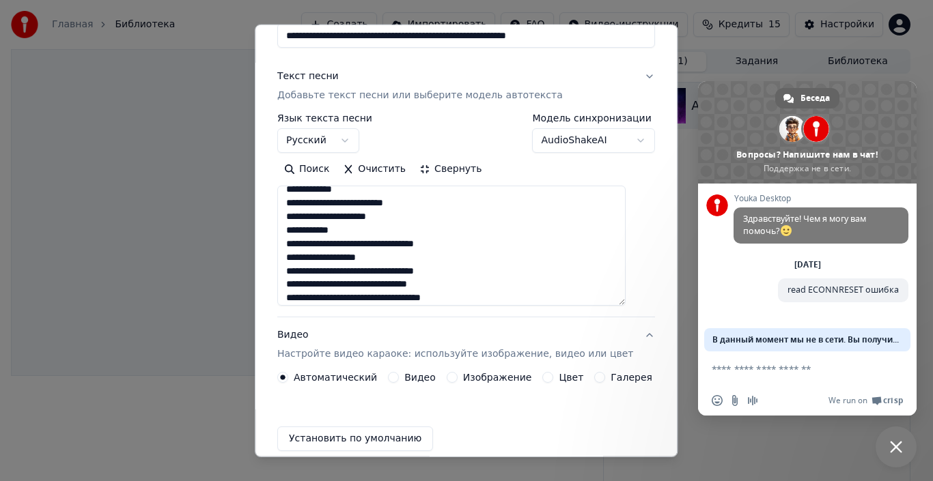
scroll to position [70, 0]
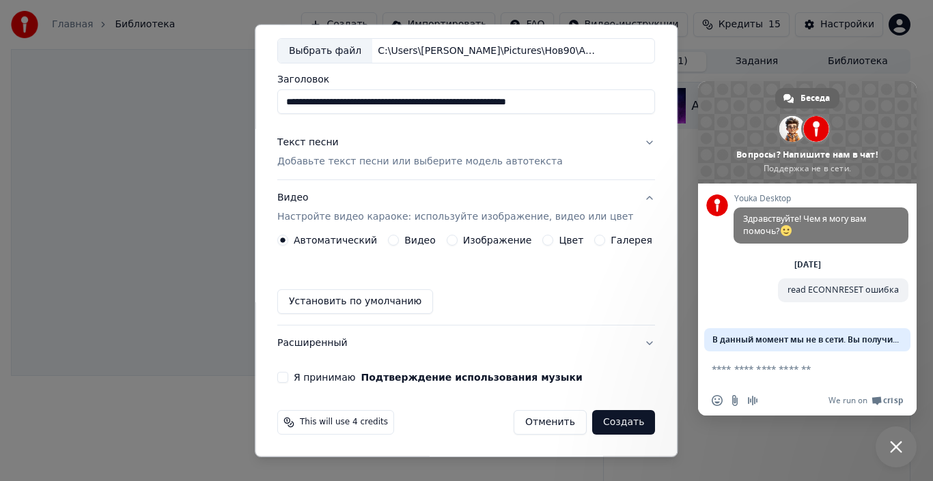
click at [481, 243] on label "Изображение" at bounding box center [497, 241] width 69 height 10
click at [457, 243] on button "Изображение" at bounding box center [452, 240] width 11 height 11
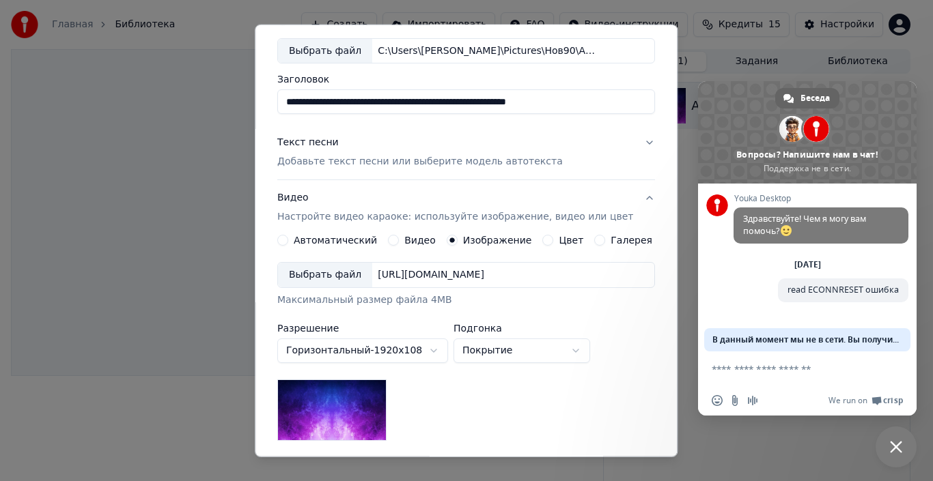
click at [315, 285] on div "Выбрать файл" at bounding box center [325, 275] width 94 height 25
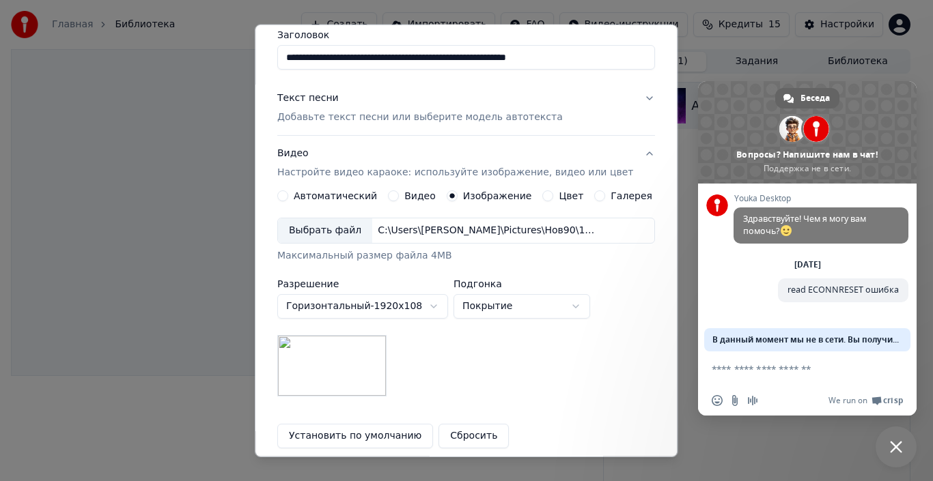
scroll to position [139, 0]
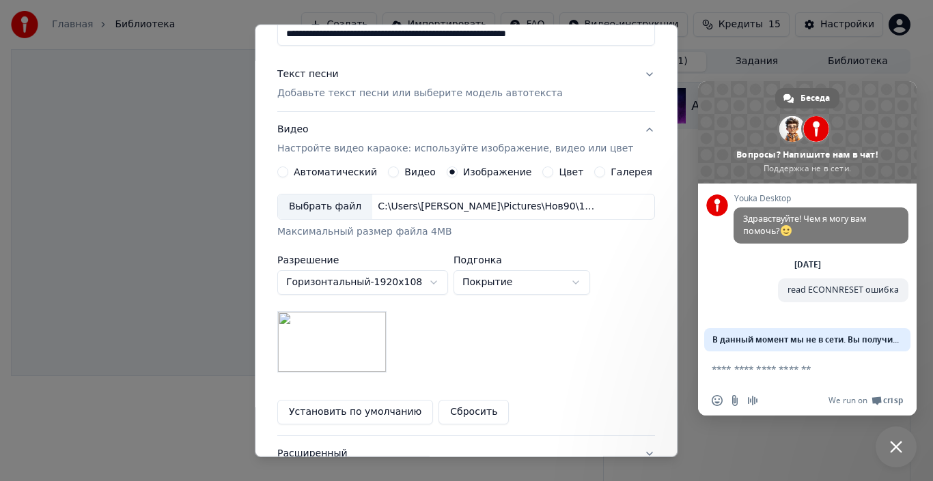
click at [495, 286] on body "Главная Библиотека Создать Импортировать FAQ Видео-инструкции Кредиты 15 Настро…" at bounding box center [460, 240] width 921 height 481
click at [497, 252] on body "Главная Библиотека Создать Импортировать FAQ Видео-инструкции Кредиты 15 Настро…" at bounding box center [460, 240] width 921 height 481
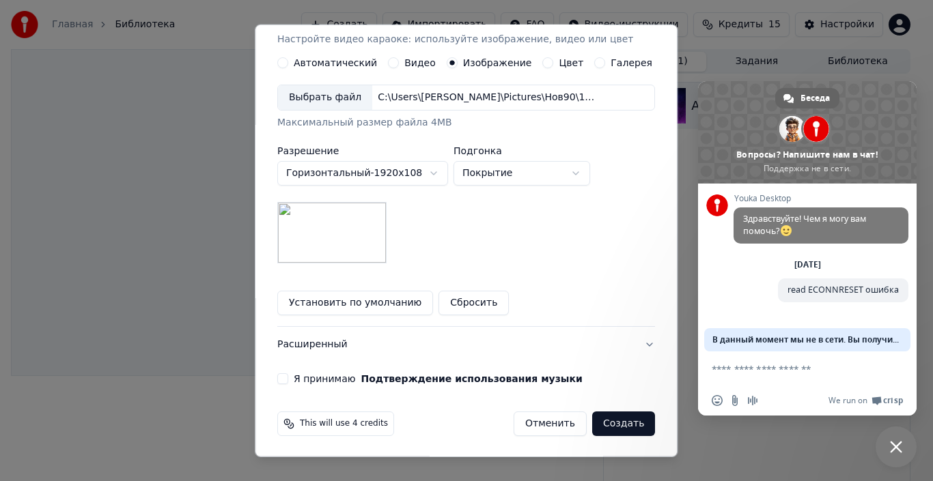
scroll to position [249, 0]
click at [288, 376] on button "Я принимаю Подтверждение использования музыки" at bounding box center [282, 377] width 11 height 11
click at [617, 419] on button "Создать" at bounding box center [623, 422] width 63 height 25
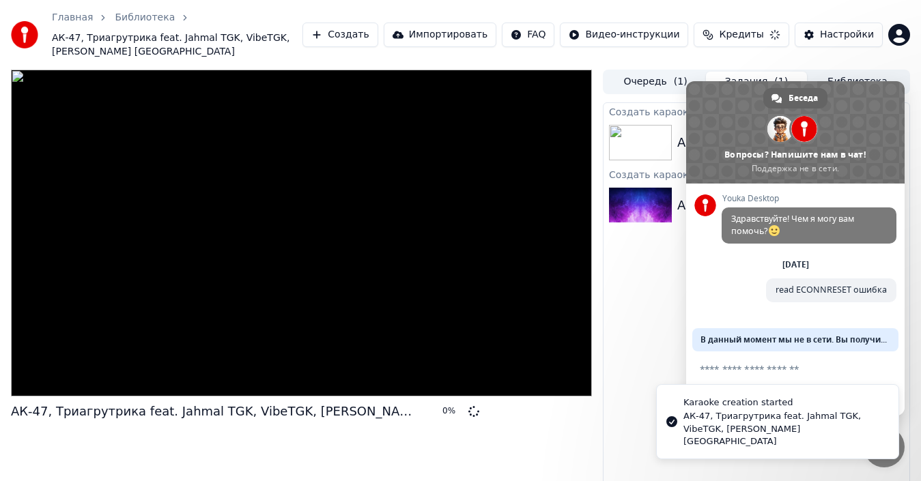
scroll to position [0, 0]
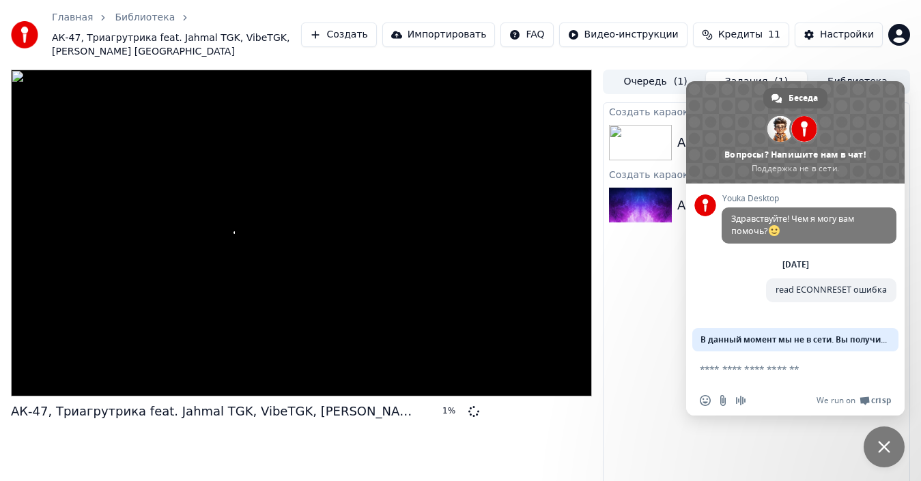
click at [677, 244] on div "Создать караоке АК-47, Триагрутрика feat. Jahmal TGK, VibeTGK, Витя АК - Картел…" at bounding box center [756, 306] width 307 height 409
click at [895, 443] on span "Закрыть чат" at bounding box center [884, 447] width 41 height 41
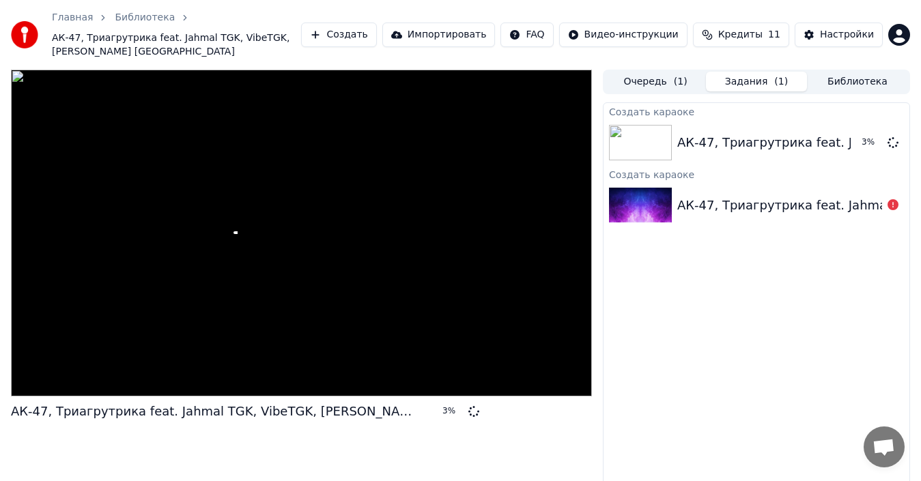
click at [894, 441] on span "Открытый чат" at bounding box center [884, 448] width 23 height 19
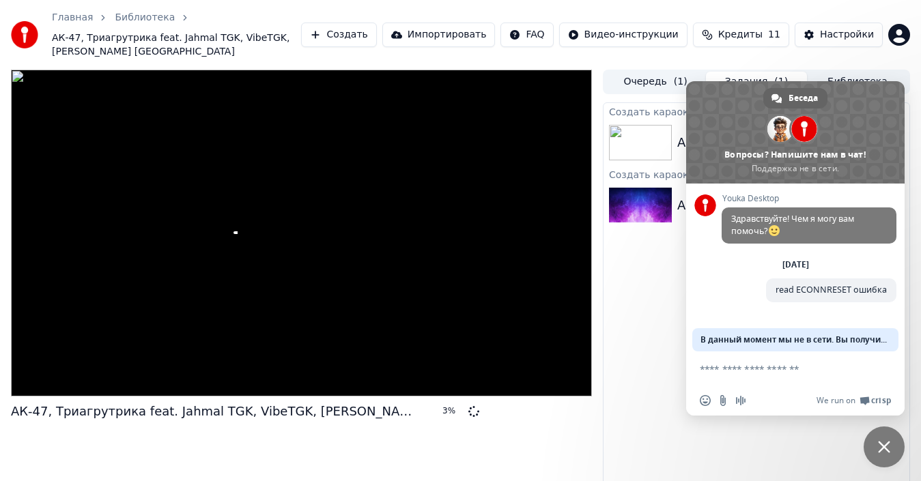
click at [890, 436] on span "Закрыть чат" at bounding box center [884, 447] width 41 height 41
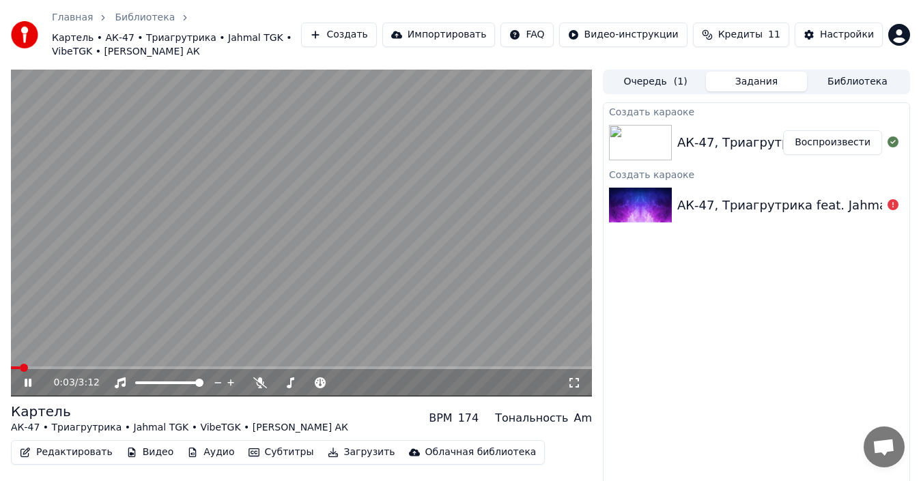
click at [20, 367] on span at bounding box center [15, 368] width 9 height 3
click at [33, 367] on span at bounding box center [32, 368] width 43 height 3
click at [25, 379] on icon at bounding box center [28, 383] width 7 height 8
click at [343, 443] on button "Загрузить" at bounding box center [361, 452] width 79 height 19
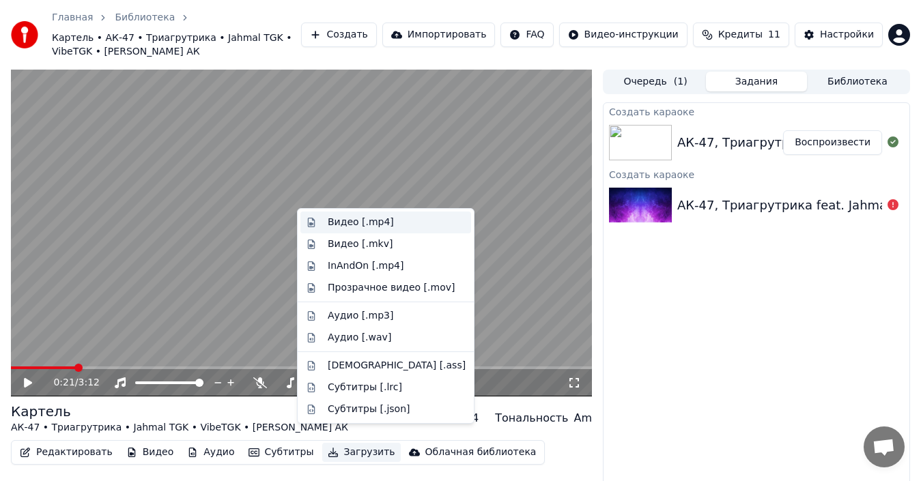
click at [338, 218] on div "Видео [.mp4]" at bounding box center [361, 223] width 66 height 14
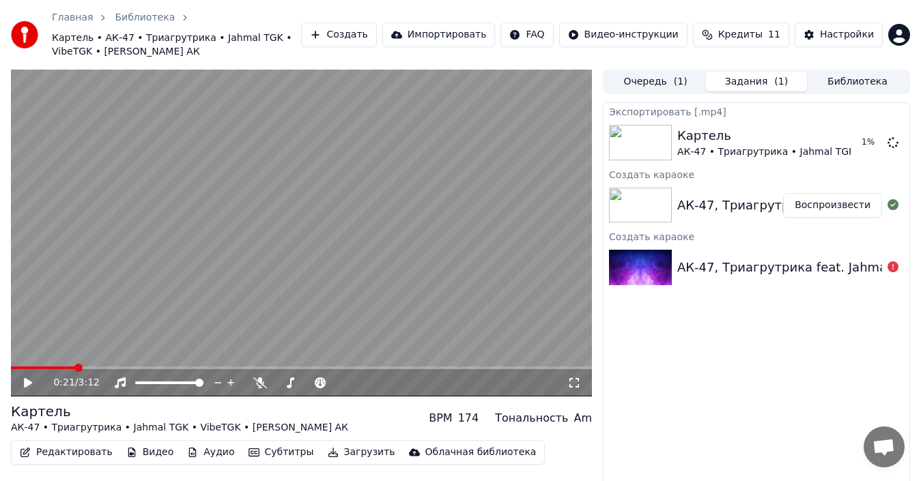
click at [348, 443] on button "Загрузить" at bounding box center [361, 452] width 79 height 19
click at [706, 363] on div "Экспортировать [.mp4] Картель АК-47 • Триагрутрика • Jahmal TGK • VibeTGK • Вит…" at bounding box center [756, 306] width 307 height 409
click at [18, 376] on div "0:21 / 3:12" at bounding box center [301, 383] width 570 height 14
click at [27, 378] on icon at bounding box center [28, 383] width 8 height 10
drag, startPoint x: 31, startPoint y: 356, endPoint x: 20, endPoint y: 356, distance: 10.9
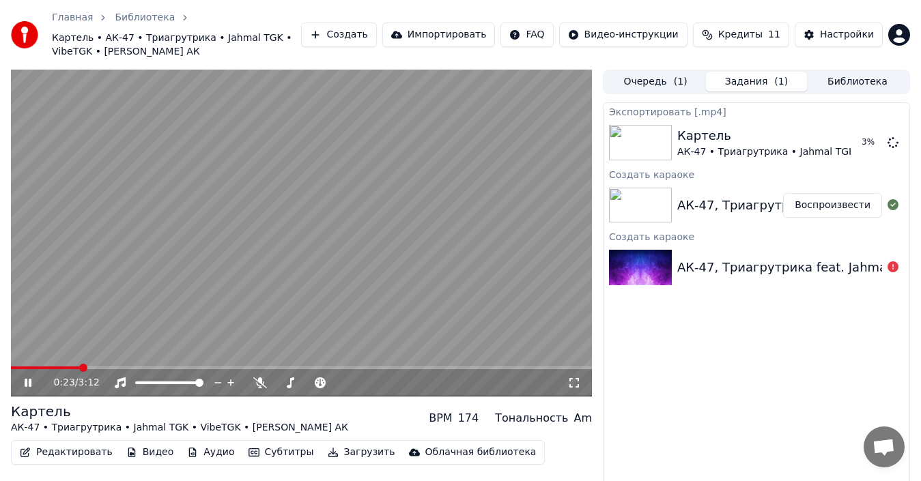
click at [27, 369] on div "0:23 / 3:12" at bounding box center [301, 382] width 581 height 27
click at [33, 354] on div "0:23 / 3:12" at bounding box center [301, 233] width 581 height 327
click at [27, 378] on icon at bounding box center [37, 383] width 31 height 11
drag, startPoint x: 102, startPoint y: 356, endPoint x: 59, endPoint y: 362, distance: 43.4
click at [67, 369] on div "0:35 / 3:12" at bounding box center [301, 382] width 581 height 27
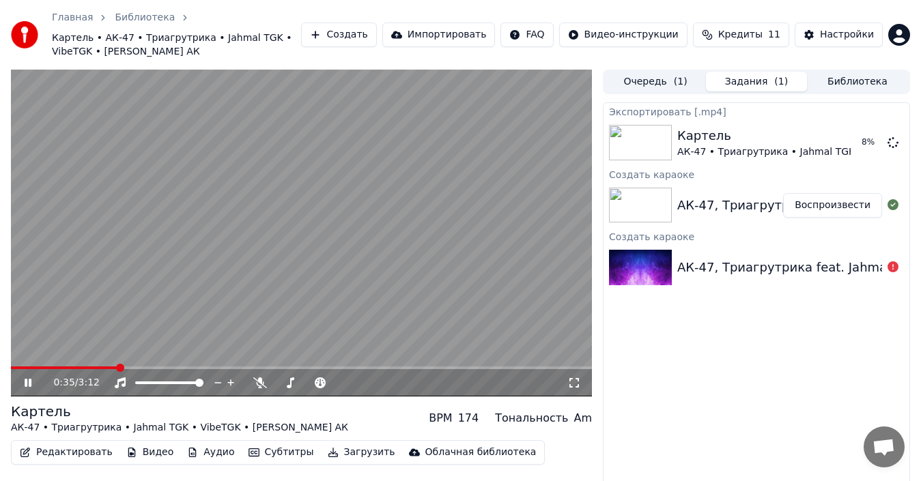
click at [81, 352] on div "0:35 / 3:12" at bounding box center [301, 233] width 581 height 327
click at [77, 367] on span at bounding box center [64, 368] width 107 height 3
click at [104, 307] on video at bounding box center [301, 233] width 581 height 327
click at [22, 378] on icon at bounding box center [37, 383] width 31 height 11
click at [842, 130] on button "Показать" at bounding box center [847, 142] width 70 height 25
